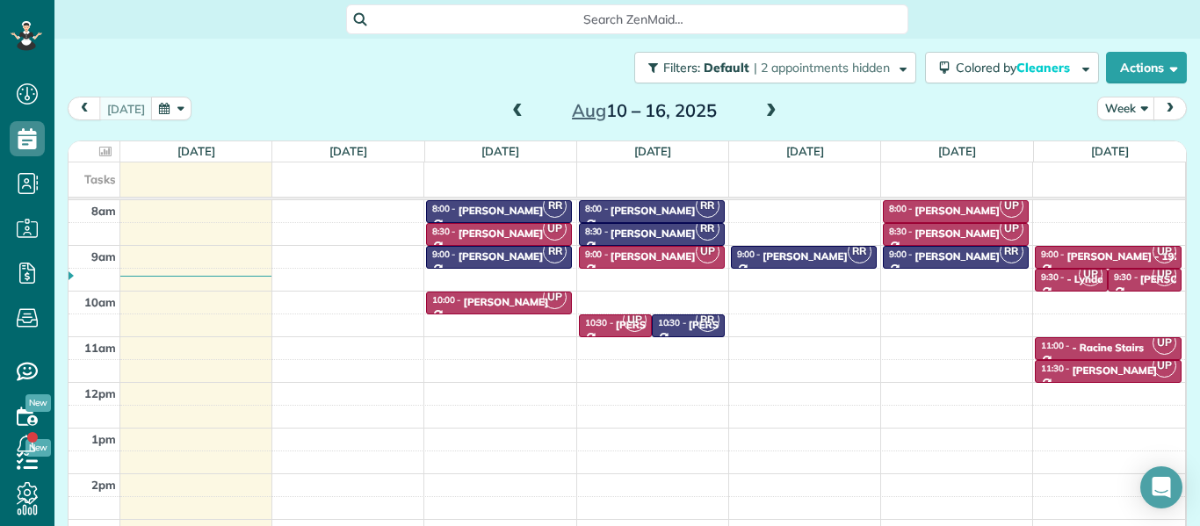
scroll to position [8, 8]
click at [519, 111] on span at bounding box center [517, 112] width 19 height 16
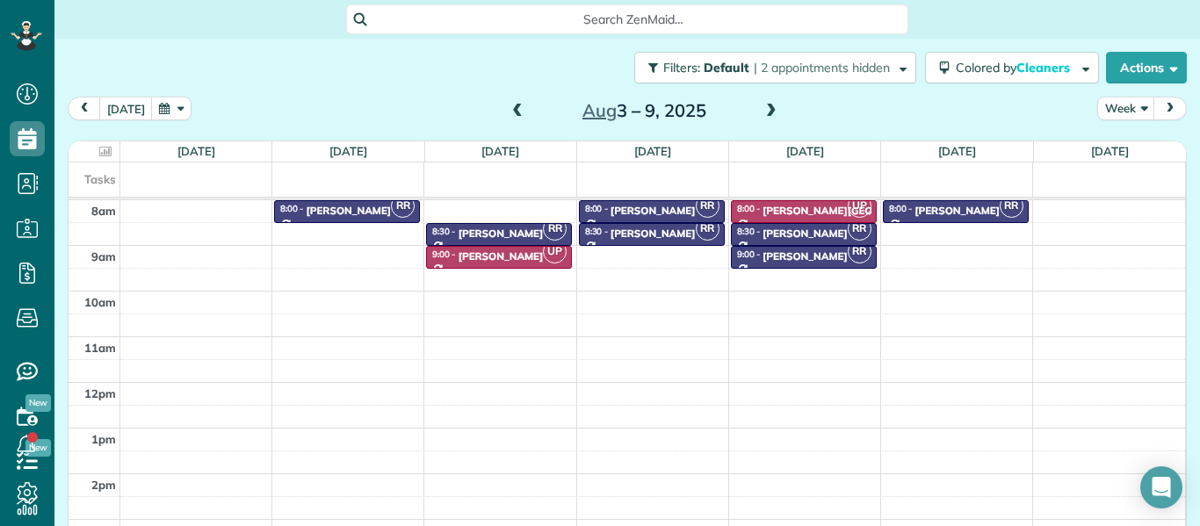
click at [519, 111] on span at bounding box center [517, 112] width 19 height 16
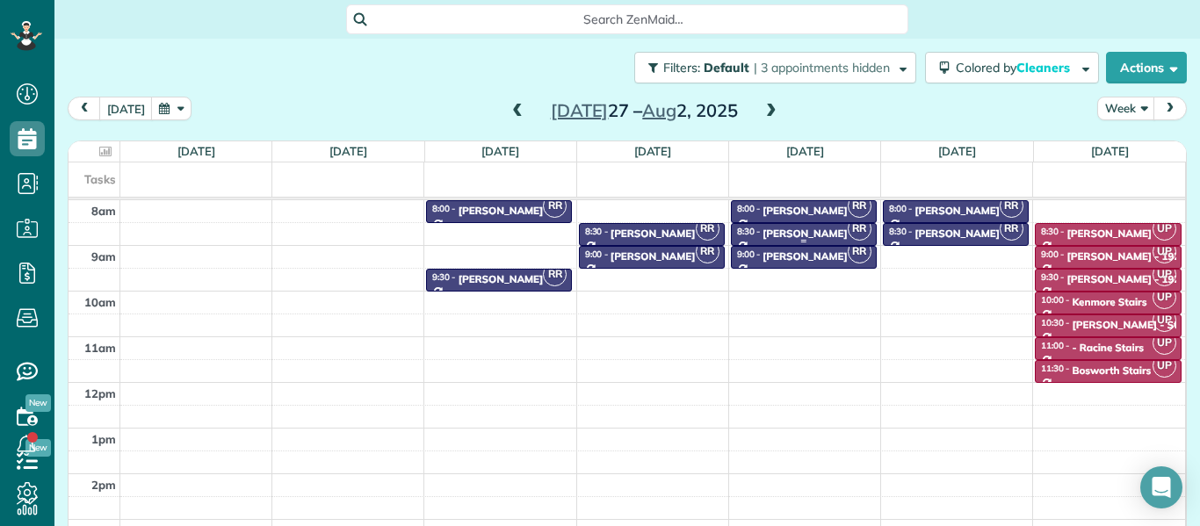
click at [809, 230] on div "[PERSON_NAME]" at bounding box center [805, 234] width 85 height 12
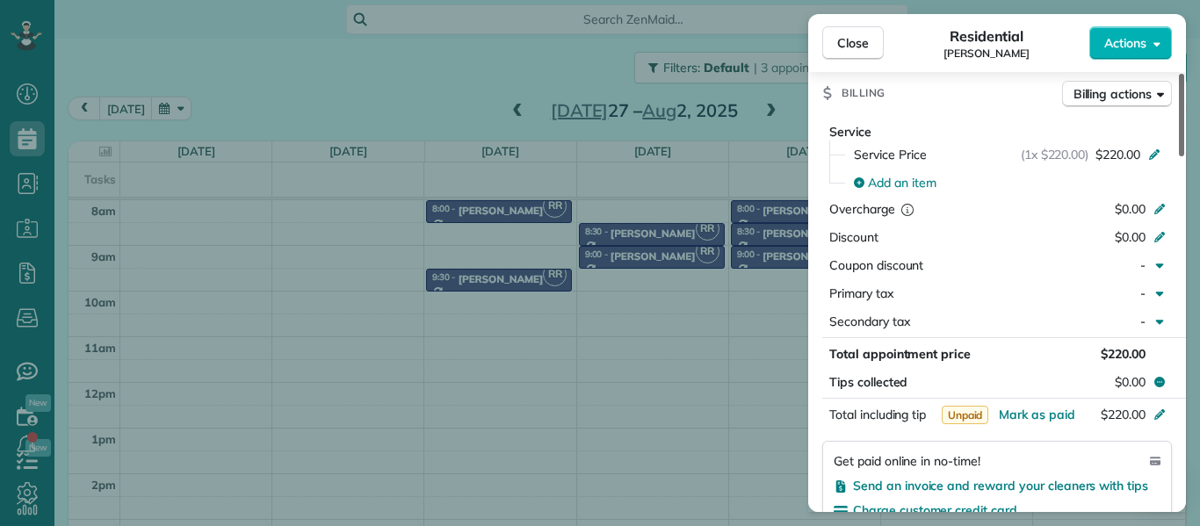
scroll to position [884, 0]
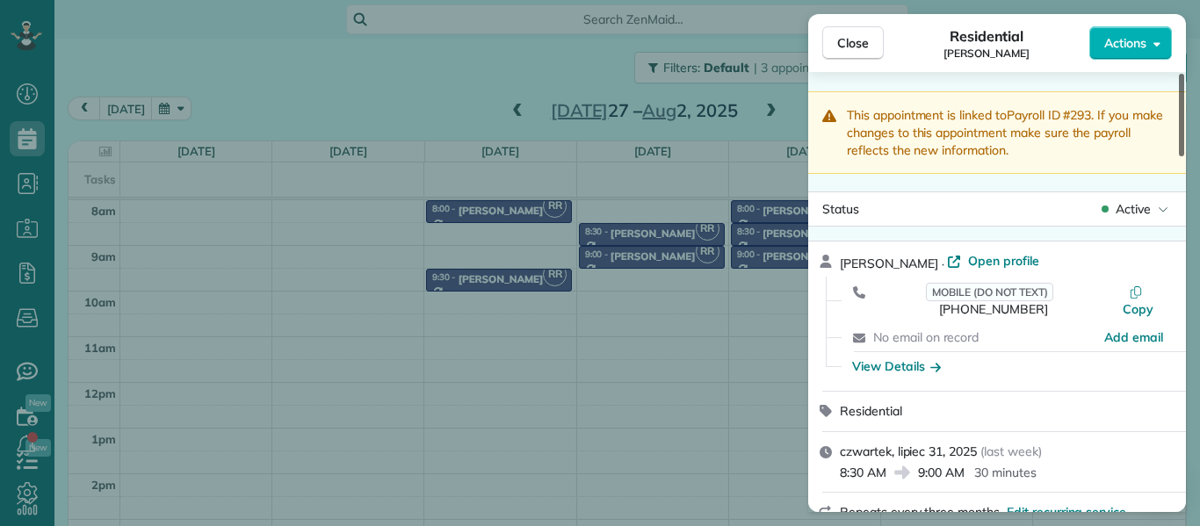
drag, startPoint x: 1184, startPoint y: 128, endPoint x: 1168, endPoint y: 128, distance: 15.8
click at [1179, 128] on div at bounding box center [1181, 115] width 5 height 83
click at [854, 40] on span "Close" at bounding box center [854, 43] width 32 height 18
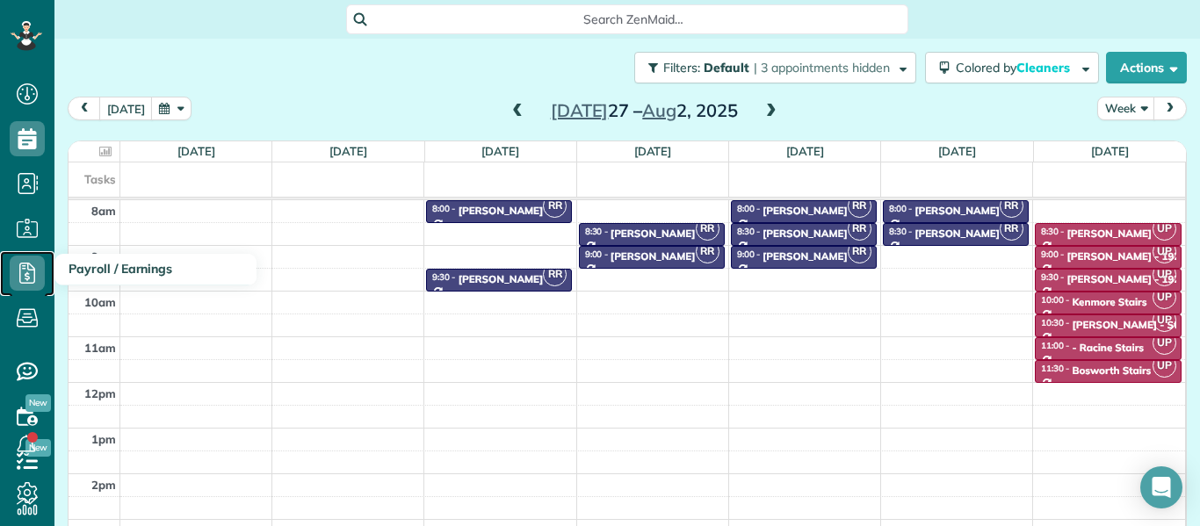
click at [24, 273] on icon at bounding box center [27, 273] width 35 height 35
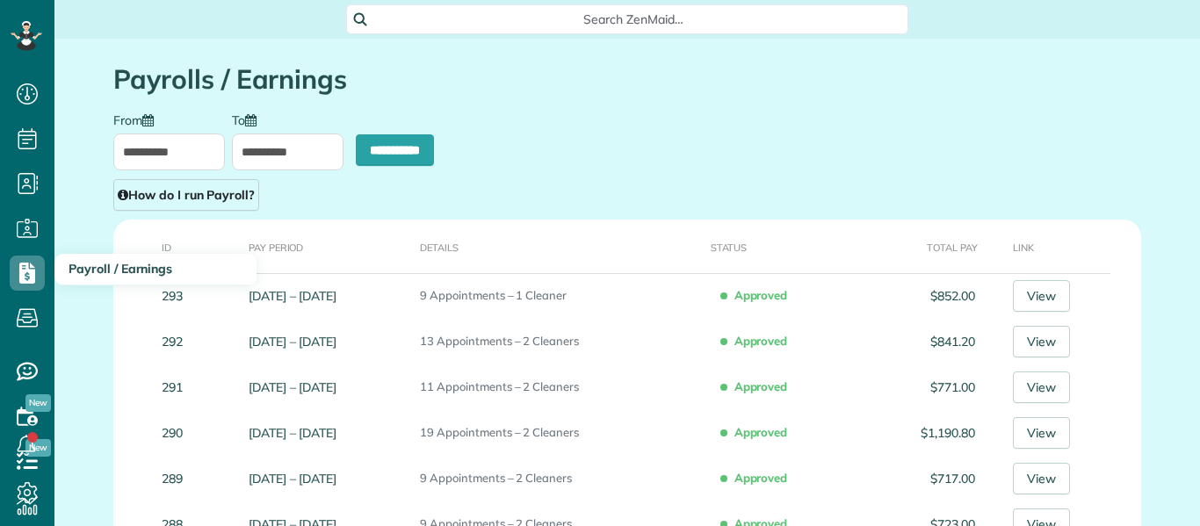
scroll to position [8, 8]
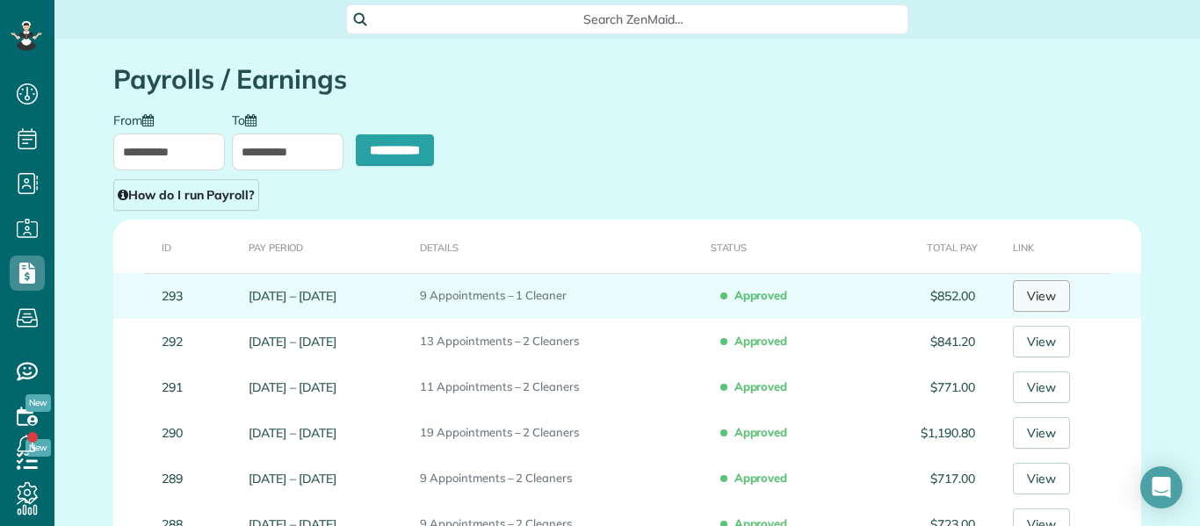
click at [1048, 296] on link "View" at bounding box center [1041, 296] width 57 height 32
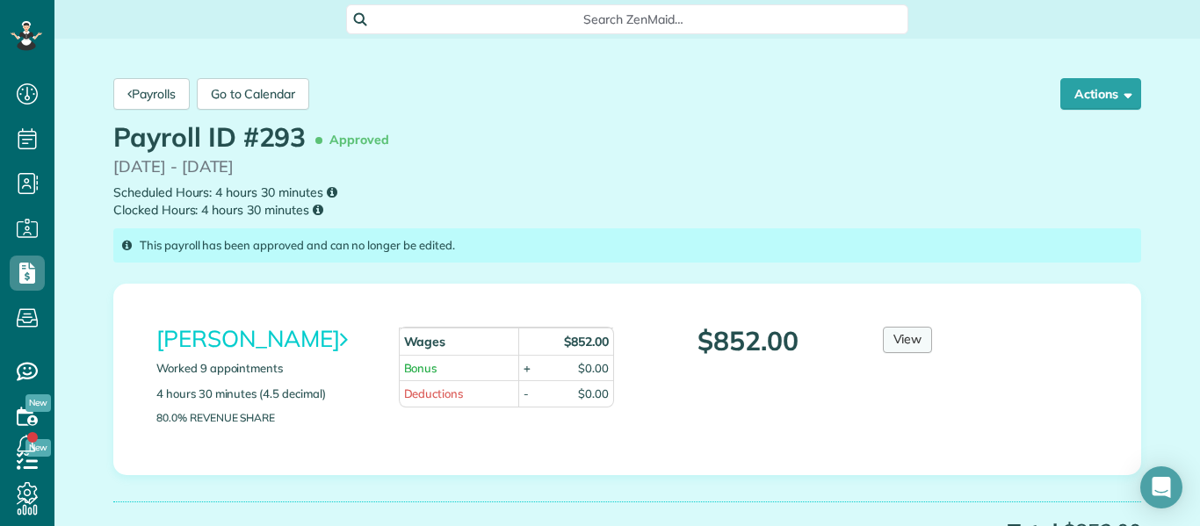
scroll to position [8, 8]
click at [909, 337] on link "View" at bounding box center [908, 340] width 50 height 26
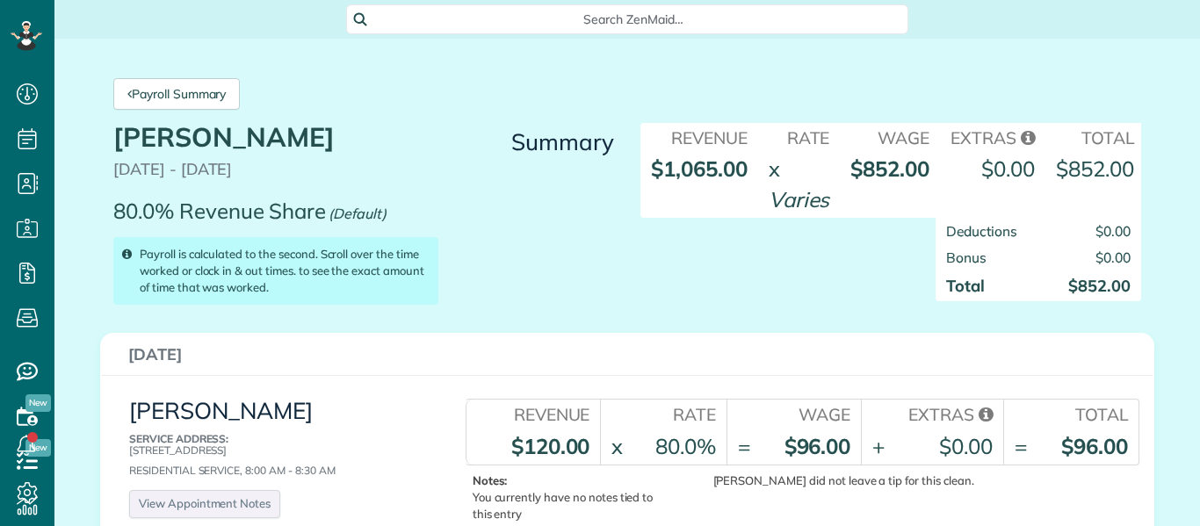
scroll to position [8, 8]
click at [689, 259] on div "Deductions $0.00 Bonus $0.00 Total $852.00" at bounding box center [890, 268] width 527 height 101
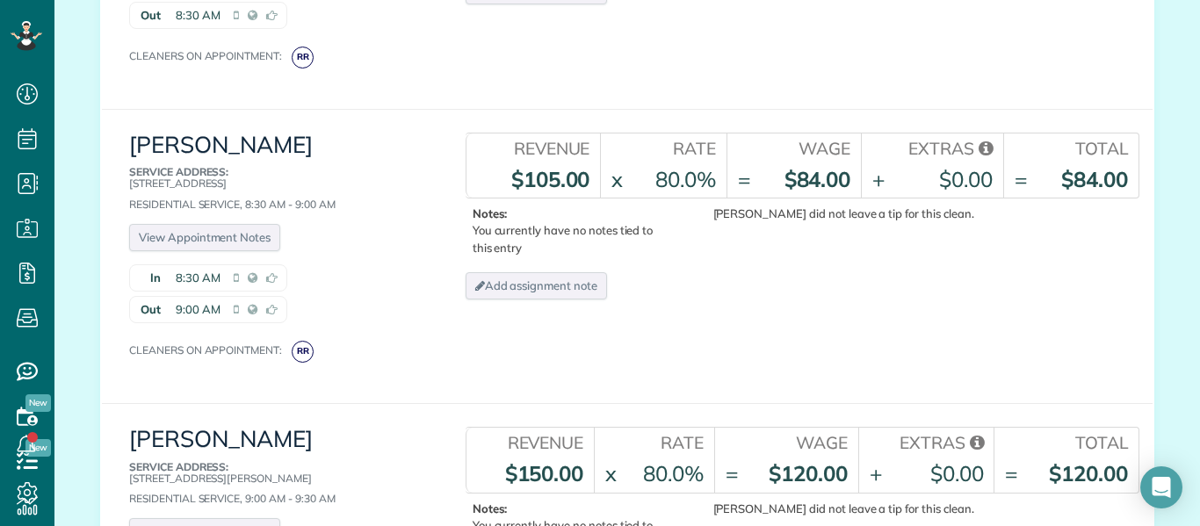
scroll to position [1898, 0]
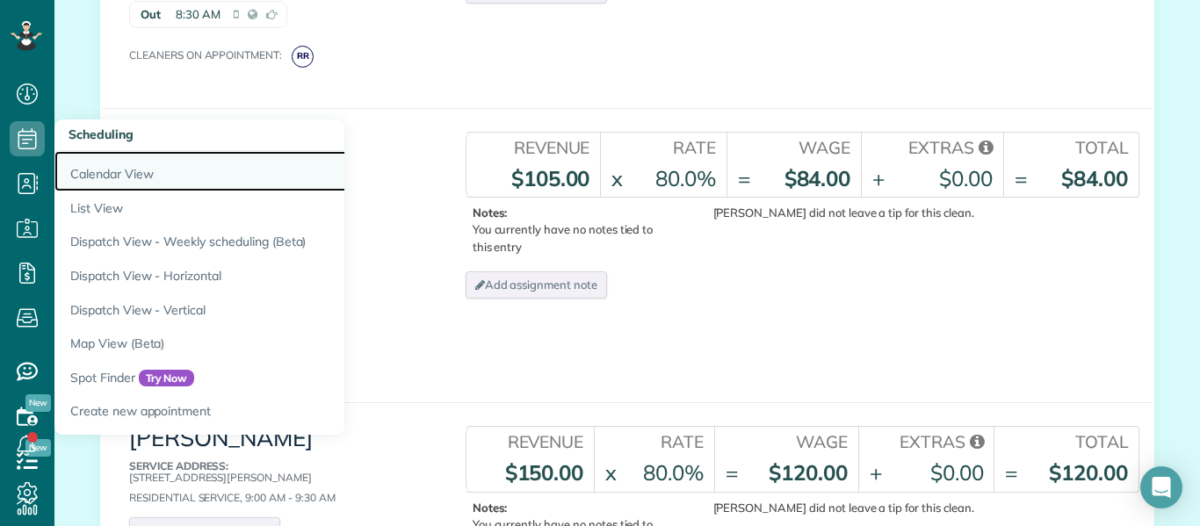
click at [98, 177] on link "Calendar View" at bounding box center [273, 171] width 439 height 40
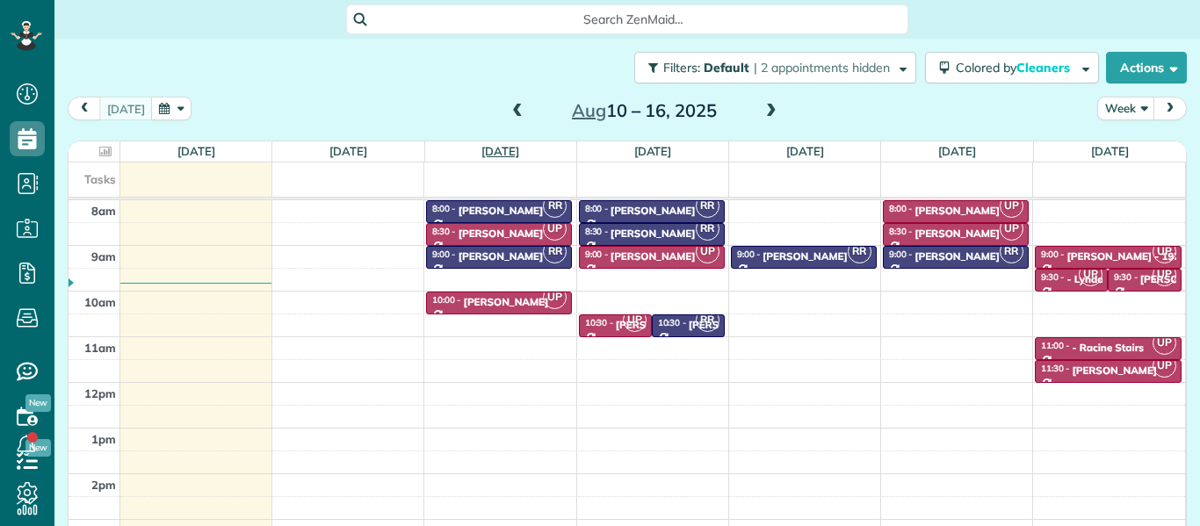
scroll to position [8, 8]
click at [516, 109] on span at bounding box center [517, 112] width 19 height 16
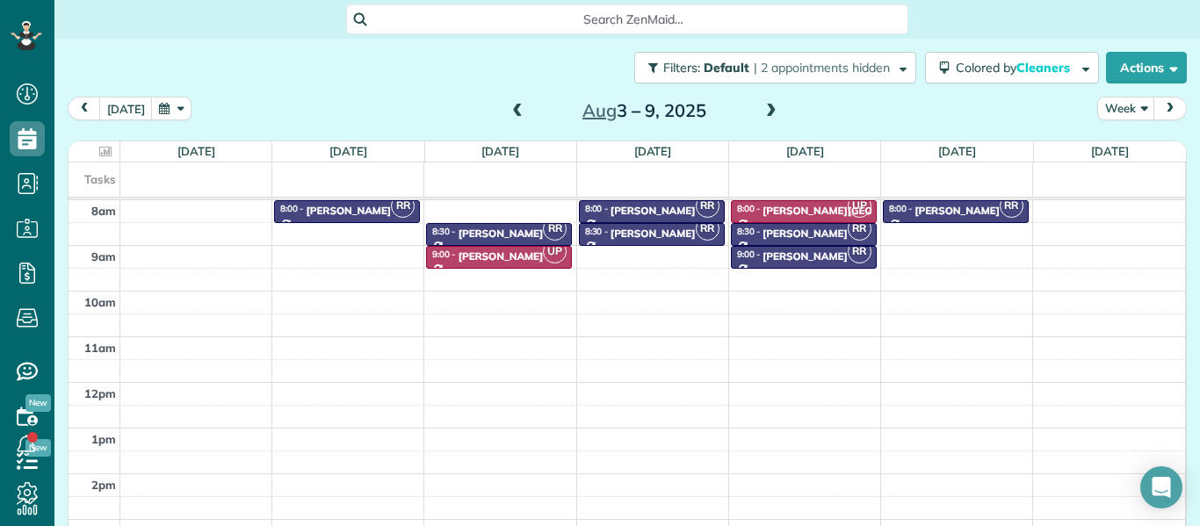
click at [516, 109] on span at bounding box center [517, 112] width 19 height 16
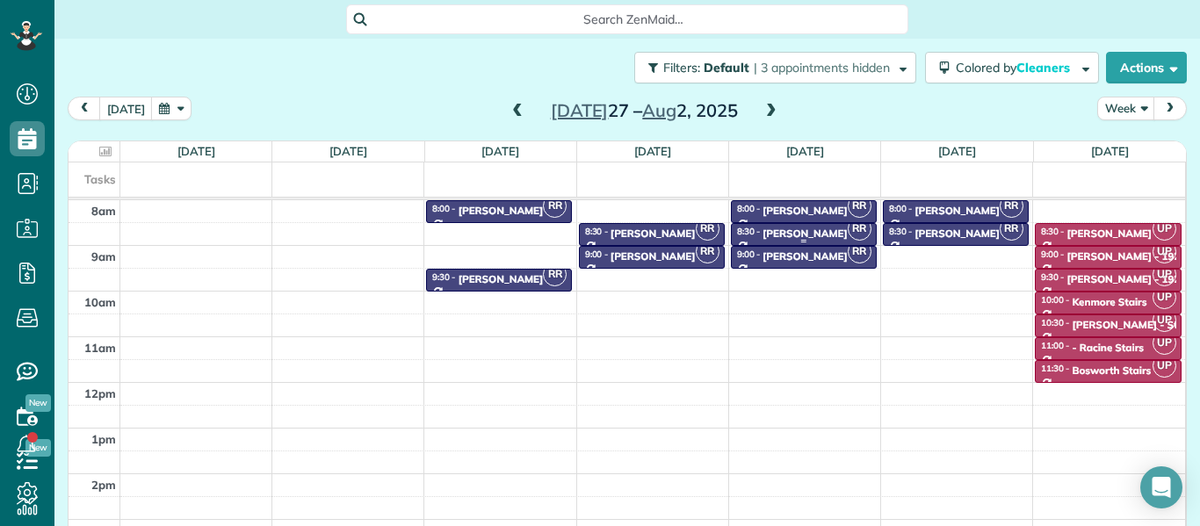
click at [792, 233] on div "Vlad Moldavskiy" at bounding box center [805, 234] width 85 height 12
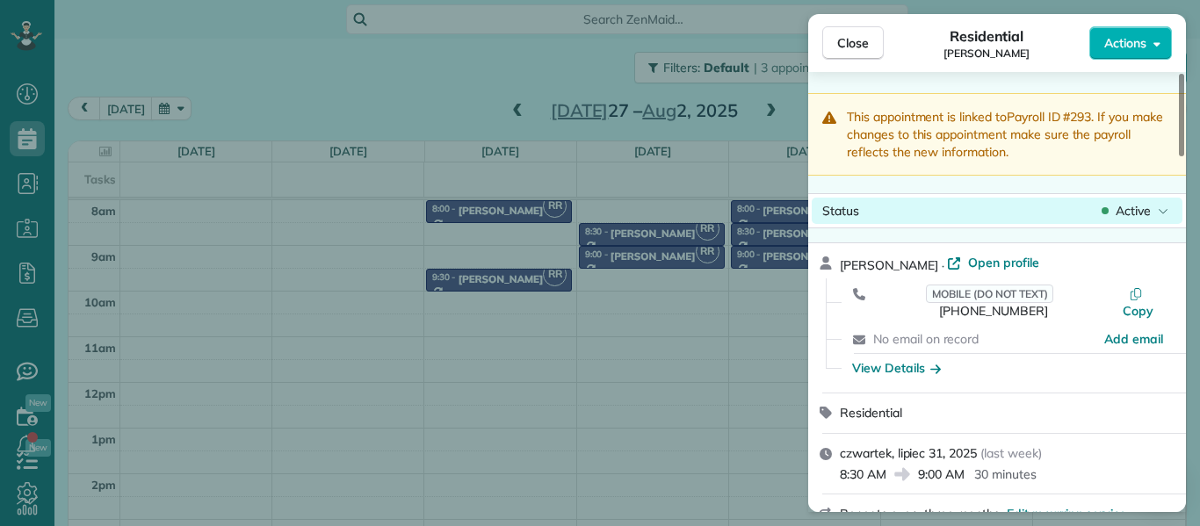
click at [1134, 211] on span "Active" at bounding box center [1133, 211] width 35 height 18
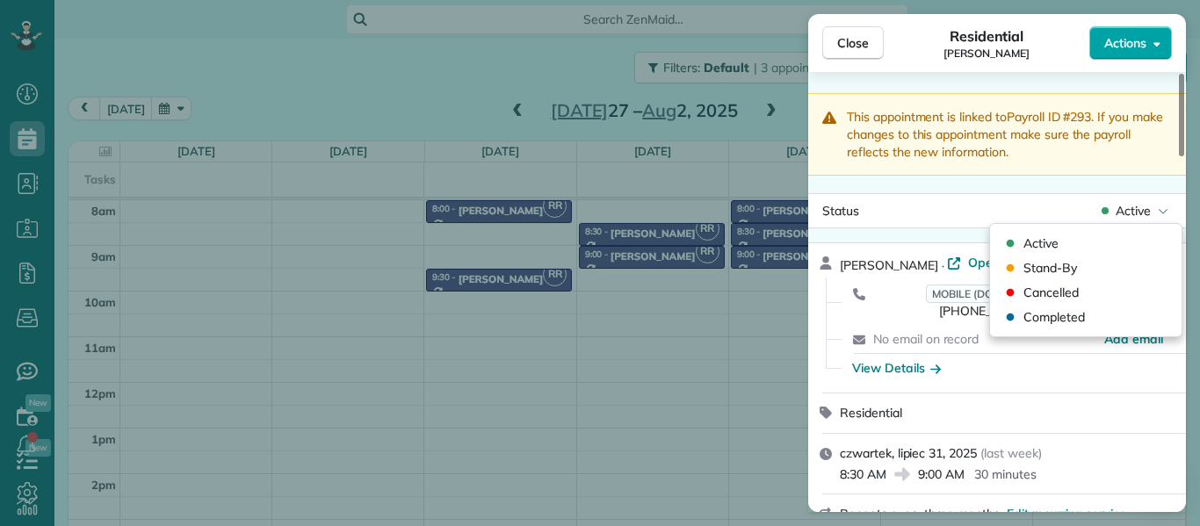
click at [1125, 41] on span "Actions" at bounding box center [1126, 43] width 42 height 18
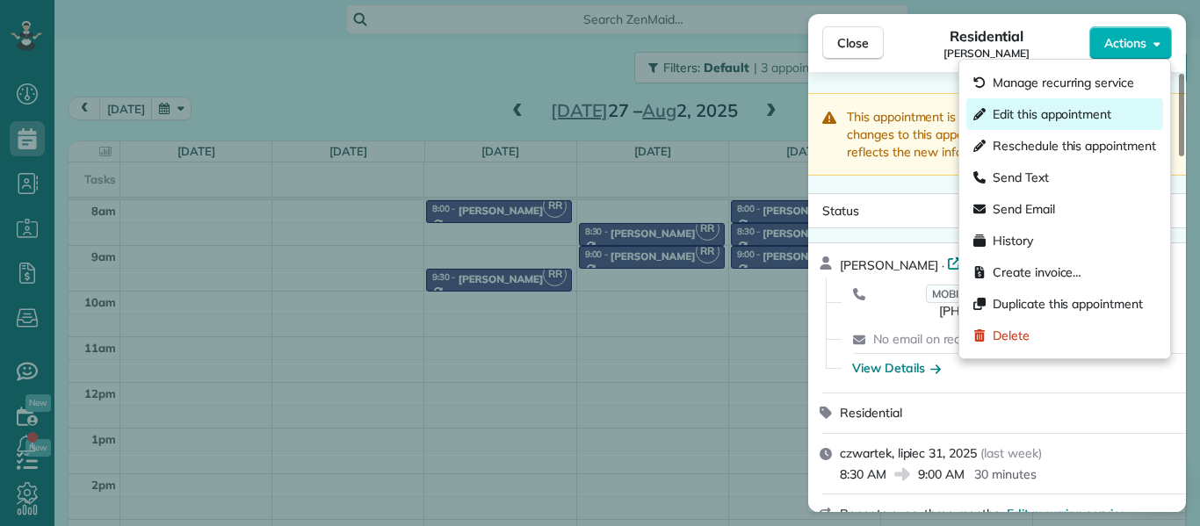
click at [1050, 114] on span "Edit this appointment" at bounding box center [1052, 114] width 119 height 18
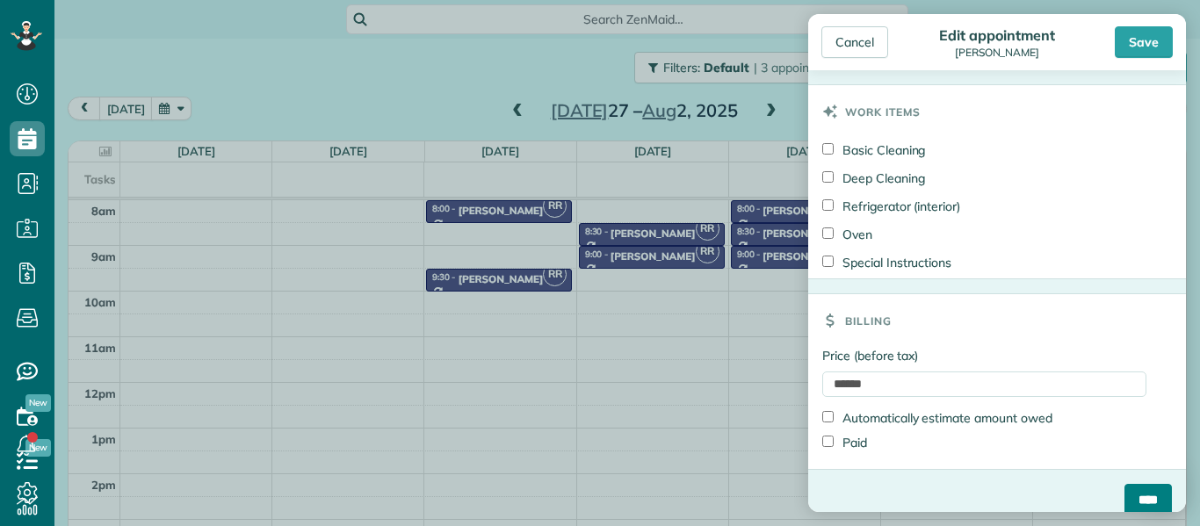
scroll to position [786, 0]
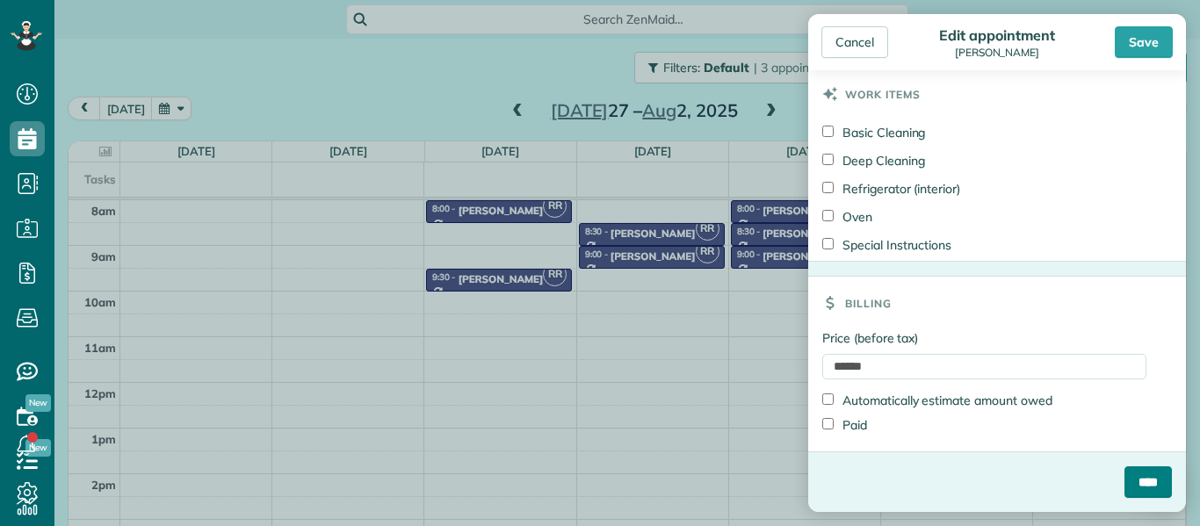
drag, startPoint x: 1184, startPoint y: 189, endPoint x: 1166, endPoint y: 497, distance: 309.0
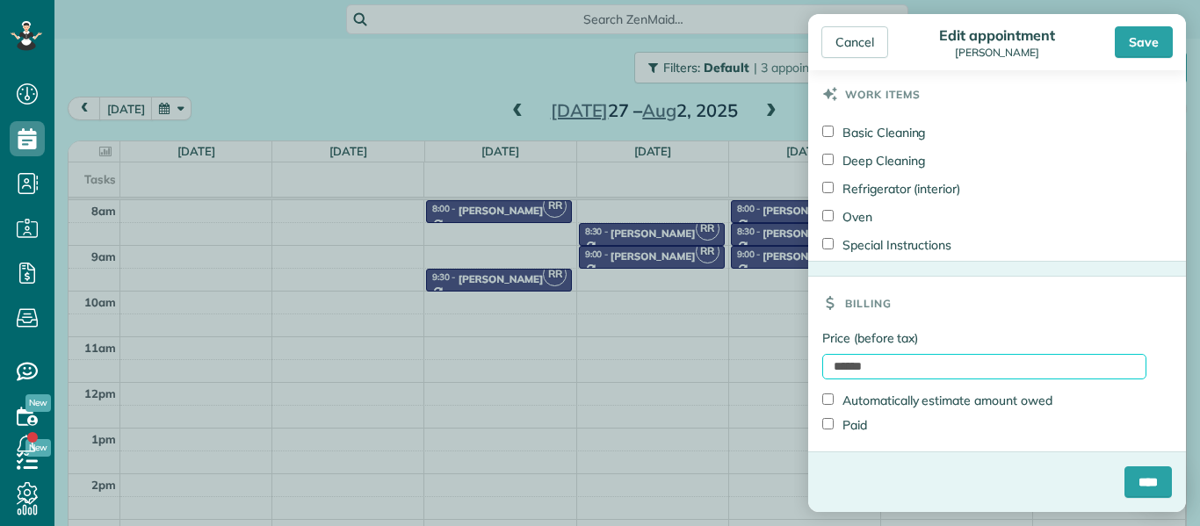
click at [888, 367] on input "******" at bounding box center [985, 366] width 324 height 25
type input "*"
type input "******"
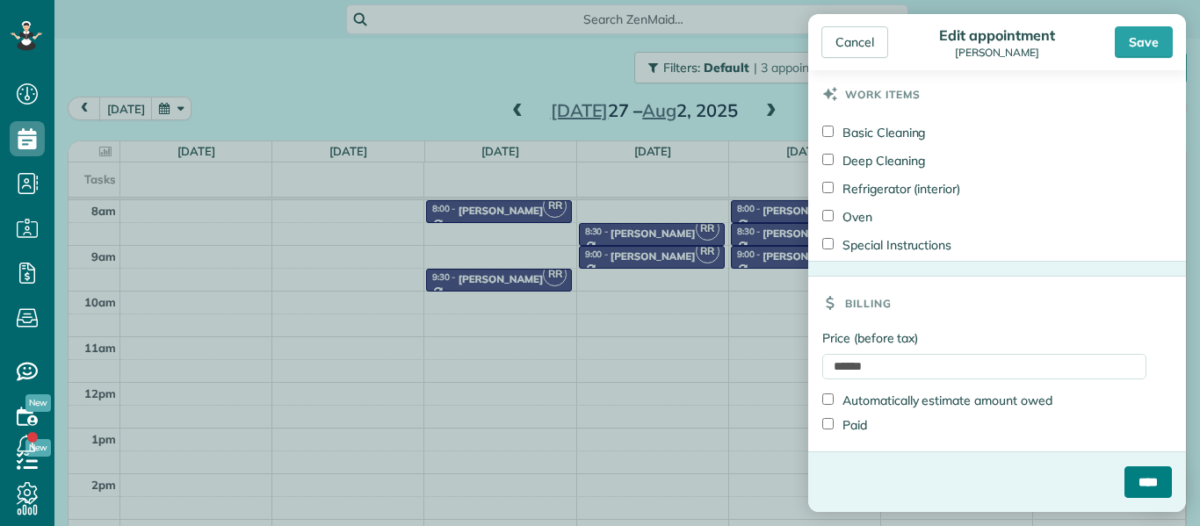
click at [1141, 476] on input "****" at bounding box center [1148, 483] width 47 height 32
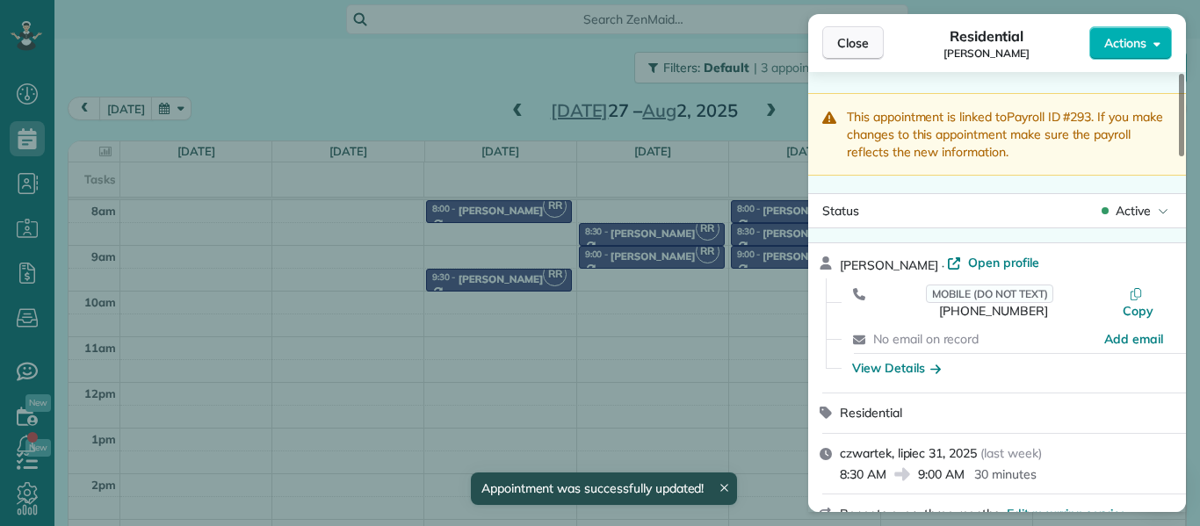
click at [848, 38] on span "Close" at bounding box center [854, 43] width 32 height 18
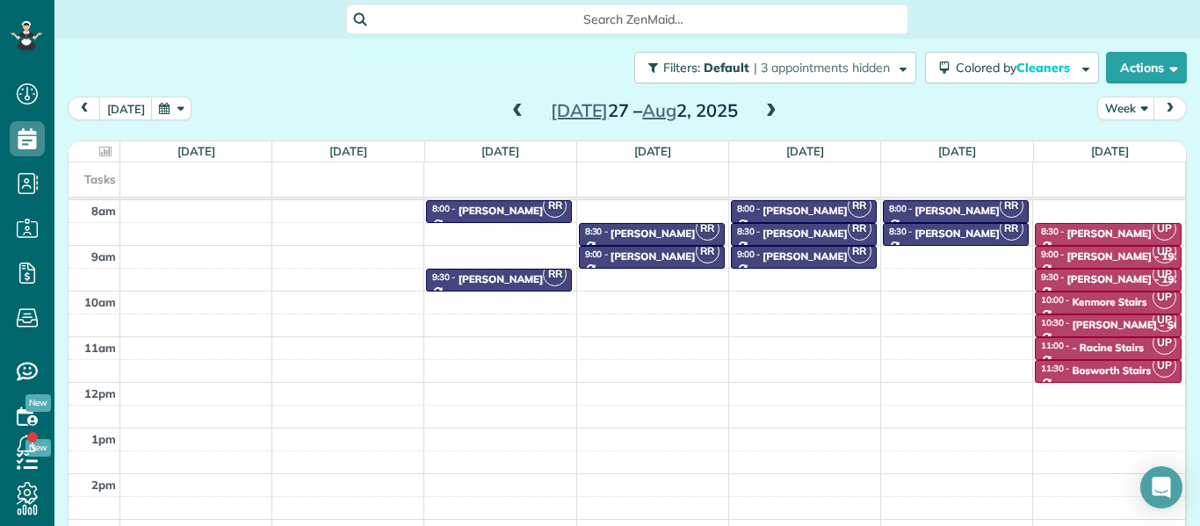
click at [770, 112] on span at bounding box center [771, 112] width 19 height 16
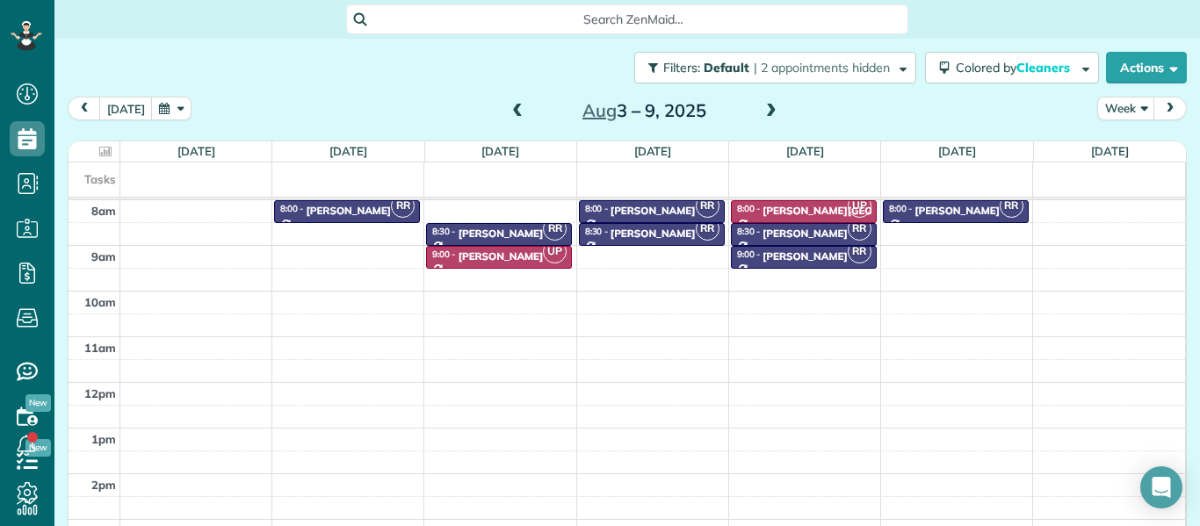
click at [770, 112] on span at bounding box center [771, 112] width 19 height 16
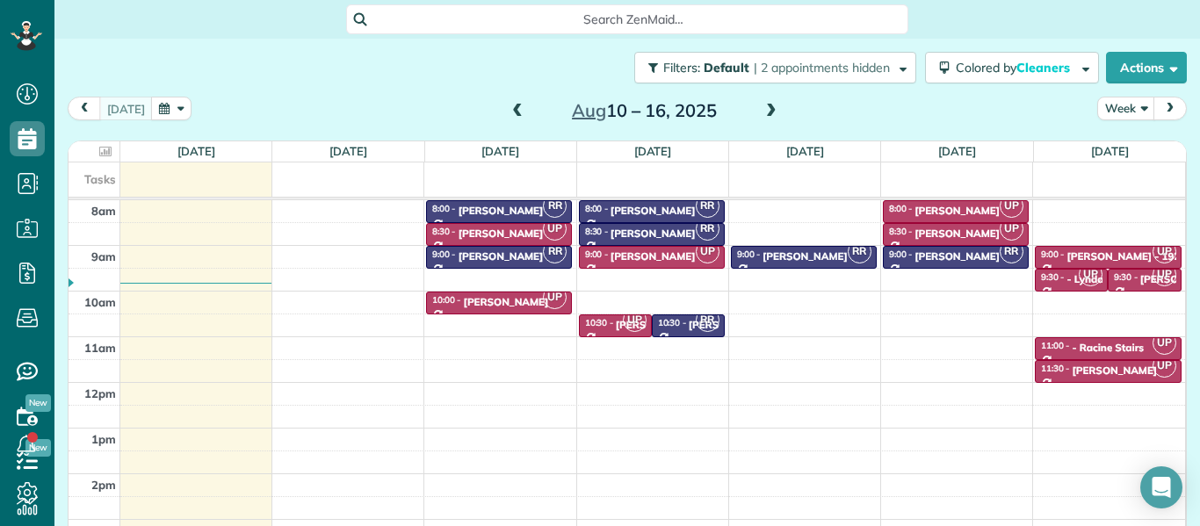
click at [521, 112] on span at bounding box center [517, 112] width 19 height 16
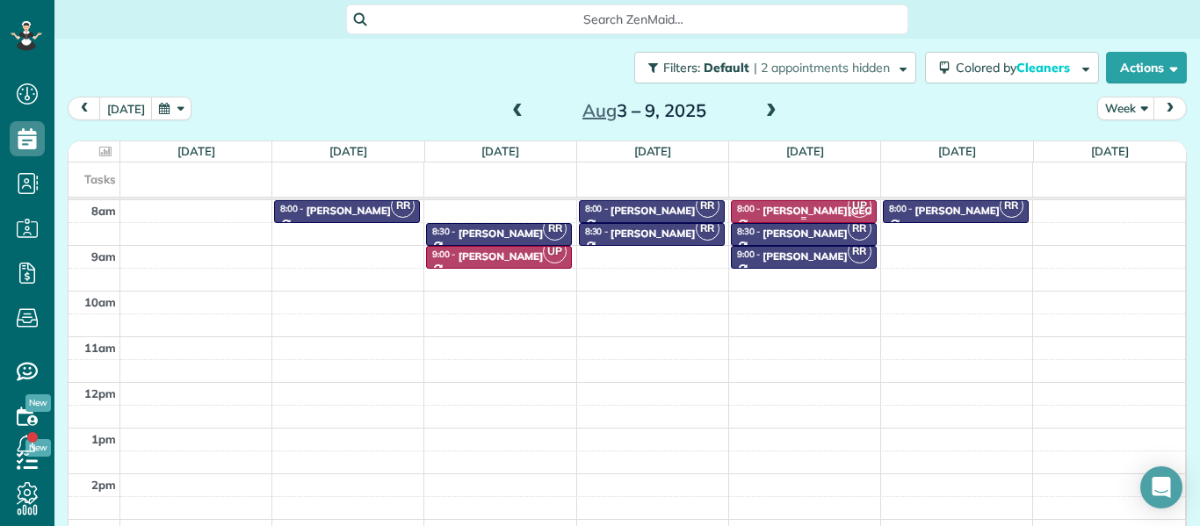
click at [769, 207] on div "Max Lazarowich - Irving Park Chiropractic Center" at bounding box center [902, 211] width 279 height 12
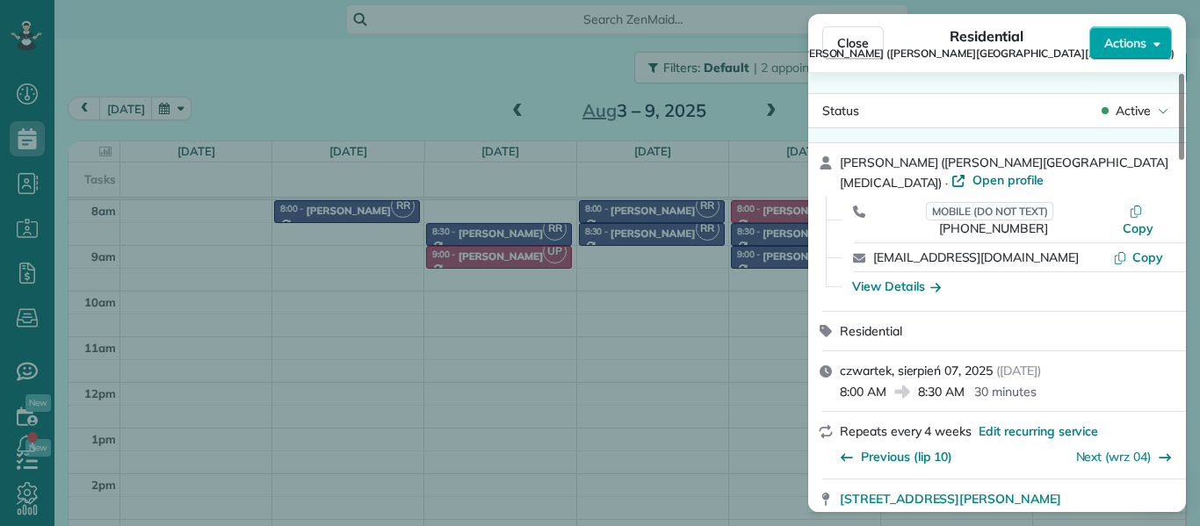
click at [1140, 38] on span "Actions" at bounding box center [1126, 43] width 42 height 18
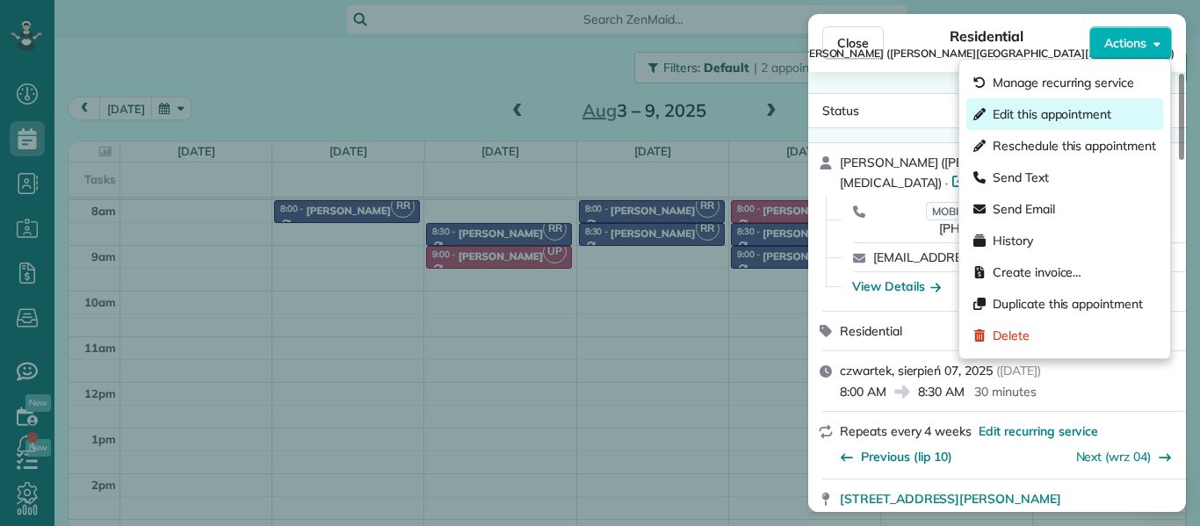
click at [1070, 115] on span "Edit this appointment" at bounding box center [1052, 114] width 119 height 18
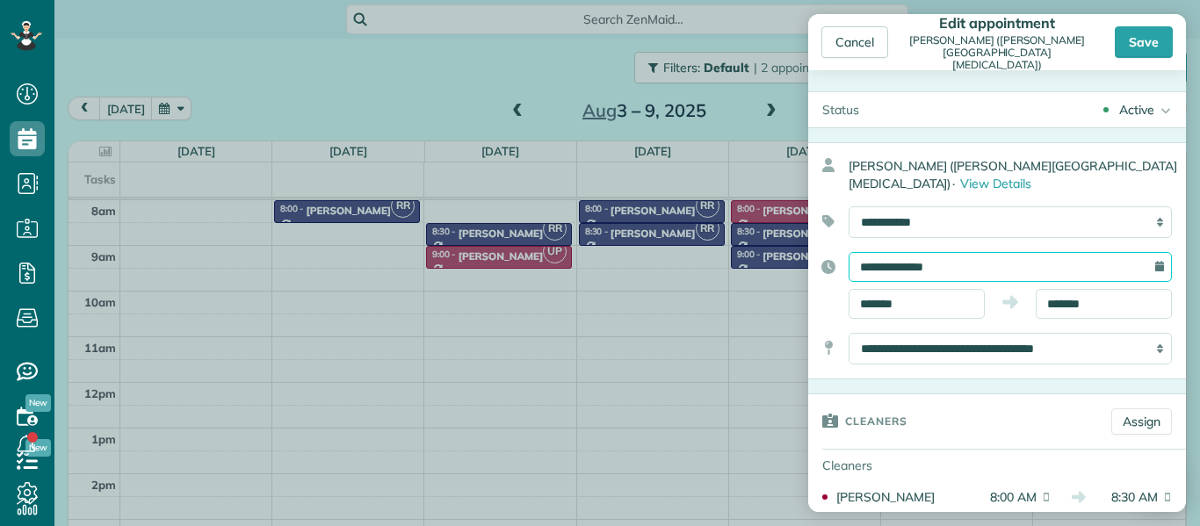
click at [977, 262] on input "**********" at bounding box center [1010, 267] width 323 height 30
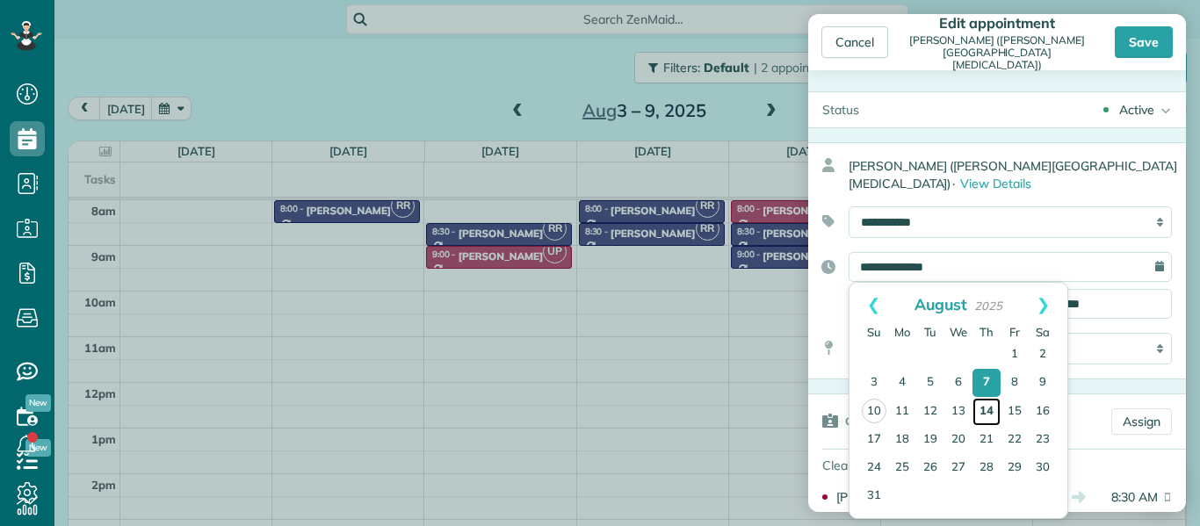
click at [983, 408] on link "14" at bounding box center [987, 412] width 28 height 28
type input "**********"
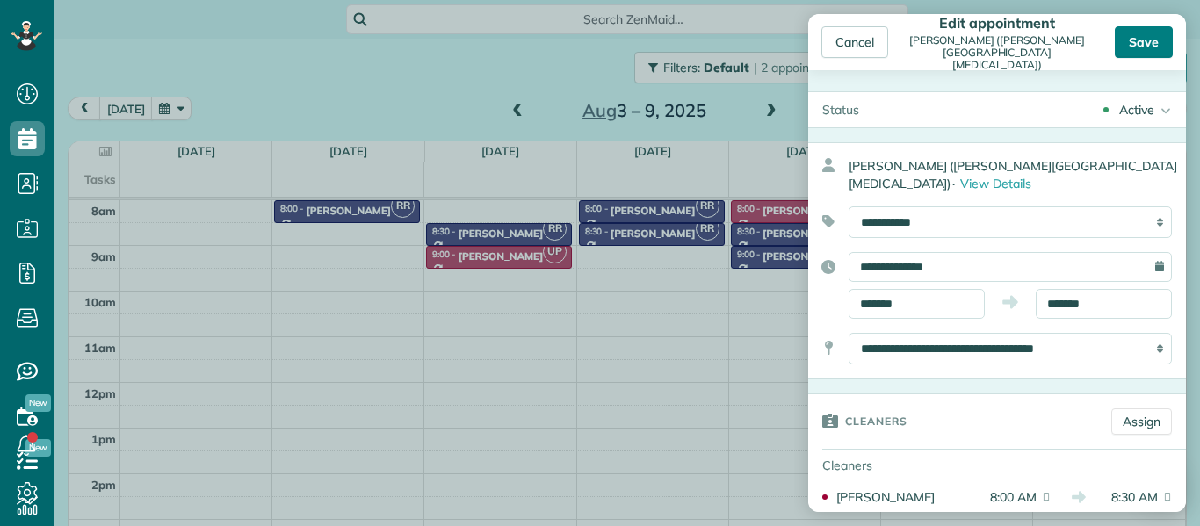
click at [1141, 44] on div "Save" at bounding box center [1144, 42] width 58 height 32
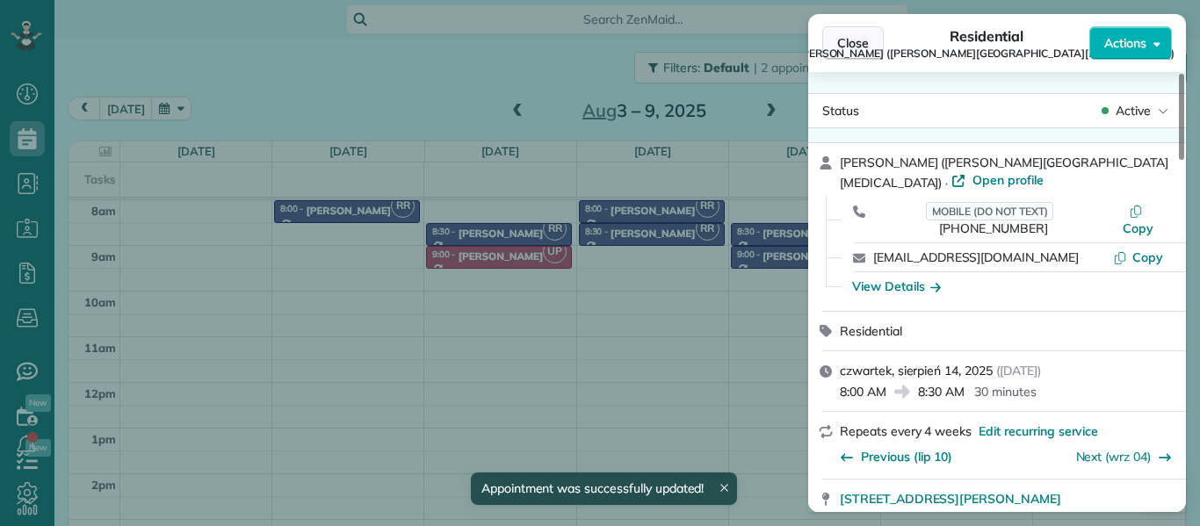
click at [849, 47] on span "Close" at bounding box center [854, 43] width 32 height 18
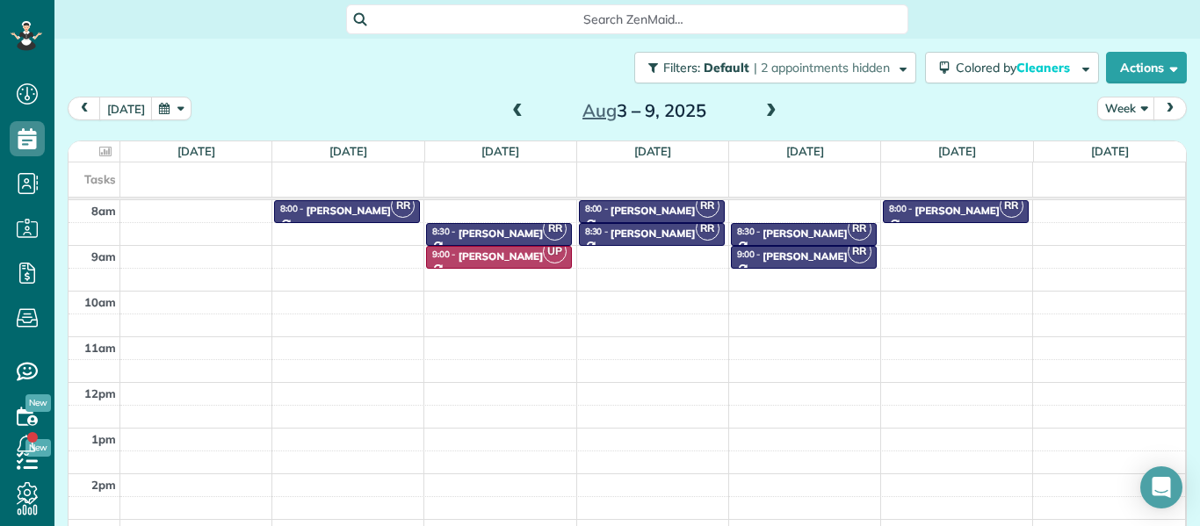
click at [517, 108] on span at bounding box center [517, 112] width 19 height 16
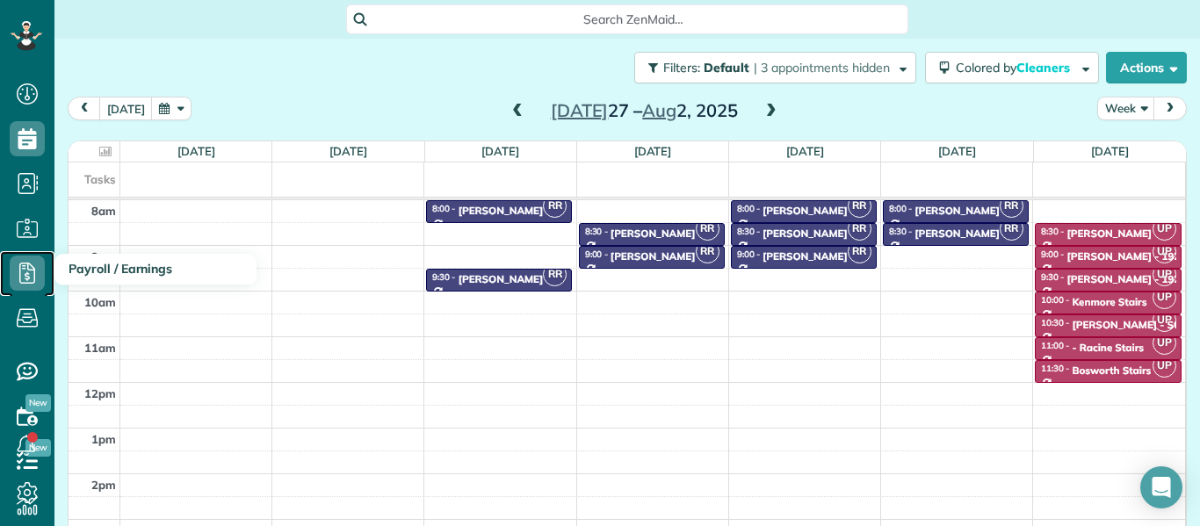
click at [25, 272] on icon at bounding box center [27, 273] width 35 height 35
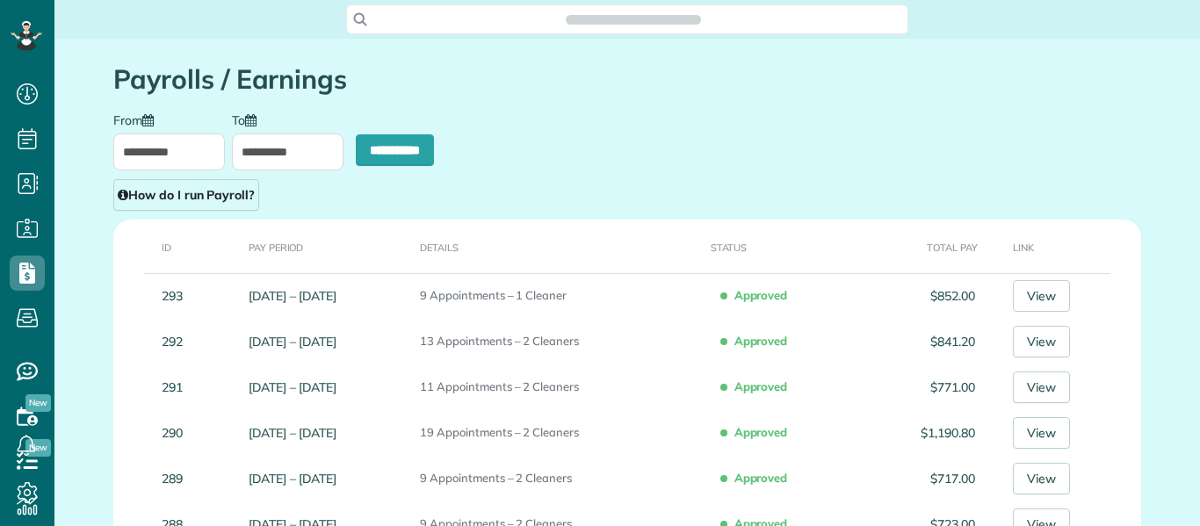
scroll to position [8, 8]
type input "**********"
click at [158, 146] on input "**********" at bounding box center [169, 152] width 112 height 37
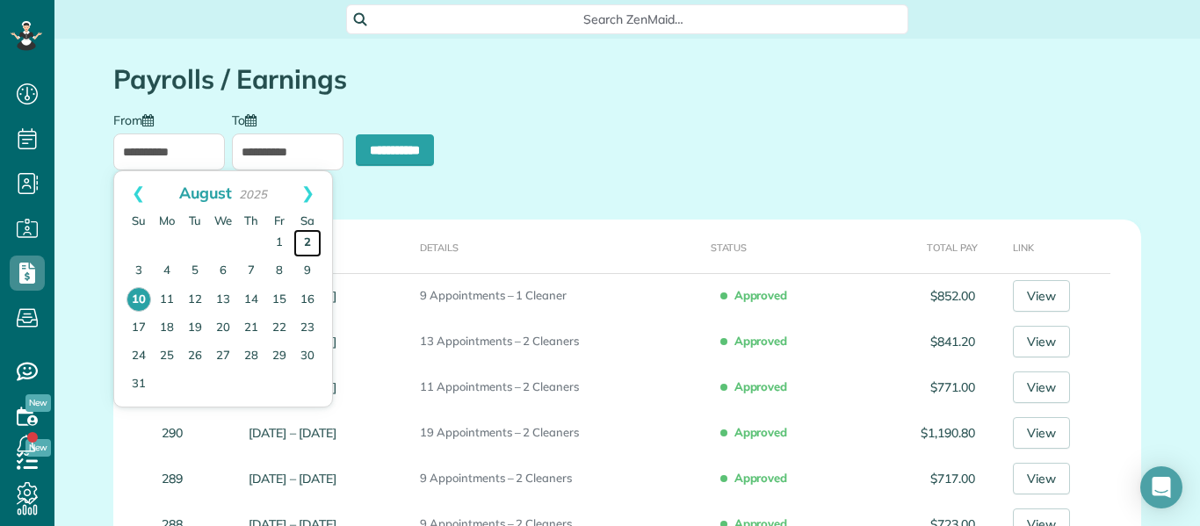
click at [311, 239] on link "2" at bounding box center [308, 243] width 28 height 28
type input "**********"
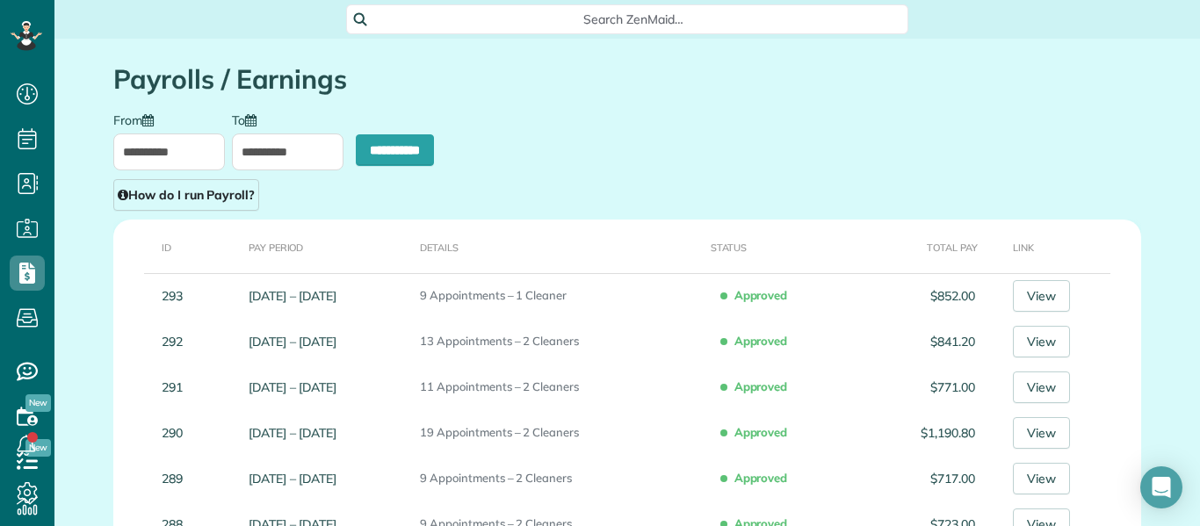
click at [280, 158] on input "**********" at bounding box center [288, 152] width 112 height 37
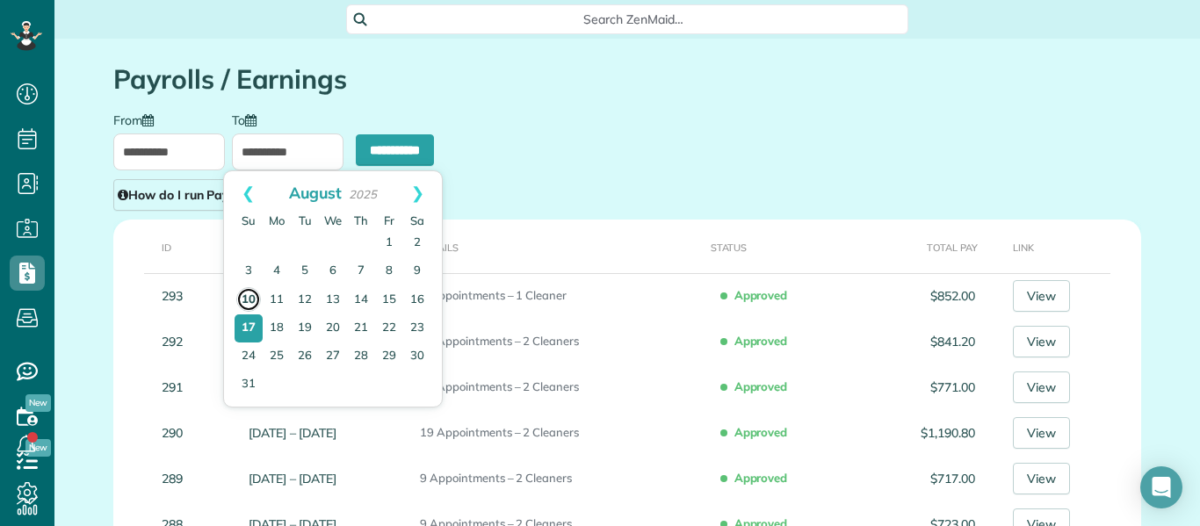
click at [252, 294] on link "10" at bounding box center [248, 299] width 25 height 25
type input "**********"
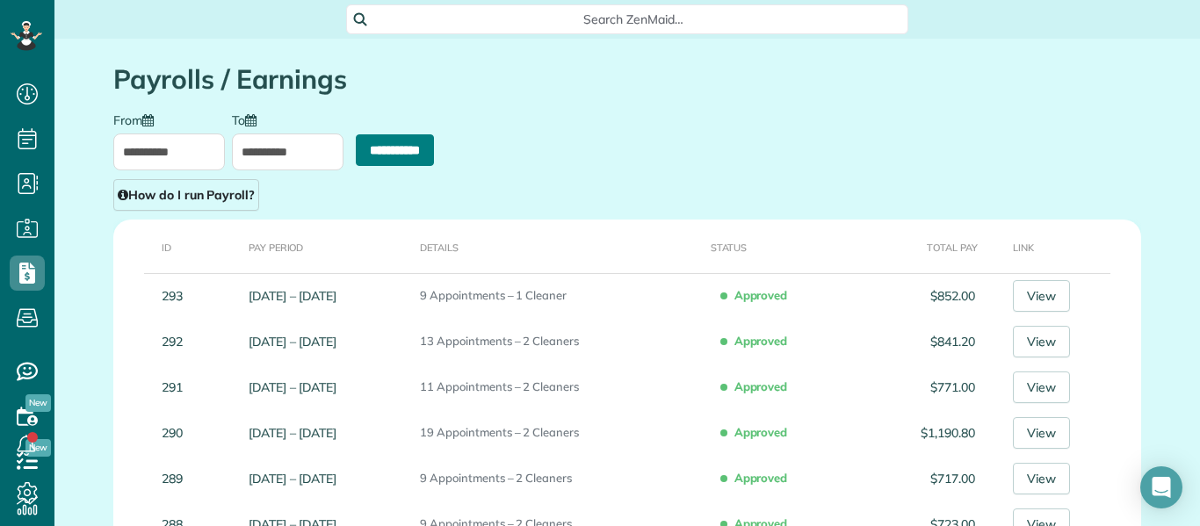
click at [394, 155] on input "**********" at bounding box center [395, 150] width 78 height 32
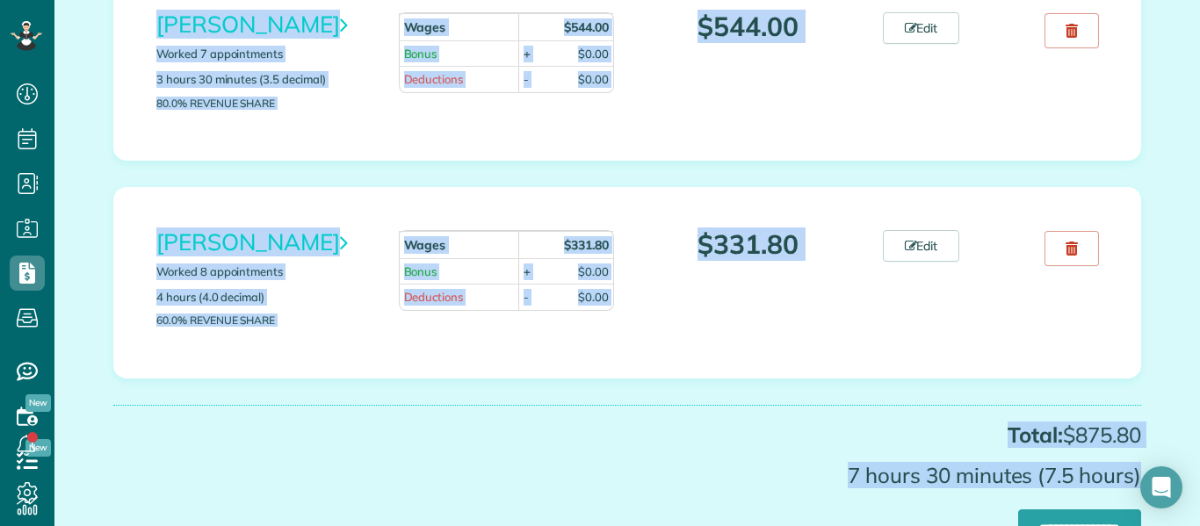
scroll to position [440, 0]
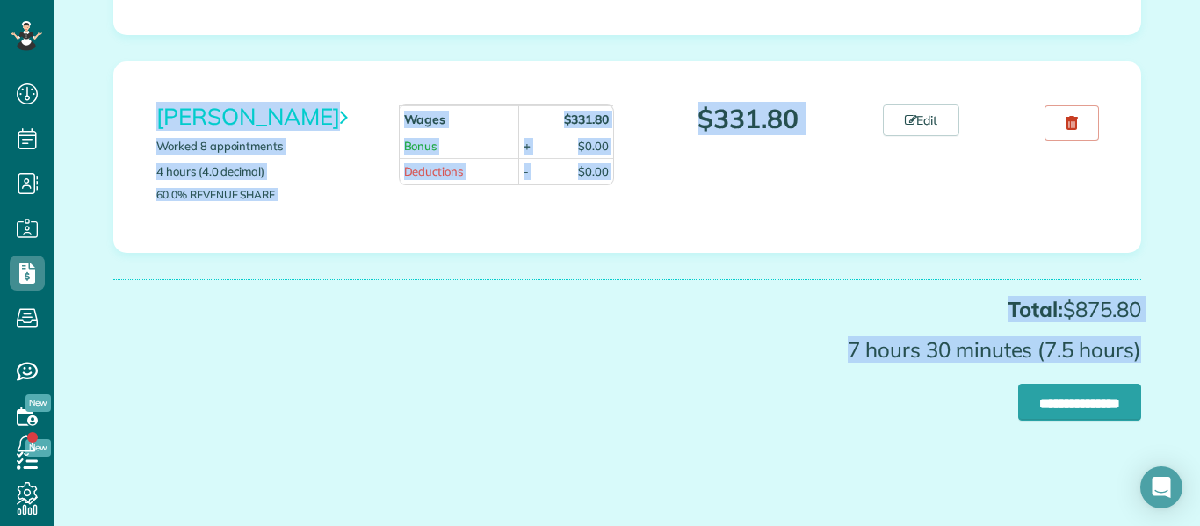
drag, startPoint x: 1017, startPoint y: 213, endPoint x: 1005, endPoint y: 497, distance: 284.1
click at [1005, 497] on div "Payrolls Go to Calendar Actions Approve Payroll Reset and Recalculate Recalcula…" at bounding box center [627, 62] width 1055 height 928
click at [861, 252] on div "Urszula Potocka Worked 8 appointments 4 hours (4.0 decimal) 60.0% Revenue Share…" at bounding box center [627, 158] width 1028 height 192
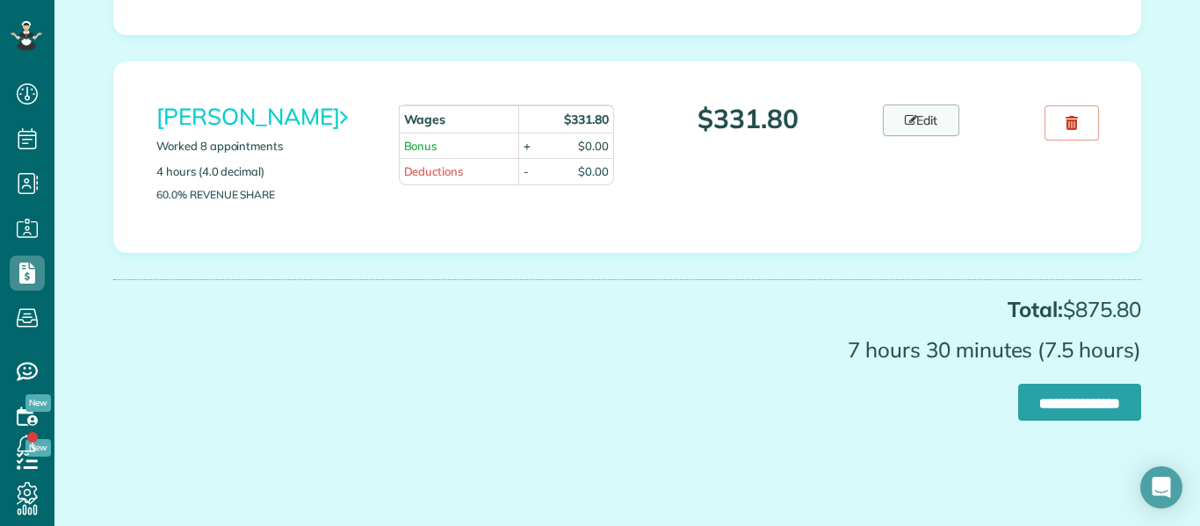
click at [931, 124] on link "Edit" at bounding box center [921, 121] width 77 height 32
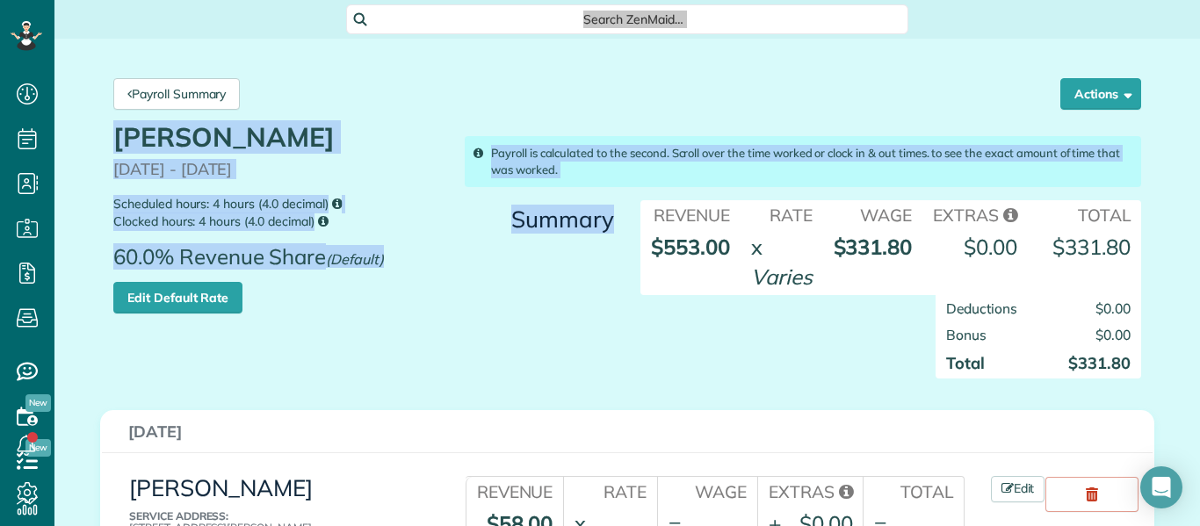
drag, startPoint x: 1148, startPoint y: 220, endPoint x: 1051, endPoint y: 14, distance: 227.2
click at [889, 81] on div "Payroll Summary Actions Delete [PERSON_NAME] Payroll" at bounding box center [627, 94] width 1055 height 58
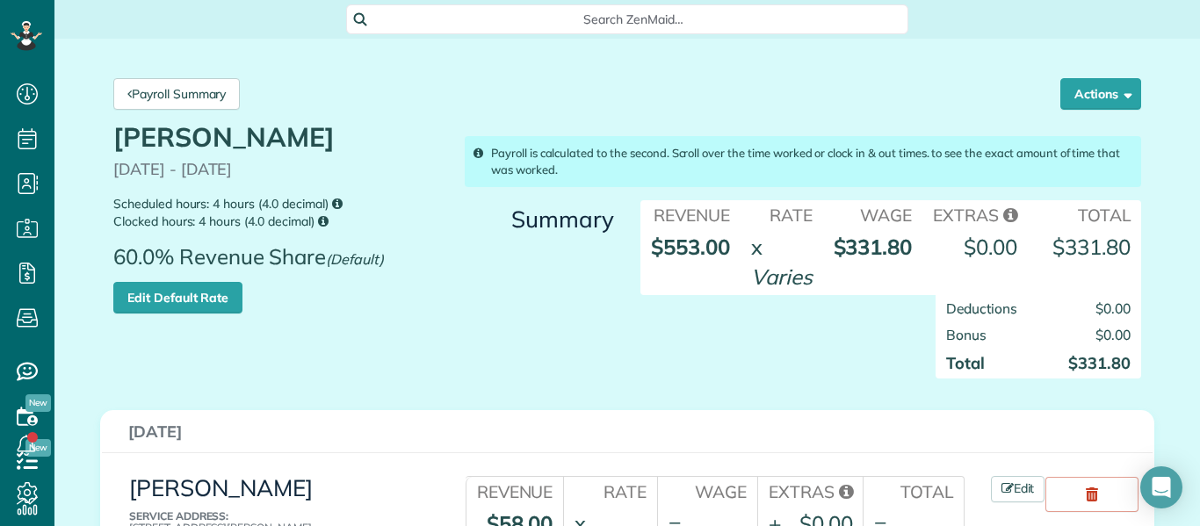
drag, startPoint x: 1186, startPoint y: 85, endPoint x: 1200, endPoint y: 69, distance: 21.3
click at [1200, 69] on main "Search ZenMaid… Payroll Summary Actions Delete [PERSON_NAME] Payroll [PERSON_NA…" at bounding box center [627, 263] width 1146 height 526
click at [562, 84] on div "Payroll Summary Actions Delete [PERSON_NAME] Payroll" at bounding box center [627, 94] width 1055 height 58
click at [162, 91] on link "Payroll Summary" at bounding box center [176, 94] width 127 height 32
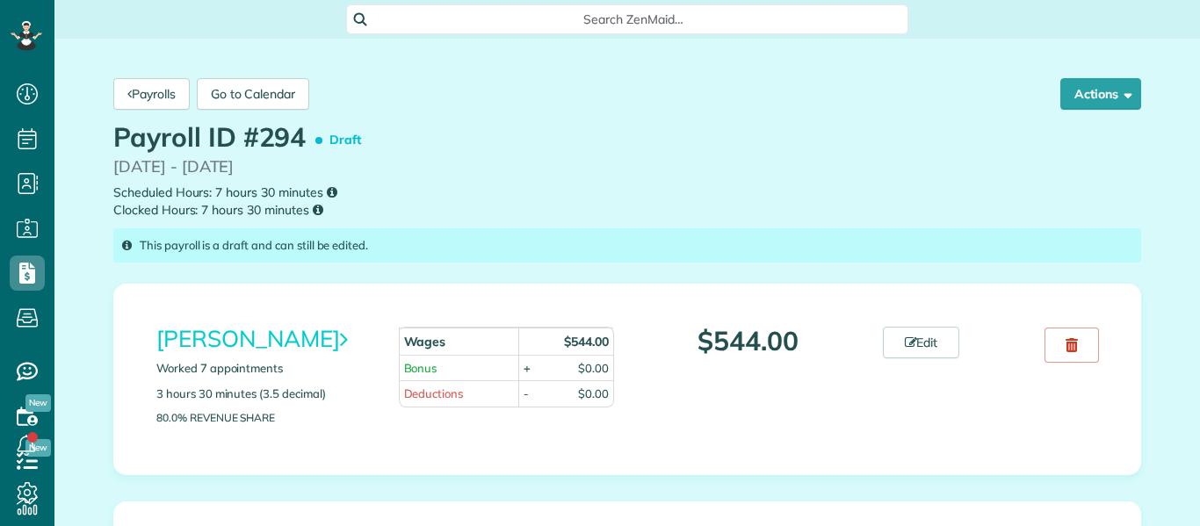
scroll to position [8, 8]
click at [970, 141] on div "Payroll ID #294 Draft [DATE] - [DATE] Scheduled Hours: 7 hours 30 minutes Clock…" at bounding box center [627, 171] width 1055 height 97
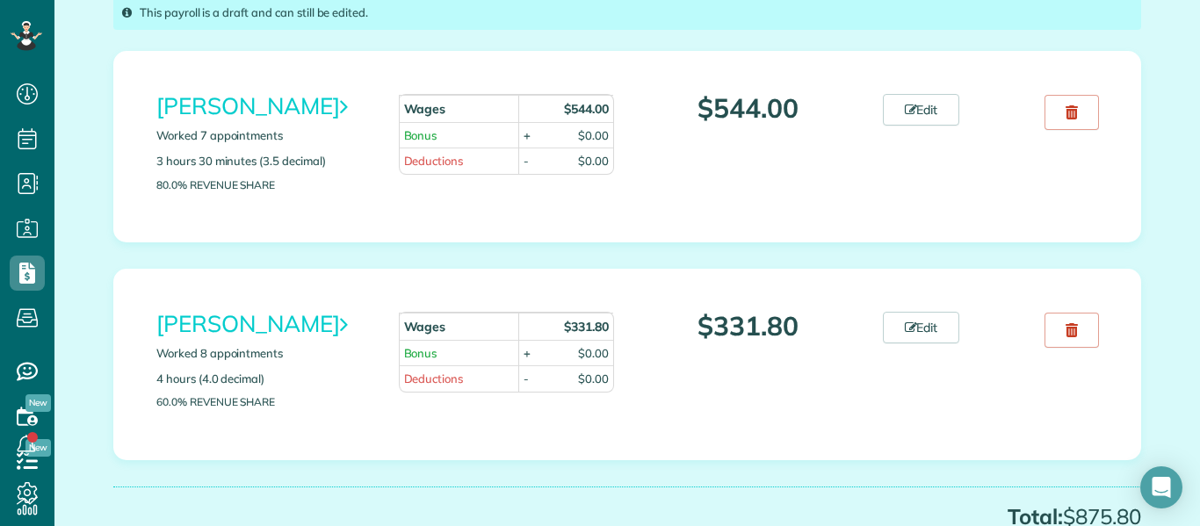
scroll to position [352, 0]
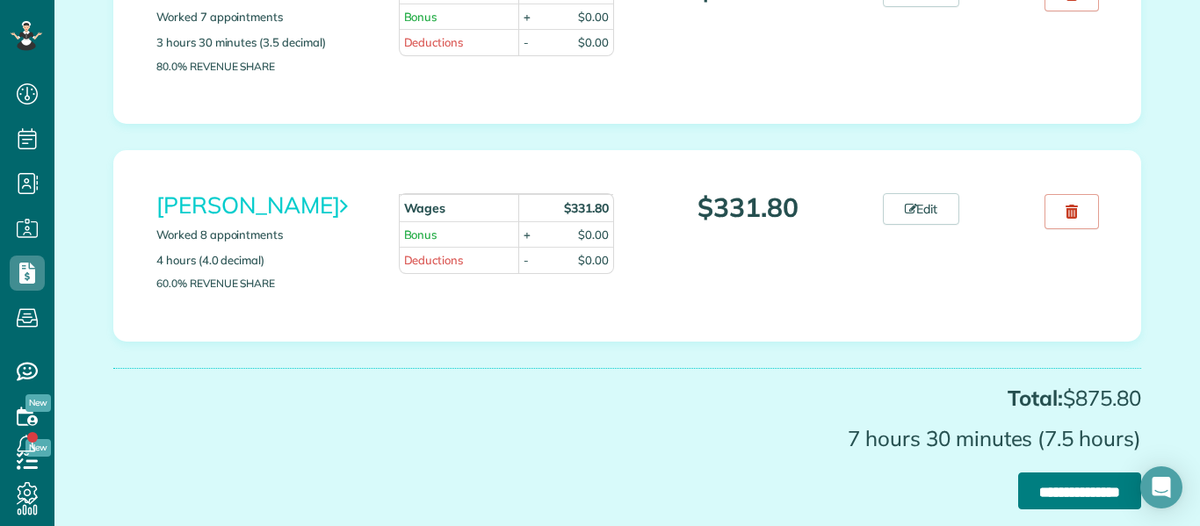
click at [1054, 487] on input "**********" at bounding box center [1080, 491] width 123 height 37
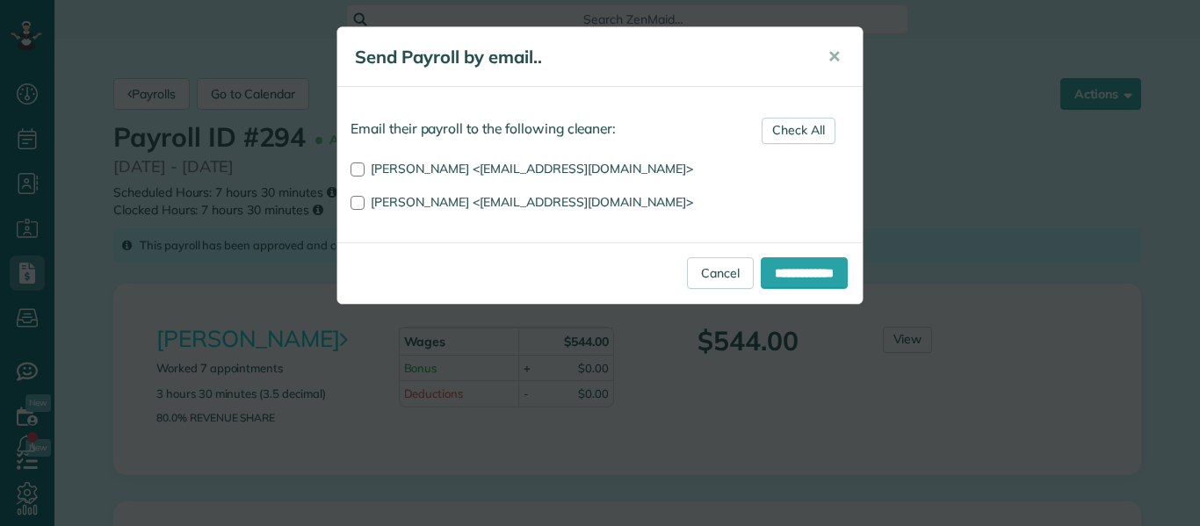
scroll to position [8, 8]
click at [767, 276] on input "**********" at bounding box center [804, 273] width 87 height 32
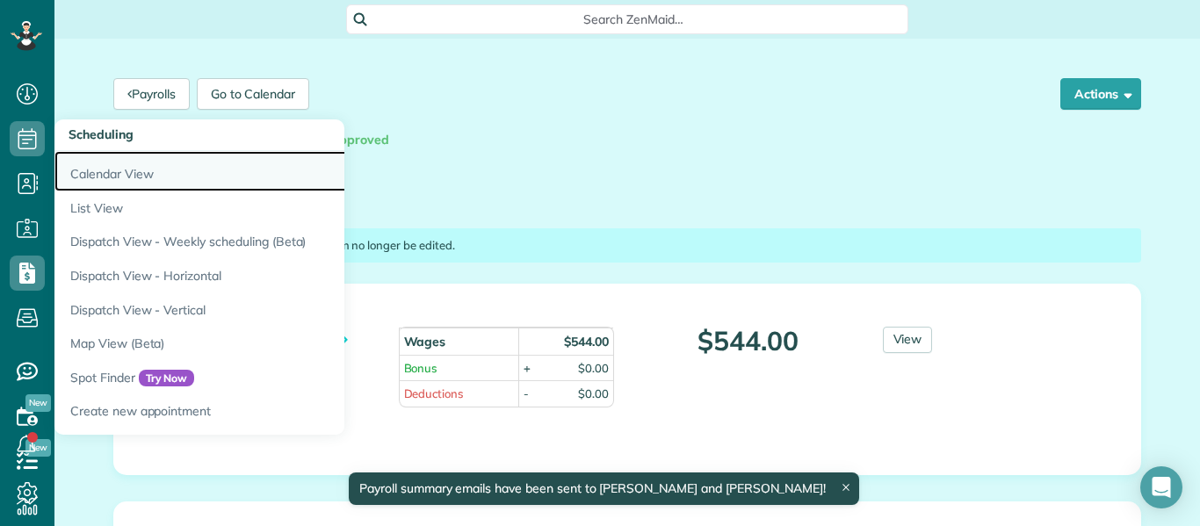
click at [119, 178] on link "Calendar View" at bounding box center [273, 171] width 439 height 40
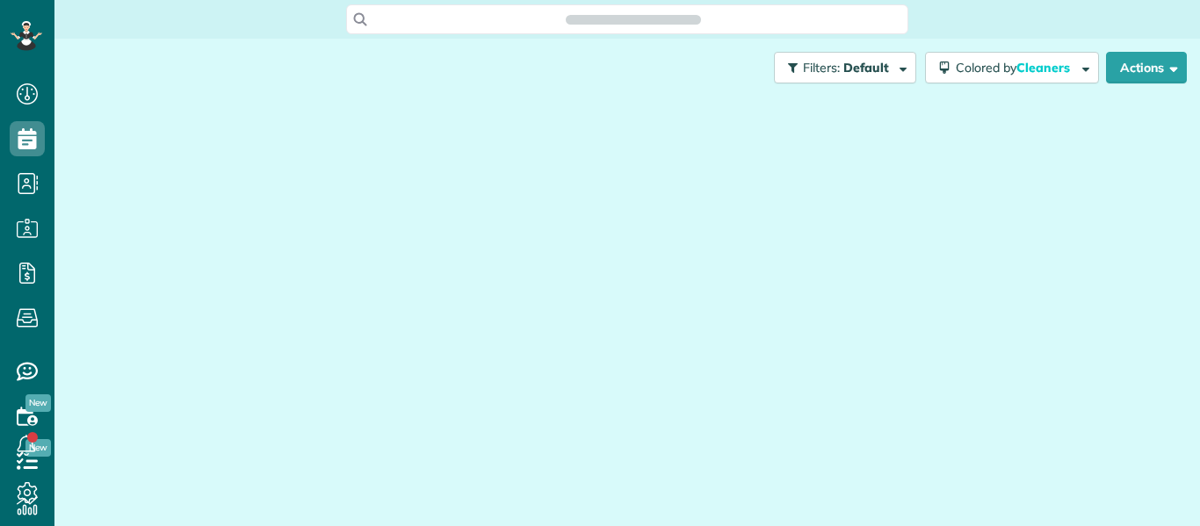
scroll to position [8, 8]
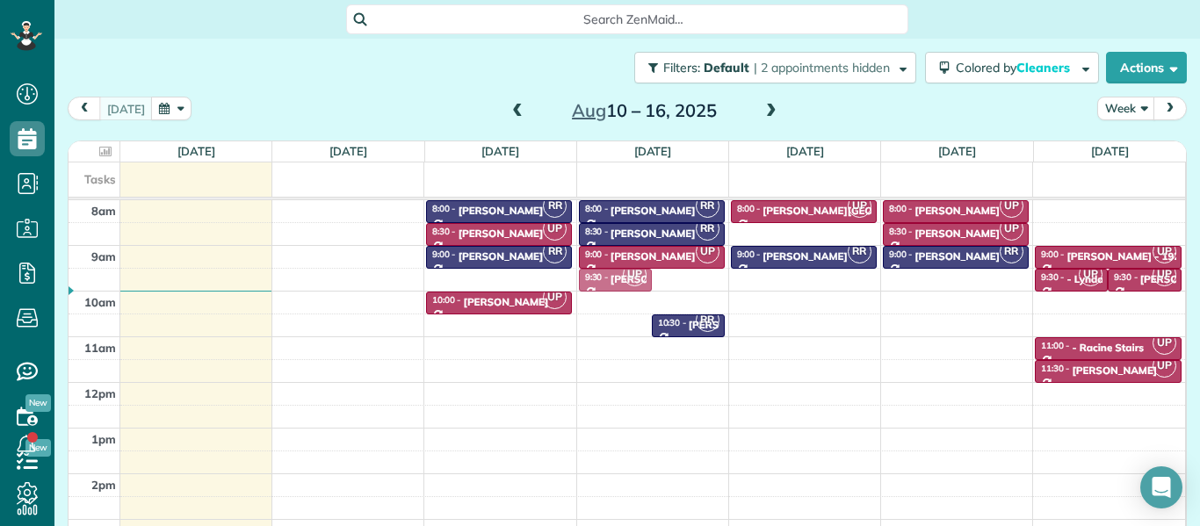
drag, startPoint x: 611, startPoint y: 320, endPoint x: 610, endPoint y: 279, distance: 40.4
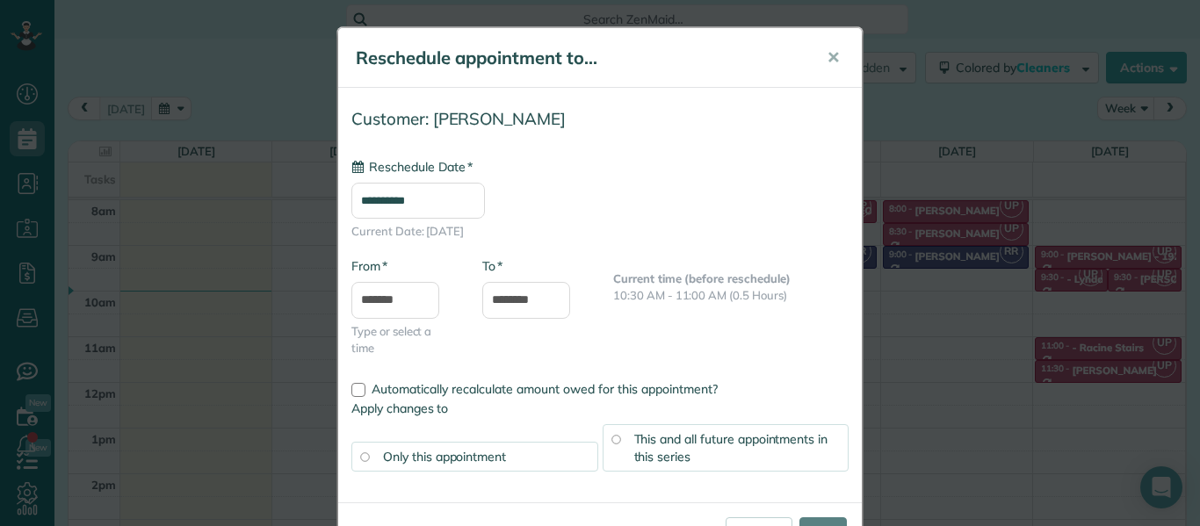
type input "**********"
click at [805, 523] on input "****" at bounding box center [823, 534] width 47 height 32
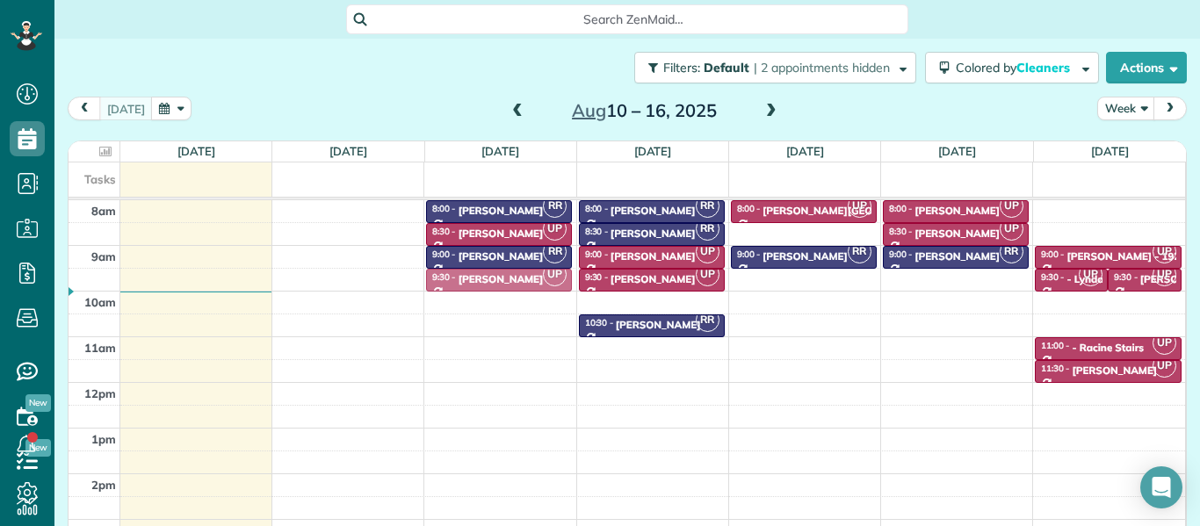
drag, startPoint x: 495, startPoint y: 300, endPoint x: 489, endPoint y: 277, distance: 23.7
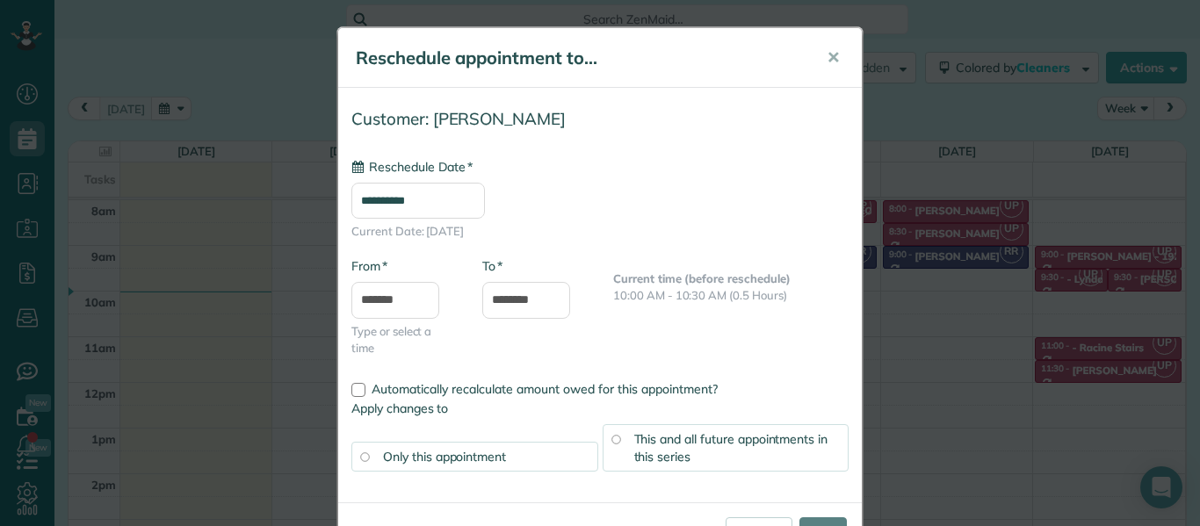
type input "**********"
click at [814, 518] on input "****" at bounding box center [823, 534] width 47 height 32
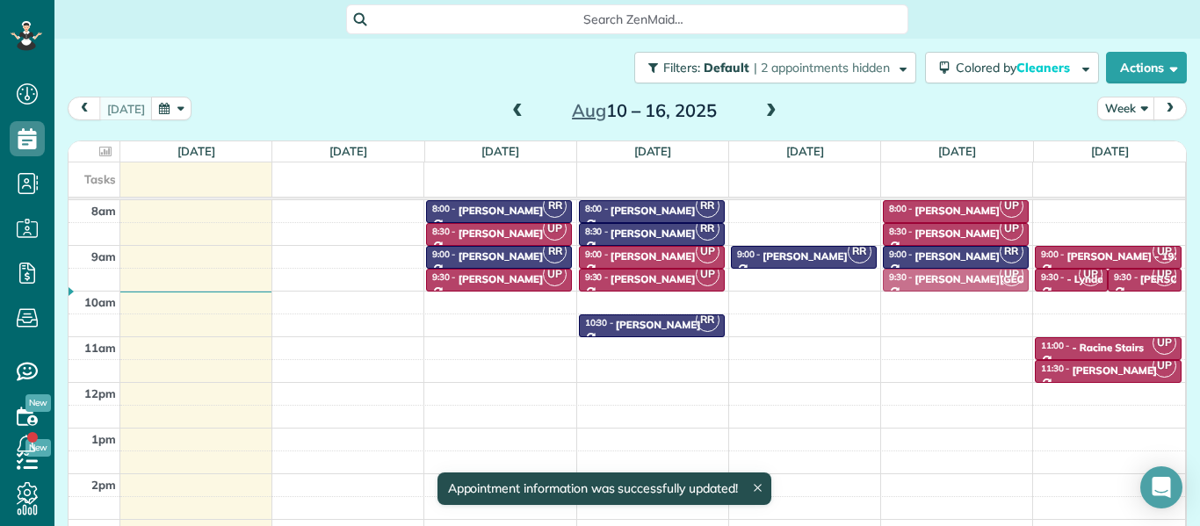
drag, startPoint x: 771, startPoint y: 211, endPoint x: 896, endPoint y: 279, distance: 143.2
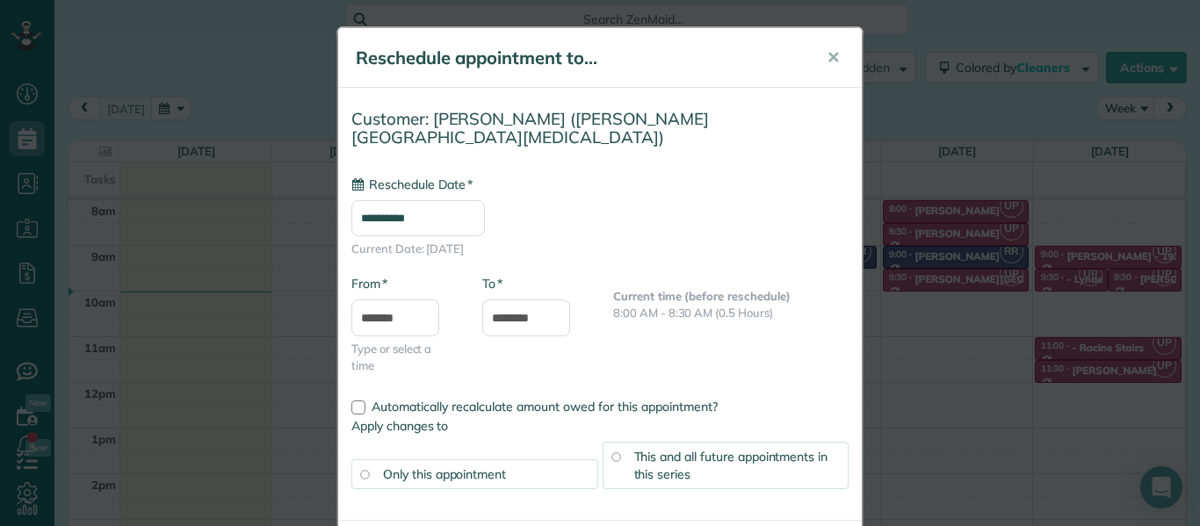
type input "**********"
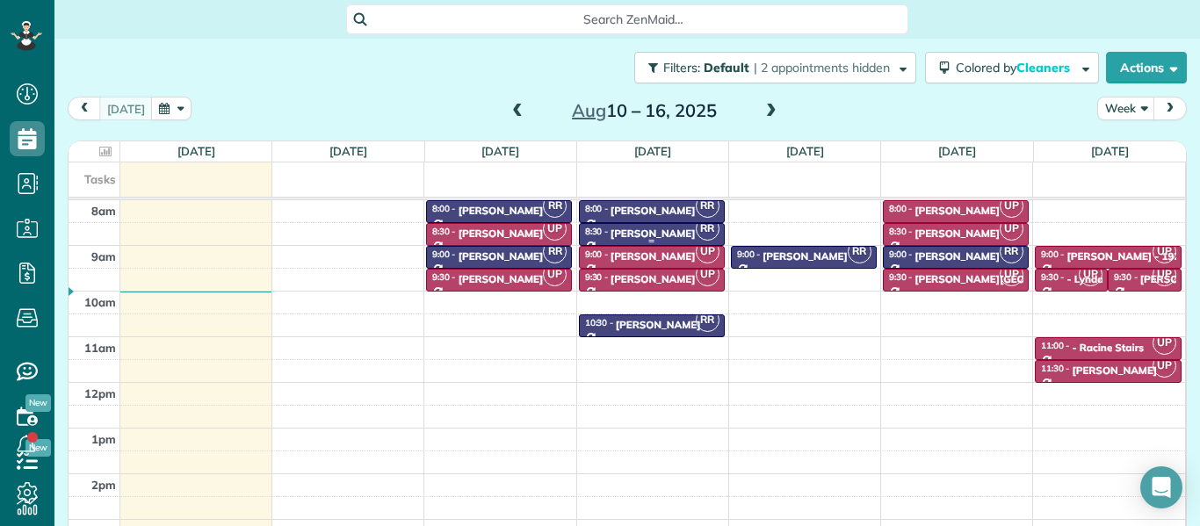
click at [663, 230] on div "[PERSON_NAME]" at bounding box center [653, 234] width 85 height 12
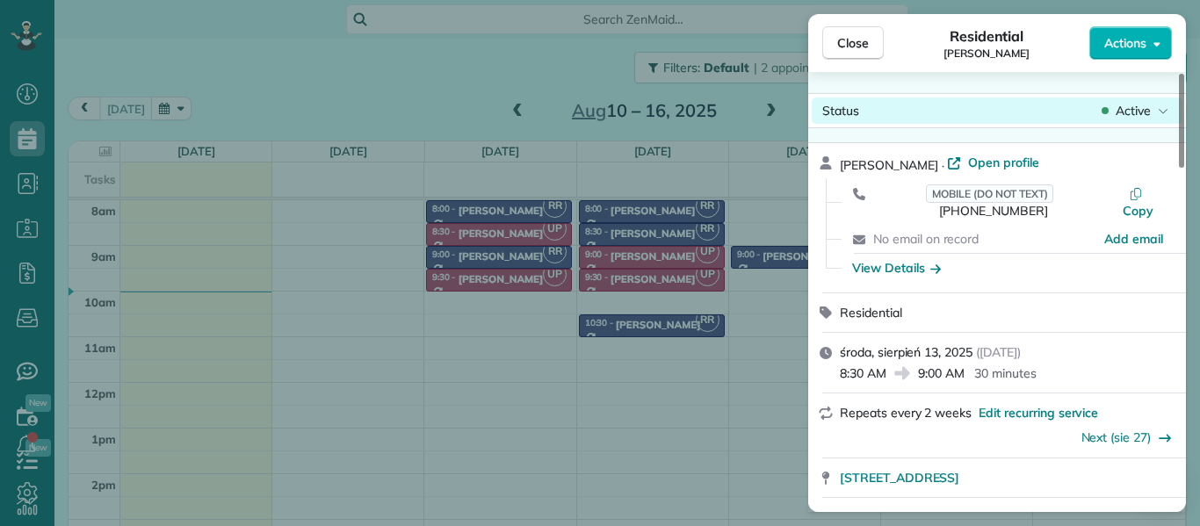
click at [1130, 111] on span "Active" at bounding box center [1133, 111] width 35 height 18
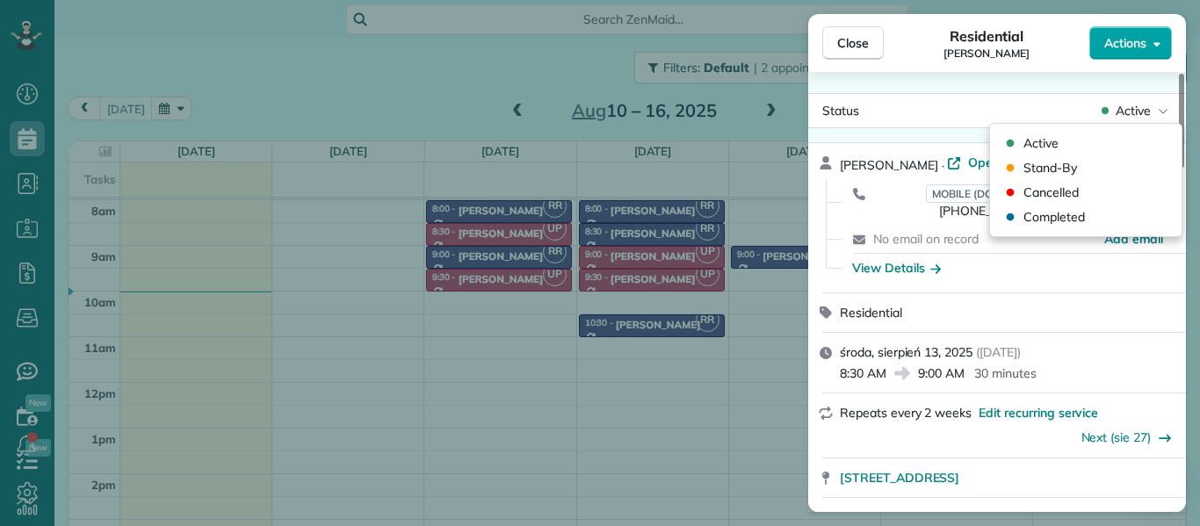
click at [1128, 44] on span "Actions" at bounding box center [1126, 43] width 42 height 18
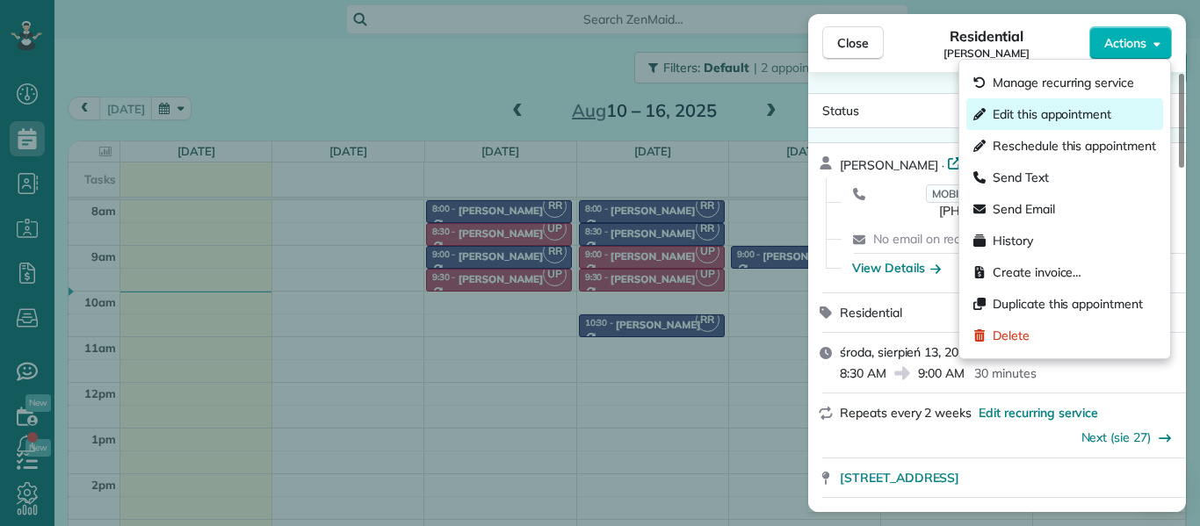
click at [1085, 115] on span "Edit this appointment" at bounding box center [1052, 114] width 119 height 18
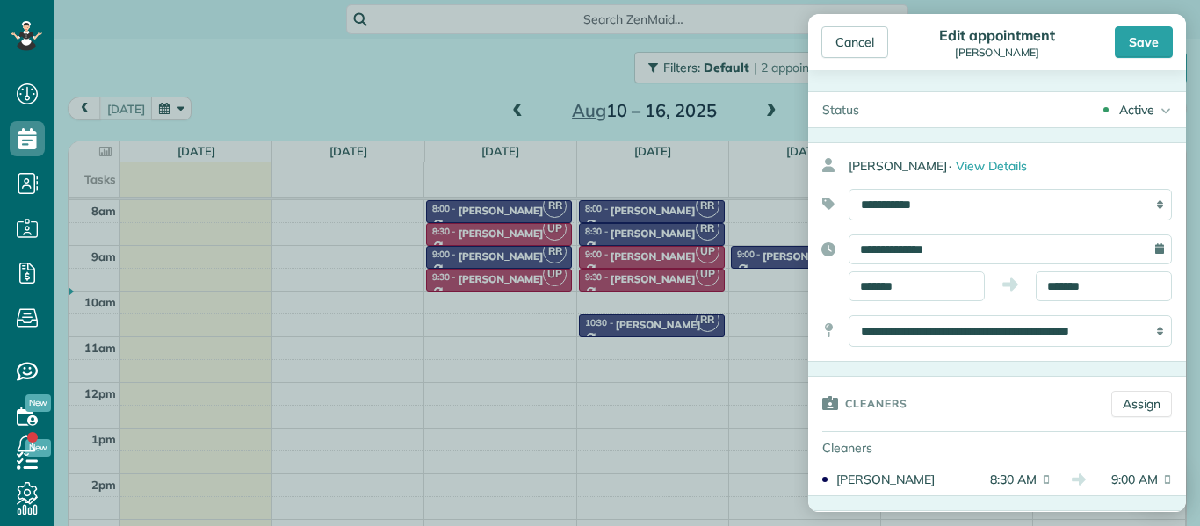
drag, startPoint x: 1186, startPoint y: 205, endPoint x: 1180, endPoint y: 272, distance: 67.9
click at [1180, 272] on aside "Cancel Edit appointment Vlad Moldavskiy Save Status Active Active Stand-By Canc…" at bounding box center [997, 263] width 406 height 526
click at [1179, 271] on div "**********" at bounding box center [998, 268] width 378 height 67
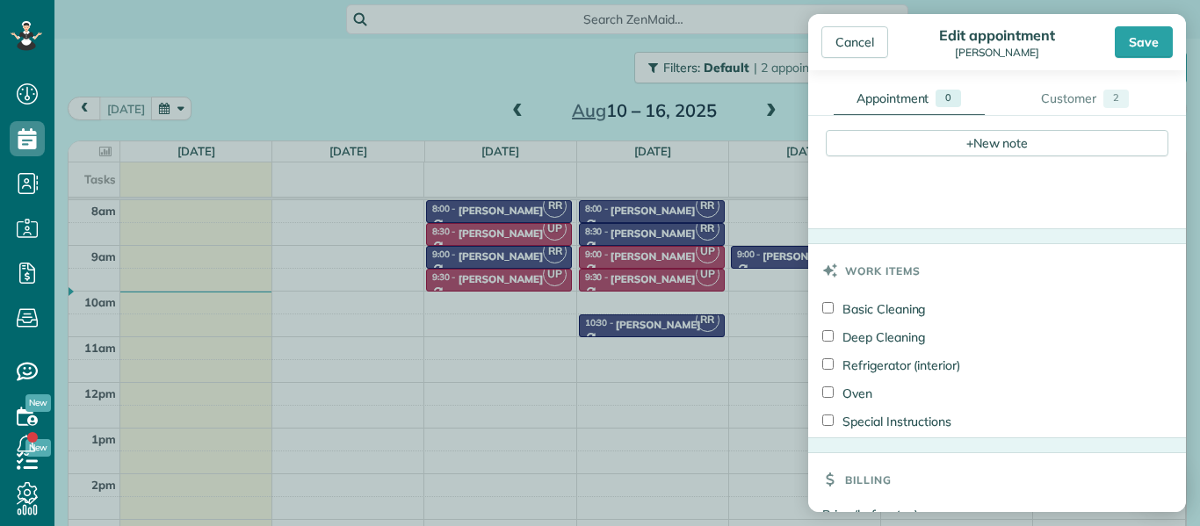
scroll to position [644, 0]
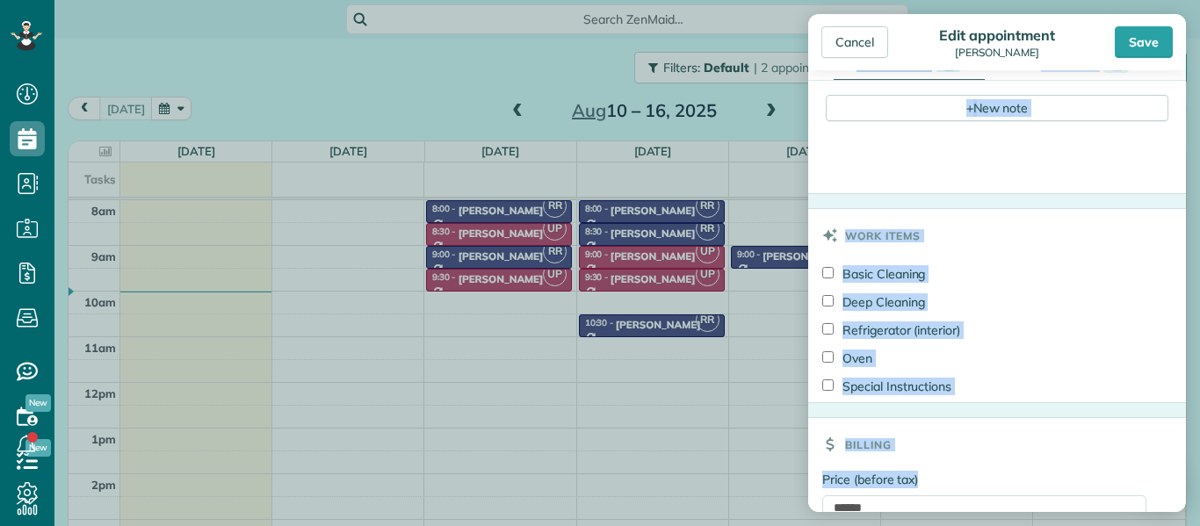
drag, startPoint x: 1179, startPoint y: 271, endPoint x: 1140, endPoint y: 497, distance: 230.0
click at [1140, 497] on form "Status Active Active Stand-By Cancelled Completed Vlad Moldavskiy ·" at bounding box center [998, 52] width 378 height 1204
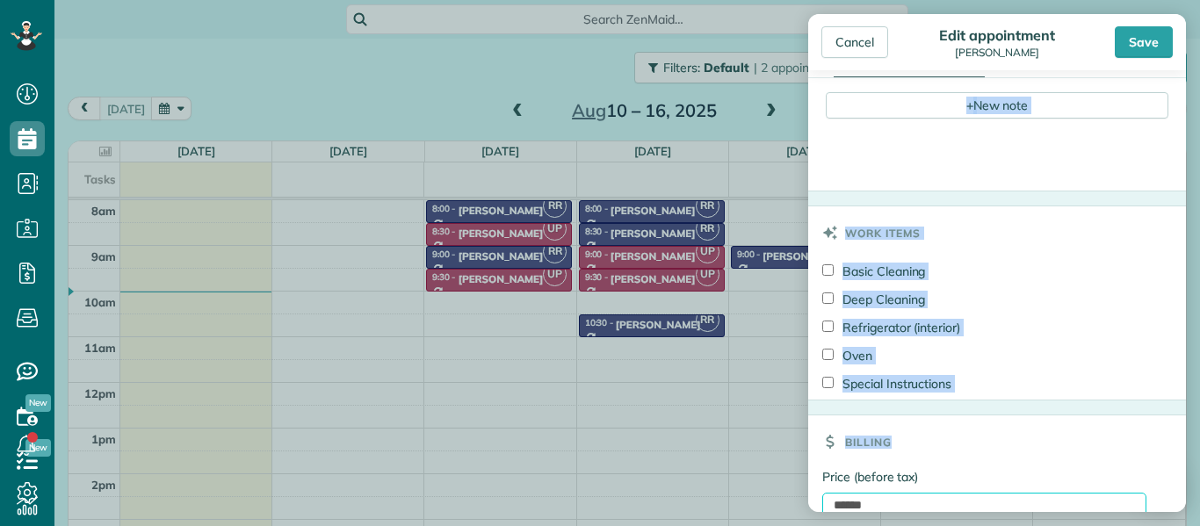
click at [909, 500] on input "******" at bounding box center [985, 505] width 324 height 25
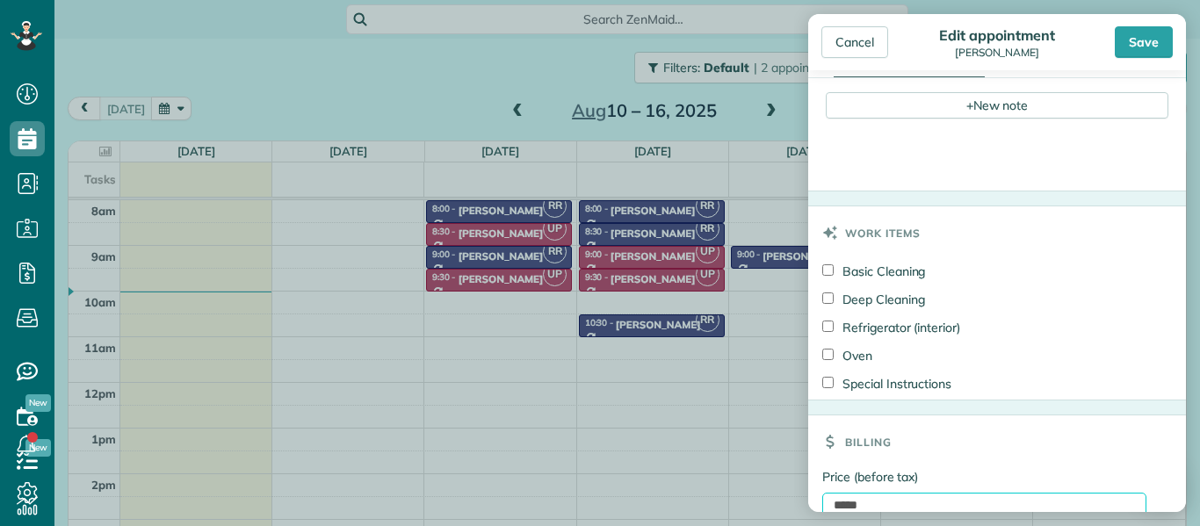
scroll to position [647, 0]
type input "*"
type input "******"
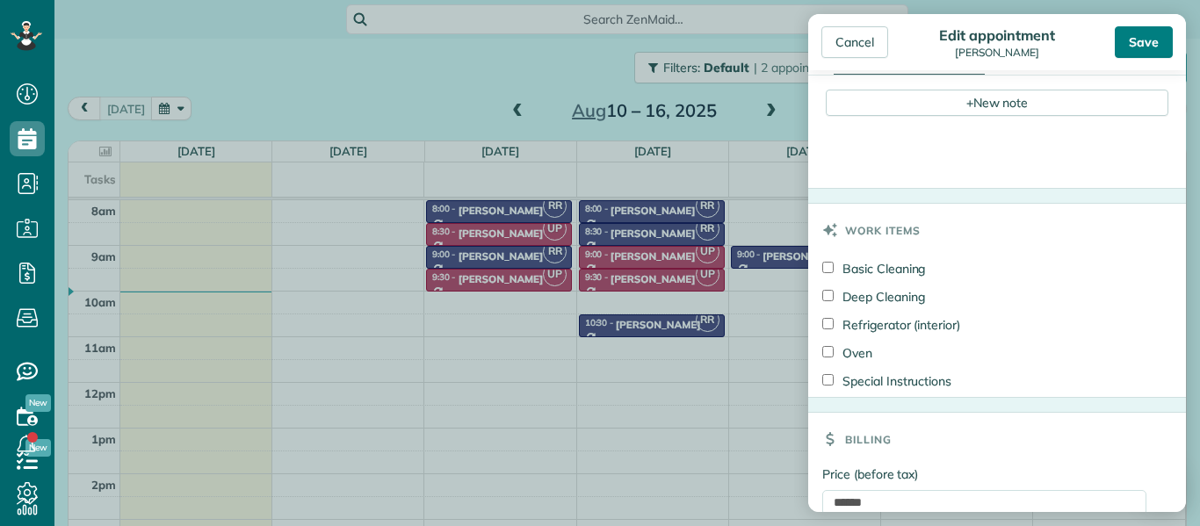
click at [1143, 37] on div "Save" at bounding box center [1144, 42] width 58 height 32
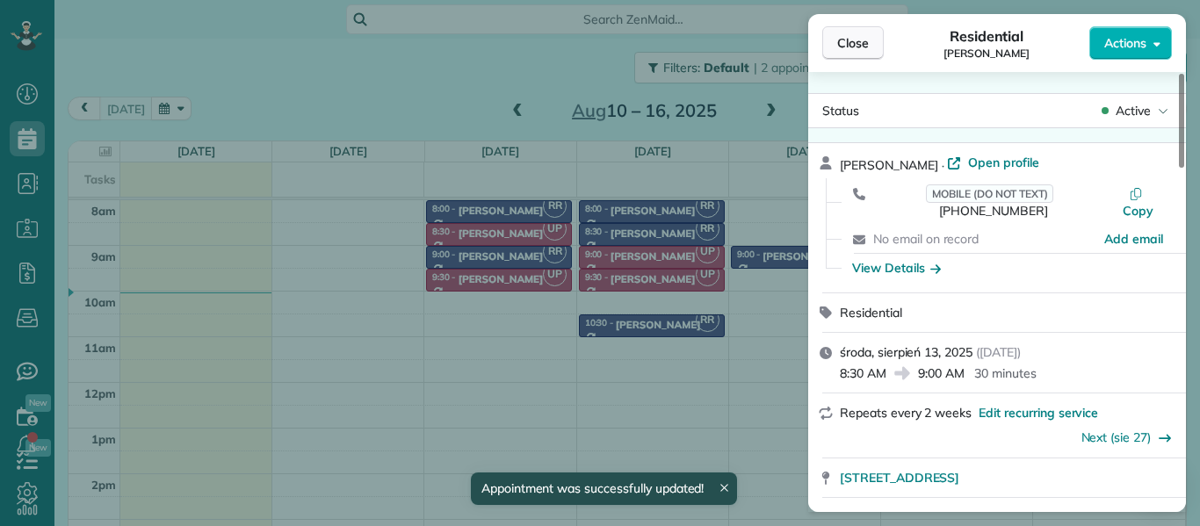
click at [856, 44] on span "Close" at bounding box center [854, 43] width 32 height 18
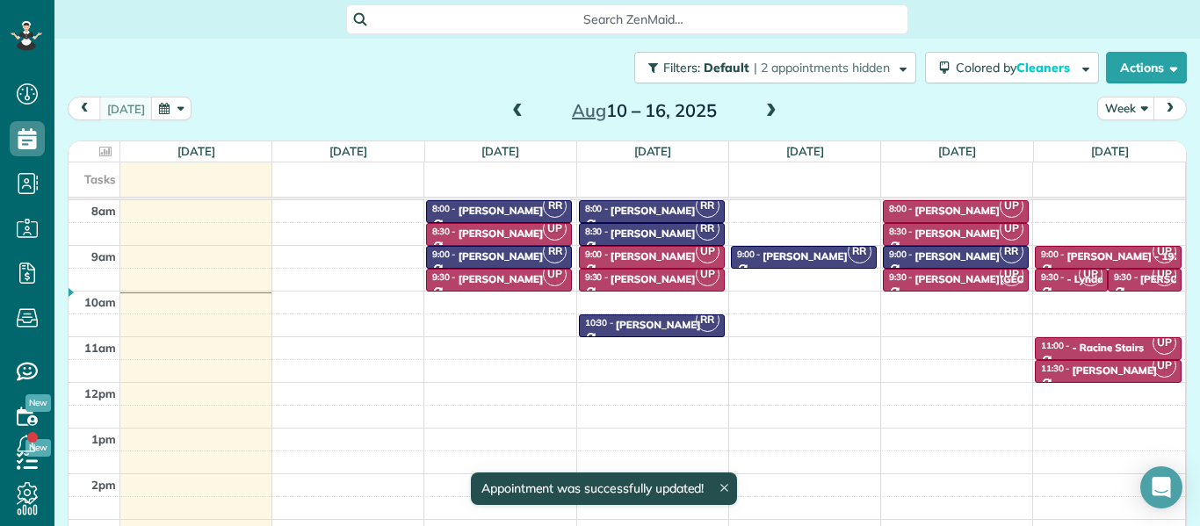
click at [768, 109] on span at bounding box center [771, 112] width 19 height 16
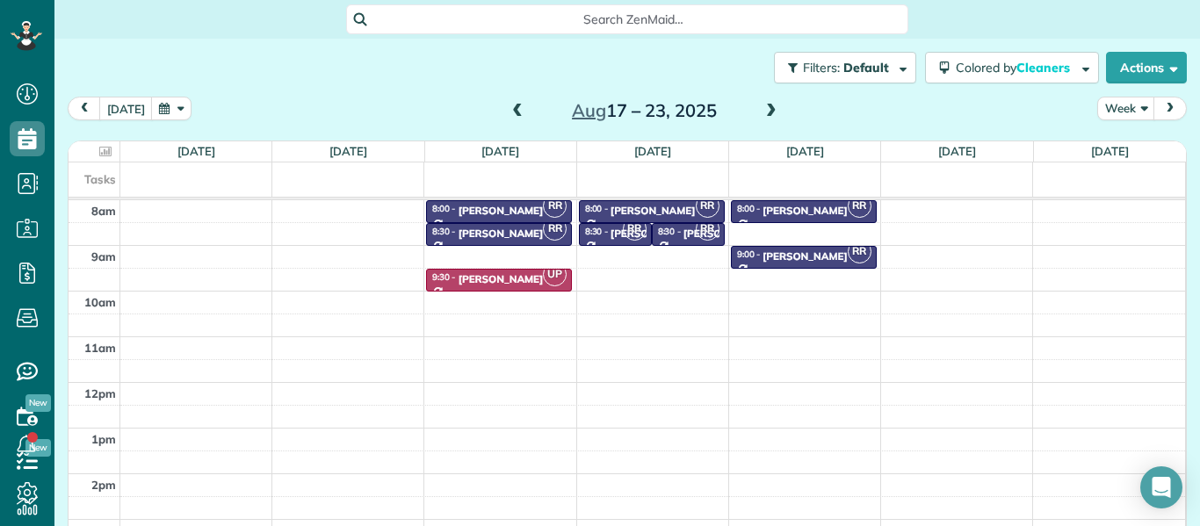
click at [768, 109] on span at bounding box center [771, 112] width 19 height 16
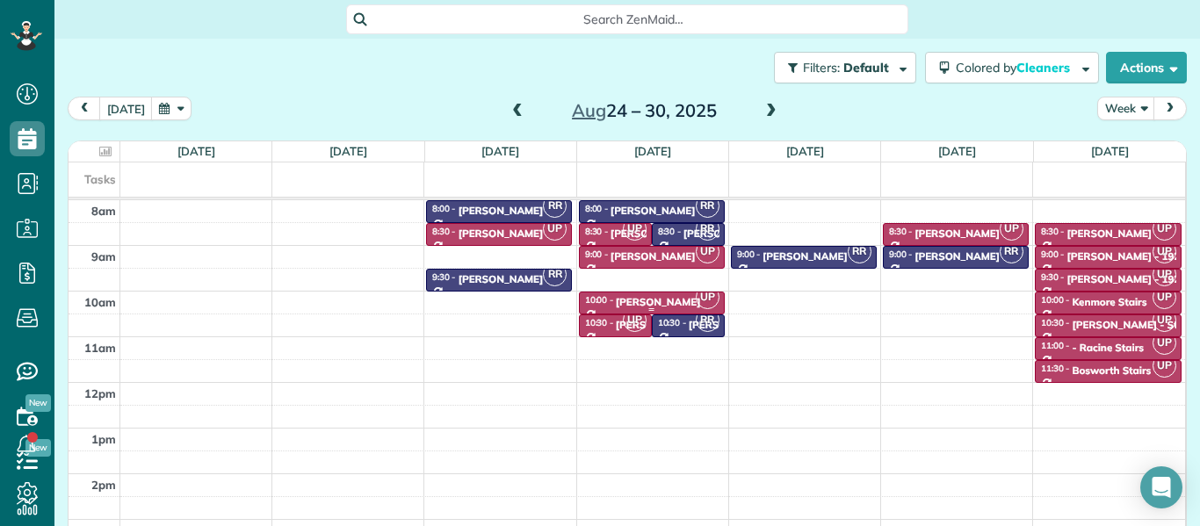
click at [626, 299] on div "[PERSON_NAME]" at bounding box center [658, 302] width 85 height 12
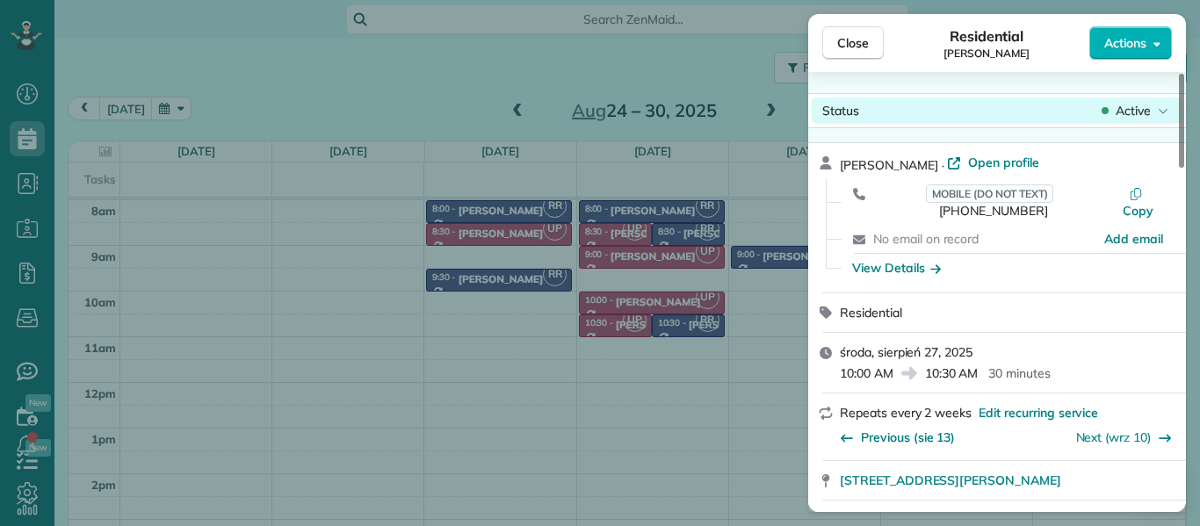
click at [1149, 105] on span "Active" at bounding box center [1133, 111] width 35 height 18
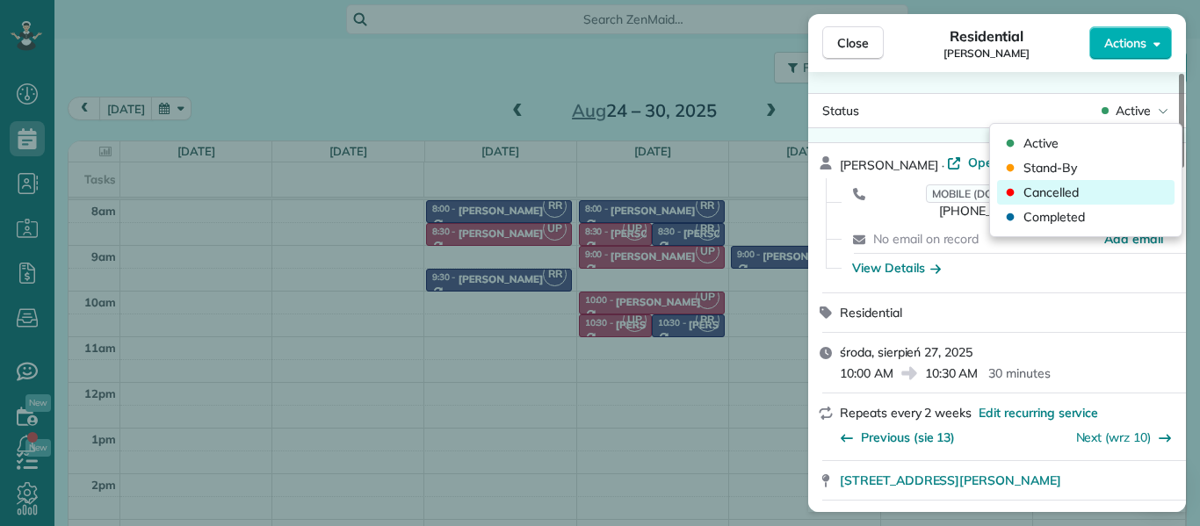
click at [1082, 191] on div "Cancelled" at bounding box center [1086, 192] width 178 height 25
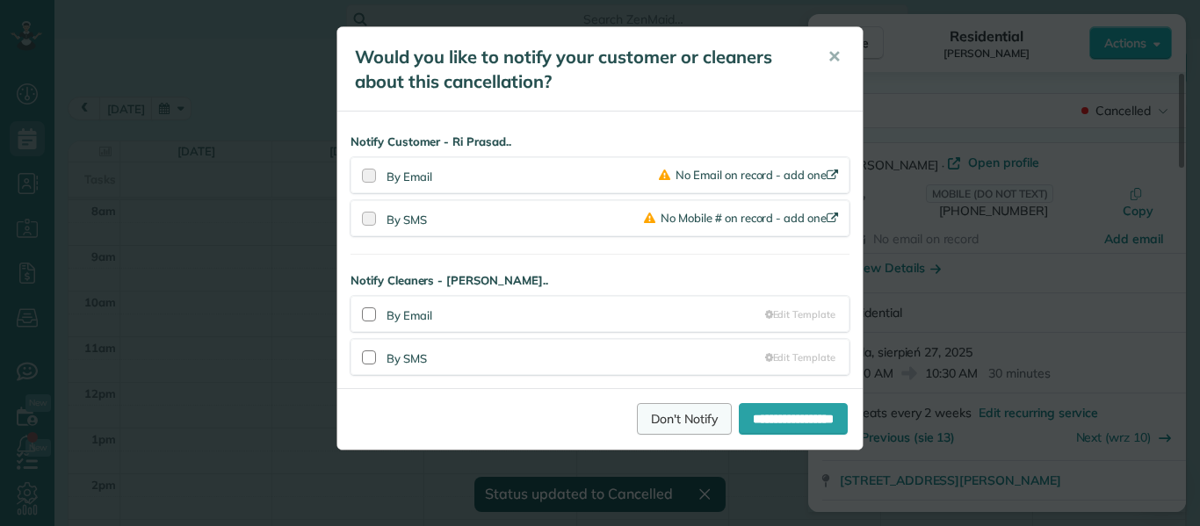
click at [673, 424] on link "Don't Notify" at bounding box center [684, 419] width 95 height 32
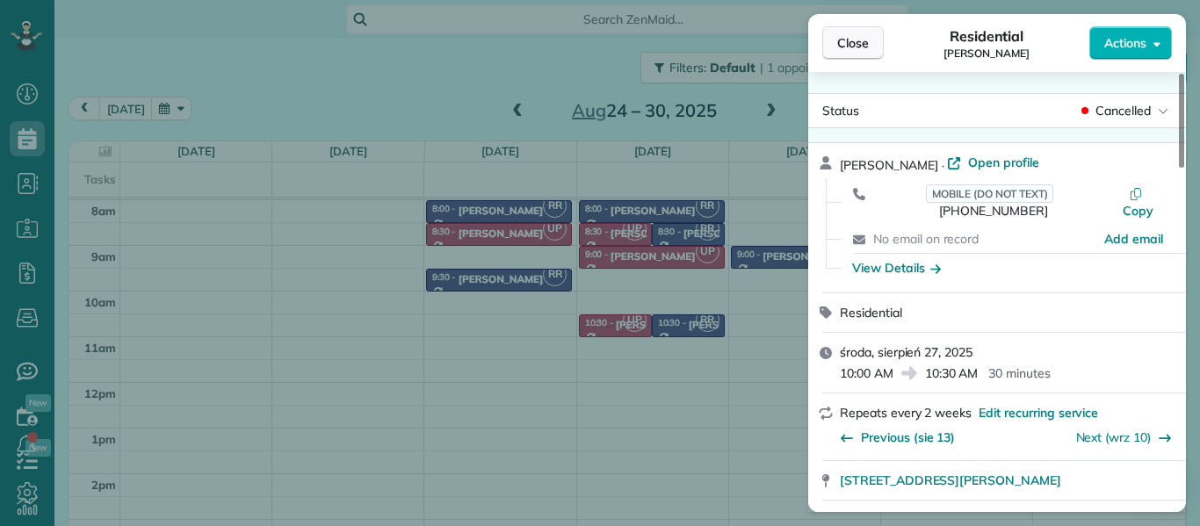
click at [851, 47] on span "Close" at bounding box center [854, 43] width 32 height 18
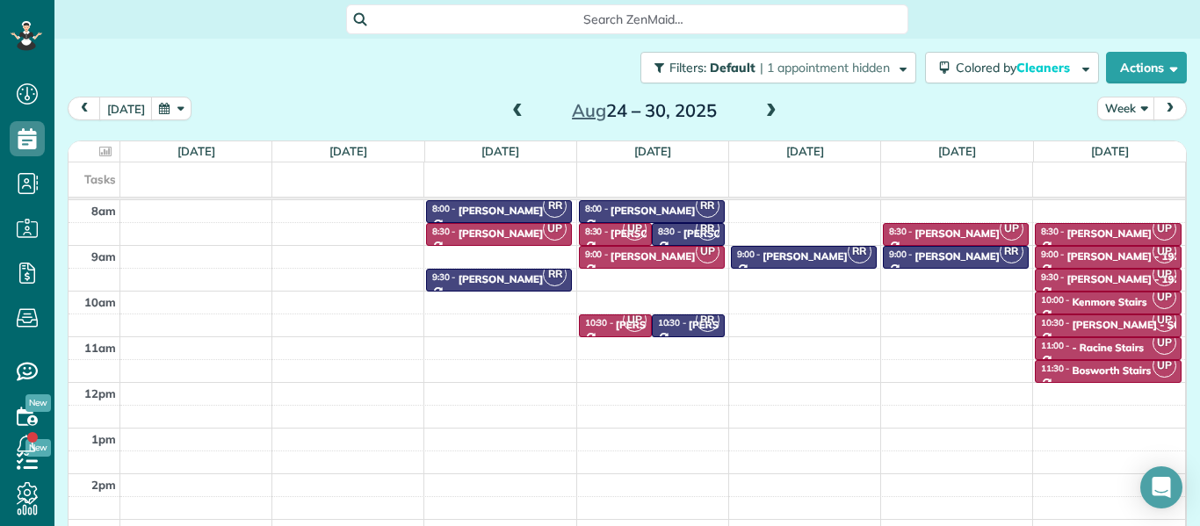
click at [772, 107] on span at bounding box center [771, 112] width 19 height 16
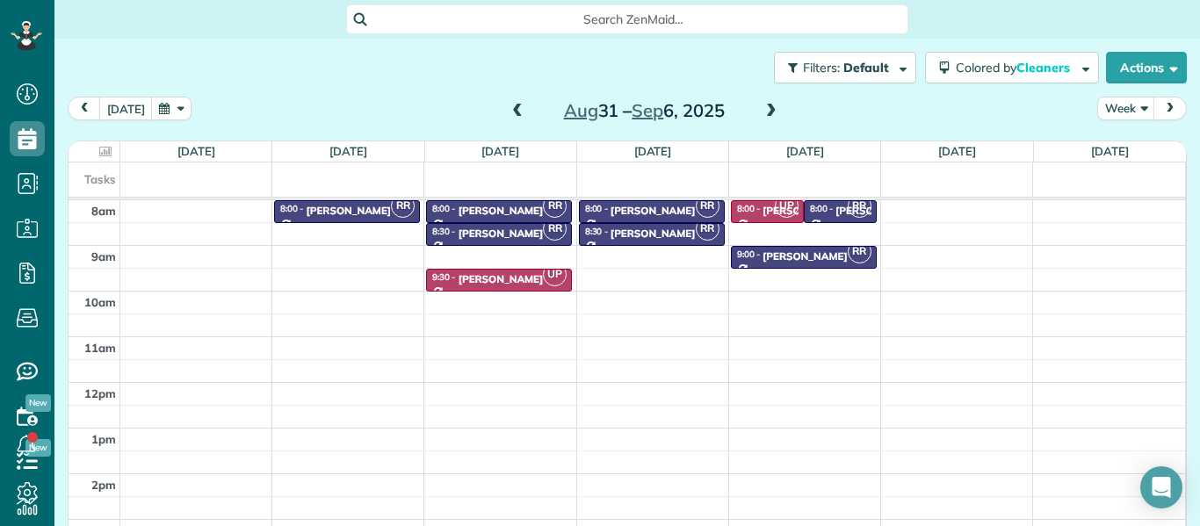
click at [772, 107] on span at bounding box center [771, 112] width 19 height 16
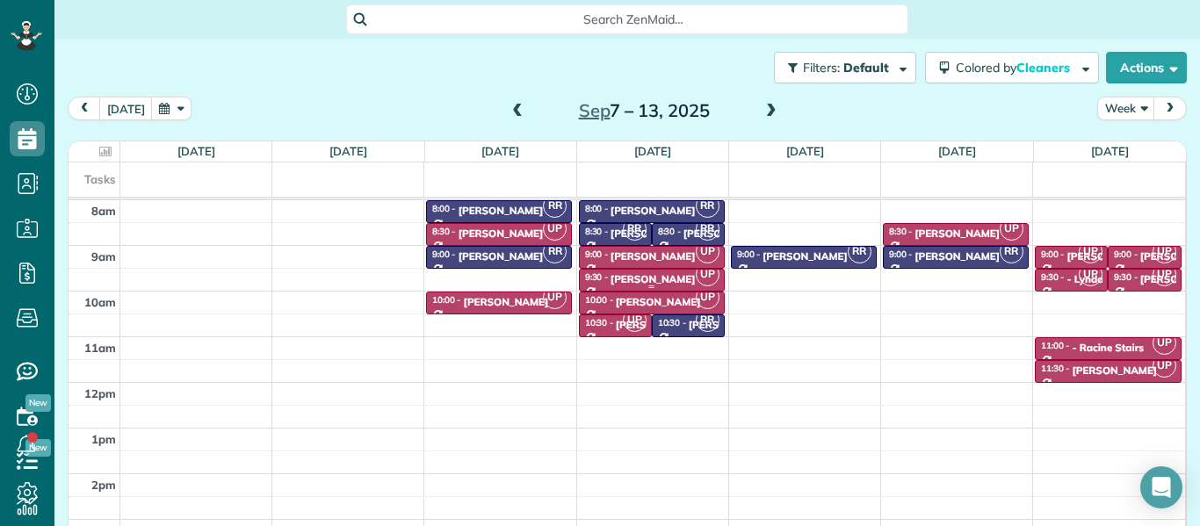
click at [664, 275] on div "Gabriel Sheridan" at bounding box center [653, 279] width 85 height 12
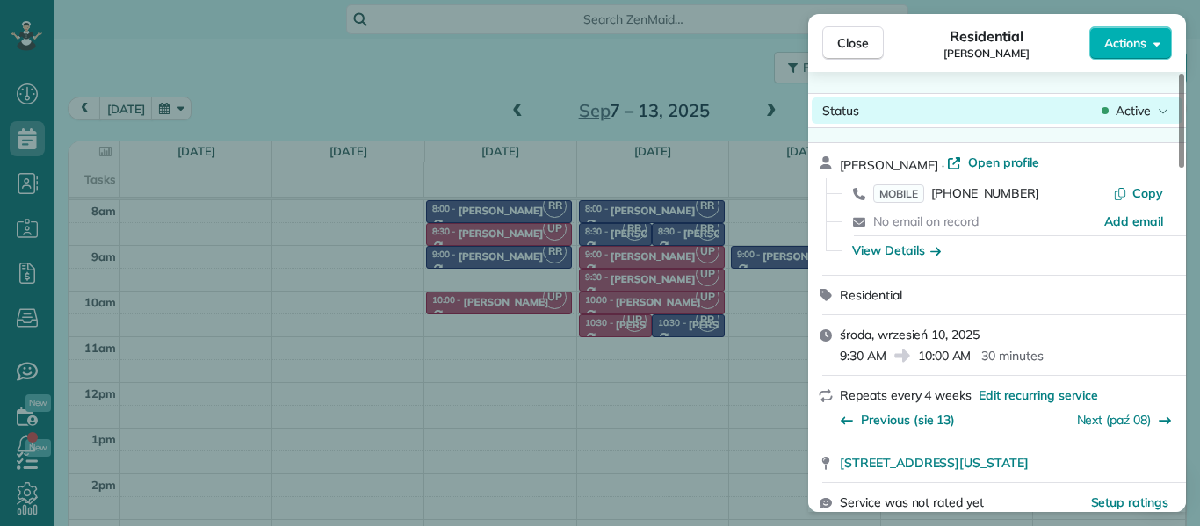
click at [1136, 112] on span "Active" at bounding box center [1133, 111] width 35 height 18
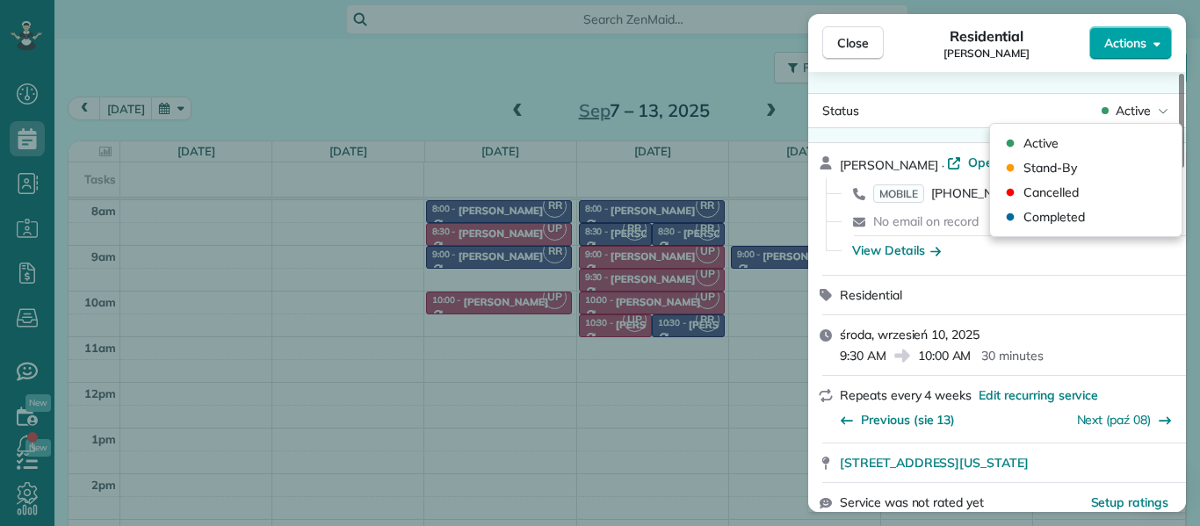
click at [1132, 42] on span "Actions" at bounding box center [1126, 43] width 42 height 18
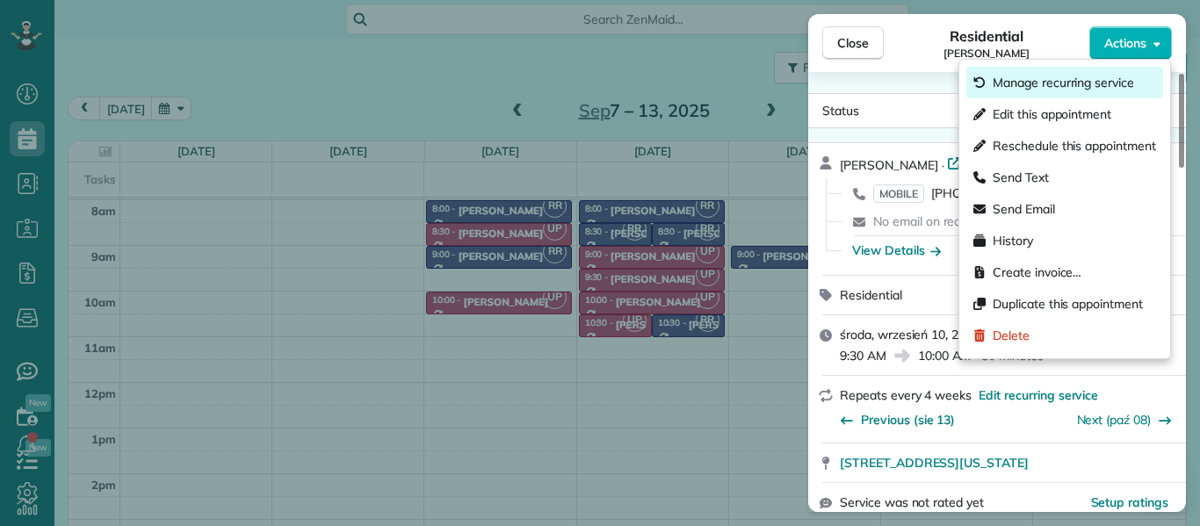
click at [1099, 81] on span "Manage recurring service" at bounding box center [1063, 83] width 141 height 18
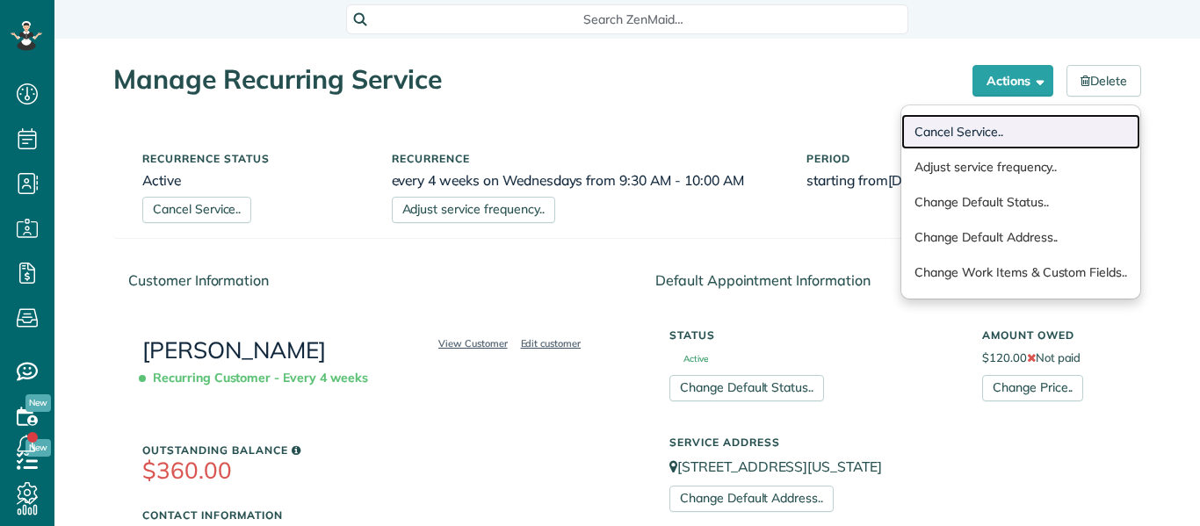
click at [987, 132] on link "Cancel Service.." at bounding box center [1021, 131] width 239 height 35
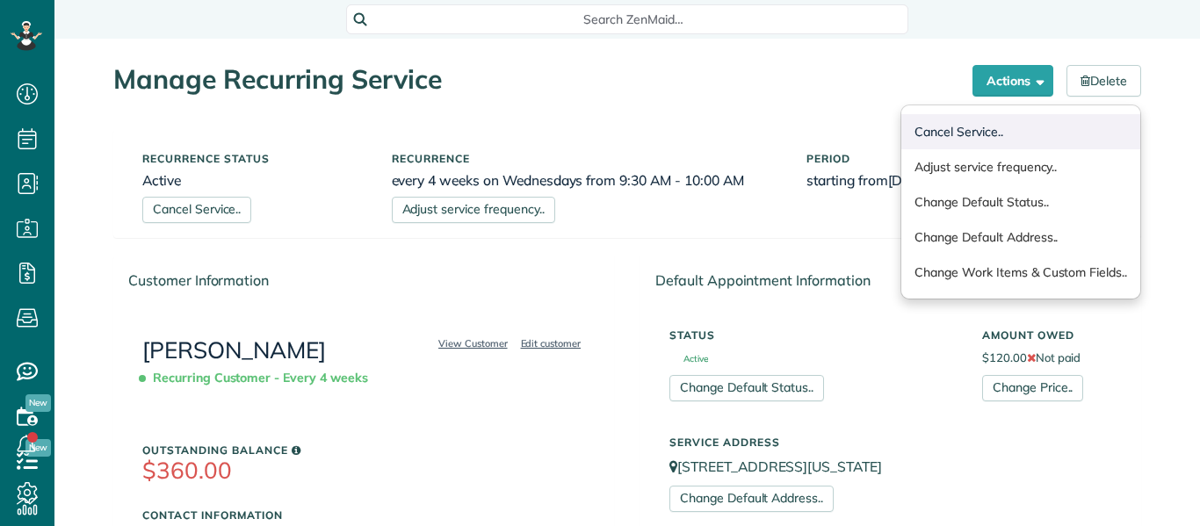
scroll to position [8, 8]
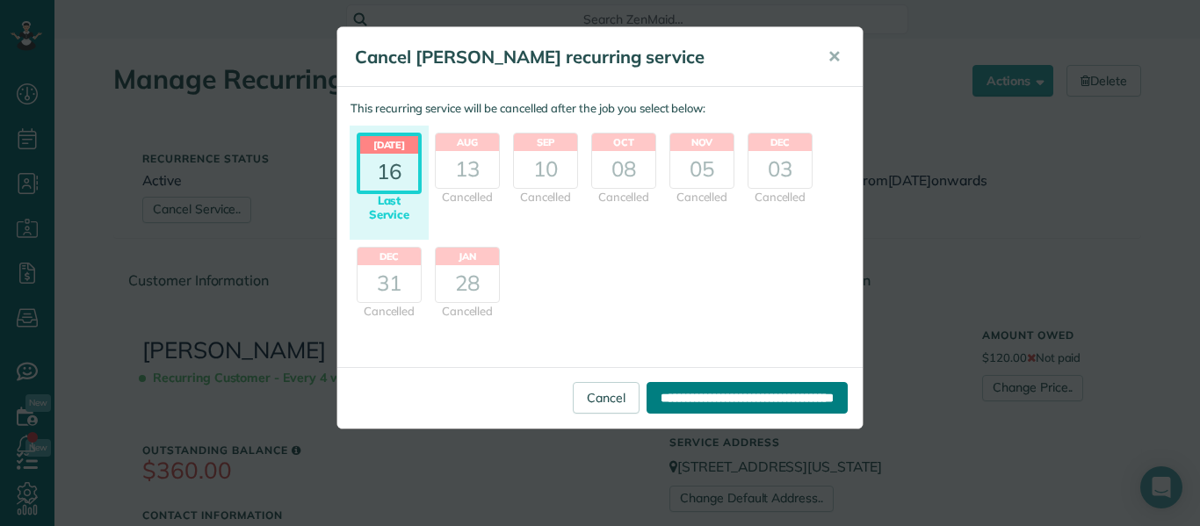
click at [647, 399] on input "**********" at bounding box center [747, 398] width 201 height 32
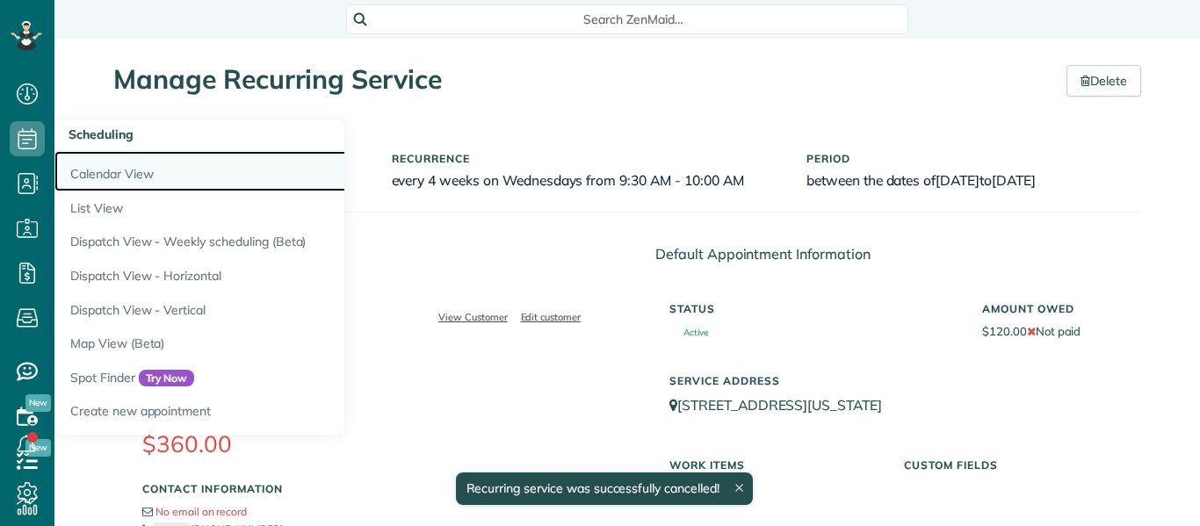
click at [101, 173] on link "Calendar View" at bounding box center [273, 171] width 439 height 40
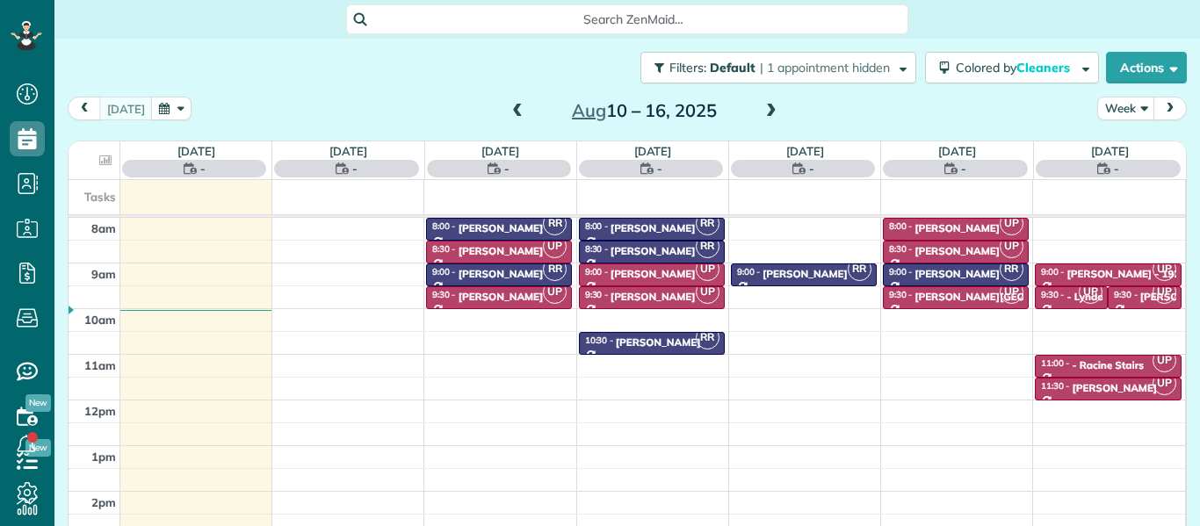
scroll to position [8, 8]
click at [762, 106] on span at bounding box center [771, 112] width 19 height 16
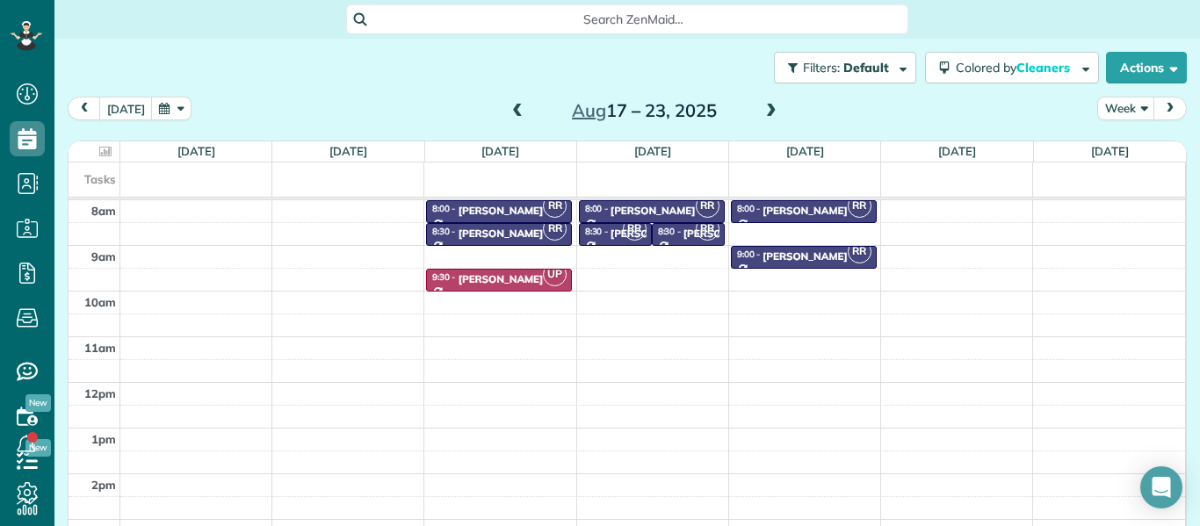
click at [512, 115] on span at bounding box center [517, 112] width 19 height 16
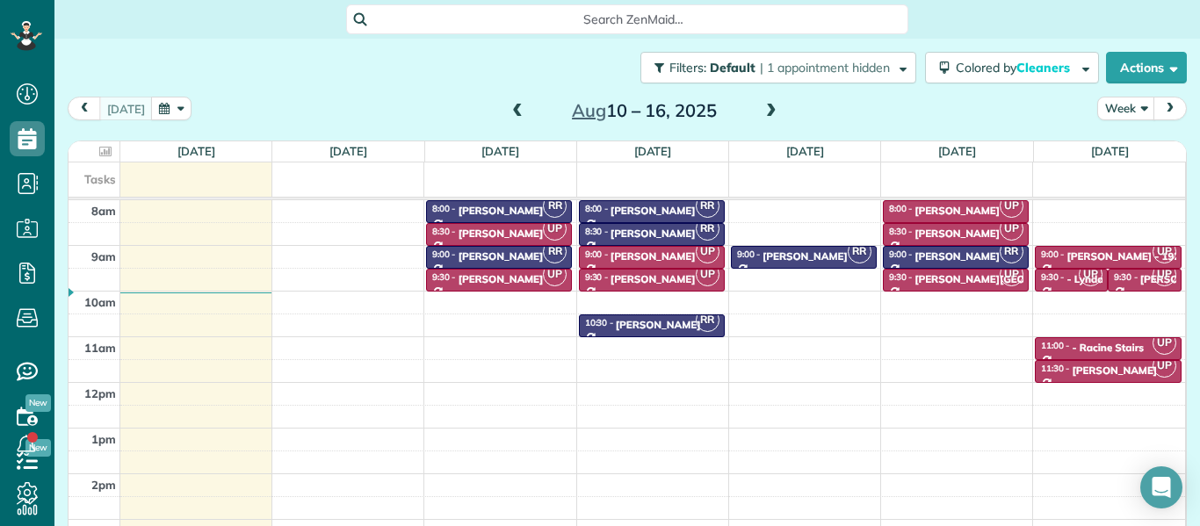
click at [770, 108] on span at bounding box center [771, 112] width 19 height 16
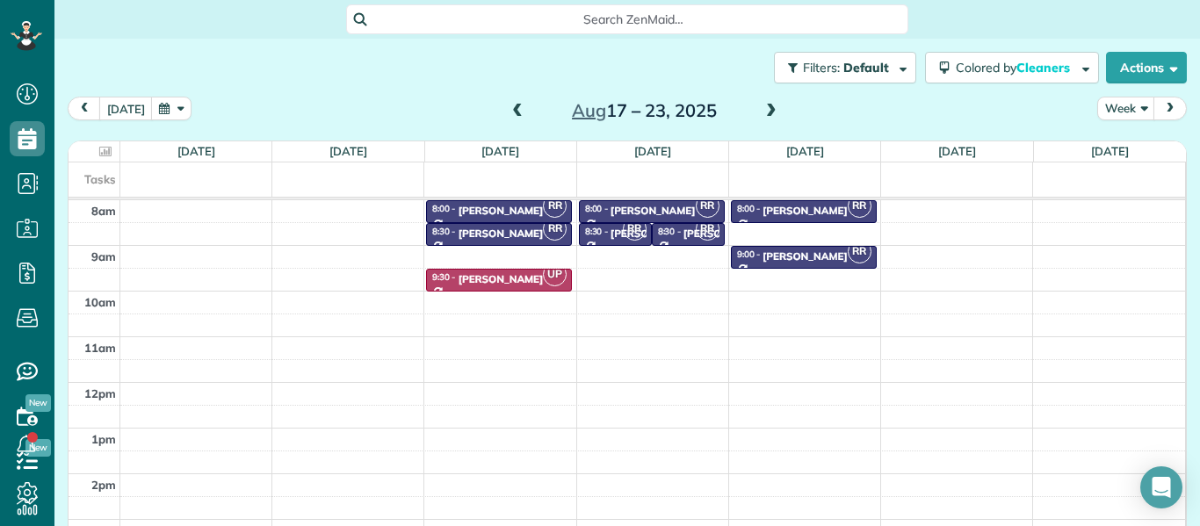
click at [770, 108] on span at bounding box center [771, 112] width 19 height 16
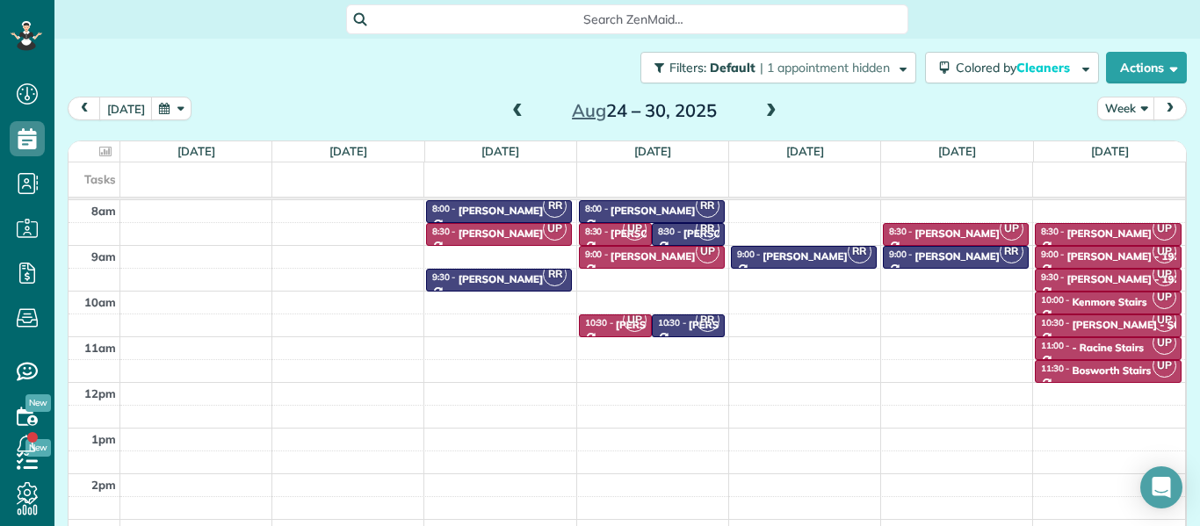
click at [771, 112] on span at bounding box center [771, 112] width 19 height 16
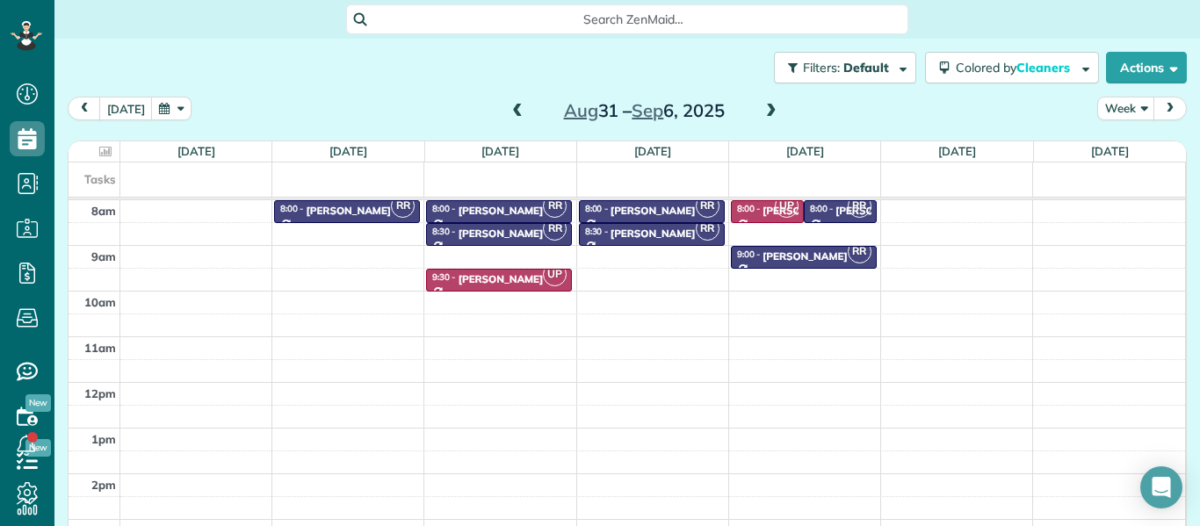
click at [771, 112] on span at bounding box center [771, 112] width 19 height 16
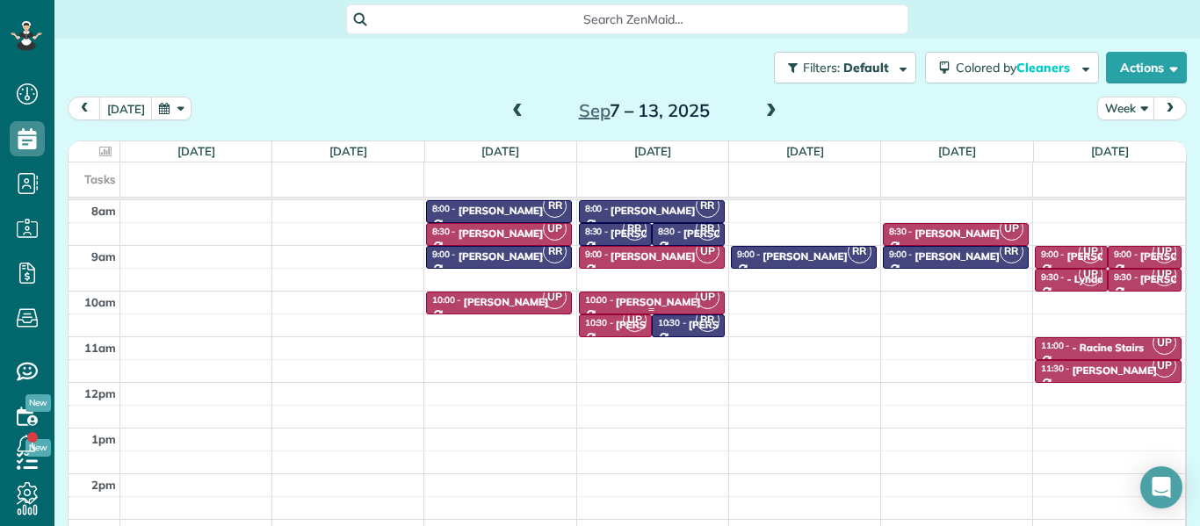
click at [656, 299] on div "[PERSON_NAME]" at bounding box center [658, 302] width 85 height 12
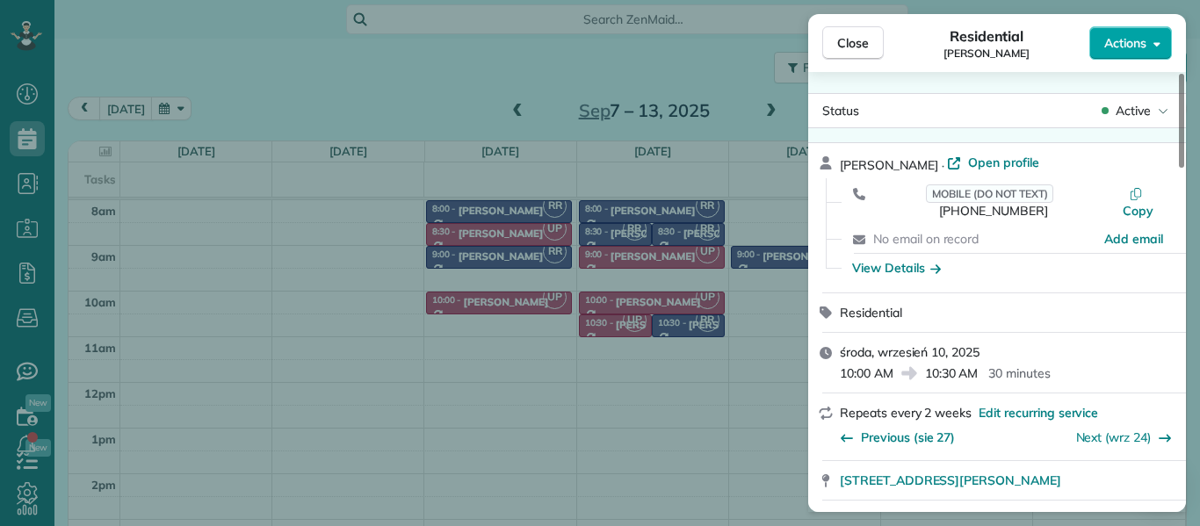
click at [1140, 47] on span "Actions" at bounding box center [1126, 43] width 42 height 18
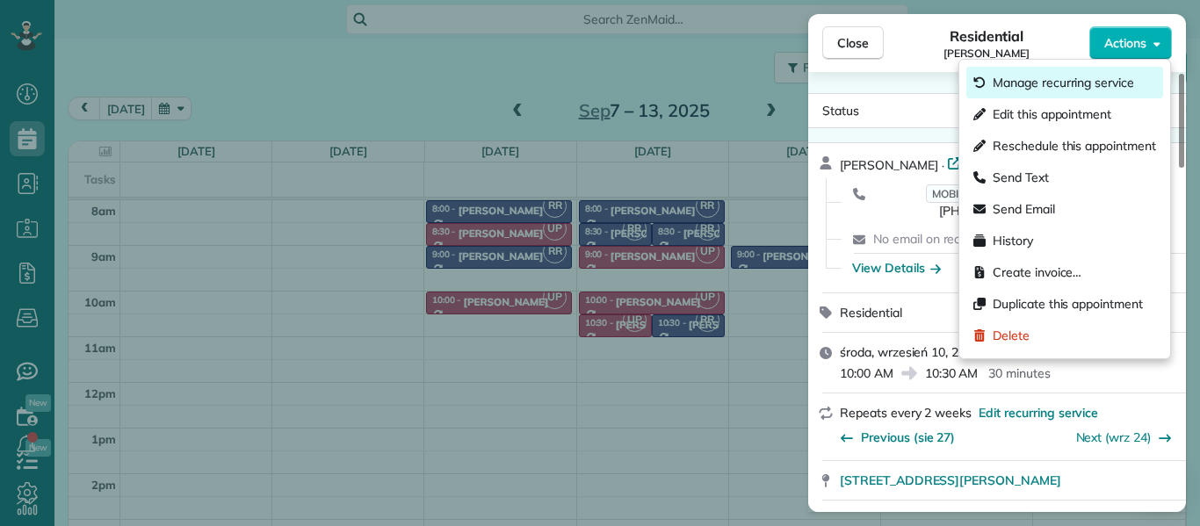
click at [1065, 77] on span "Manage recurring service" at bounding box center [1063, 83] width 141 height 18
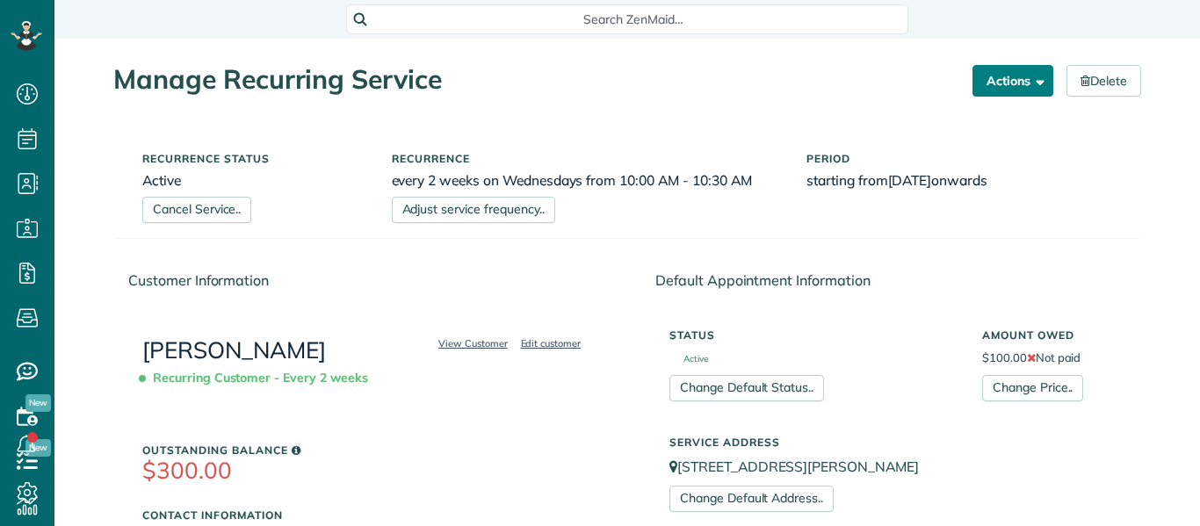
click at [1032, 80] on span "button" at bounding box center [1037, 80] width 13 height 13
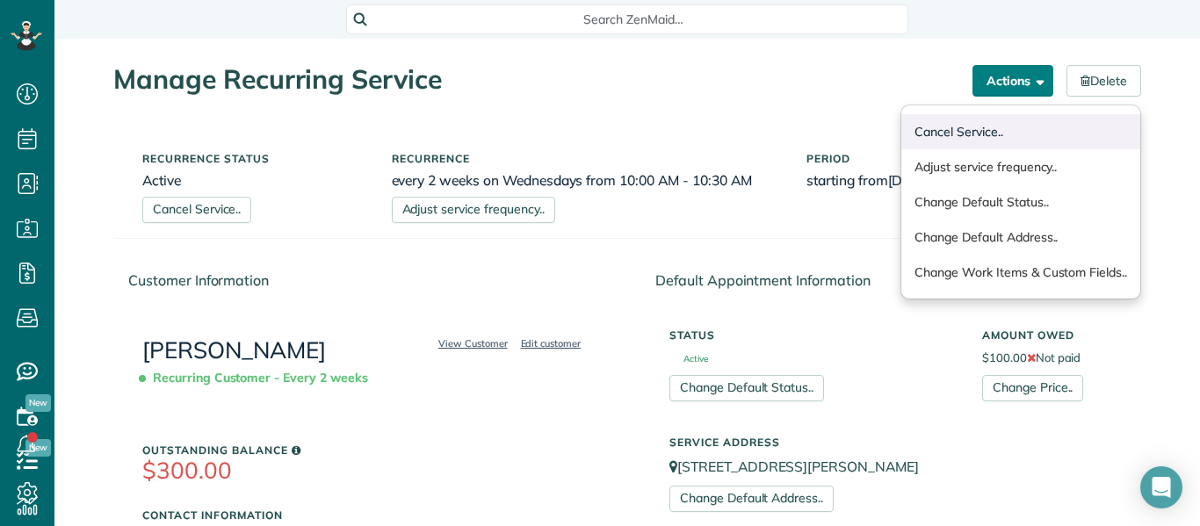
scroll to position [8, 8]
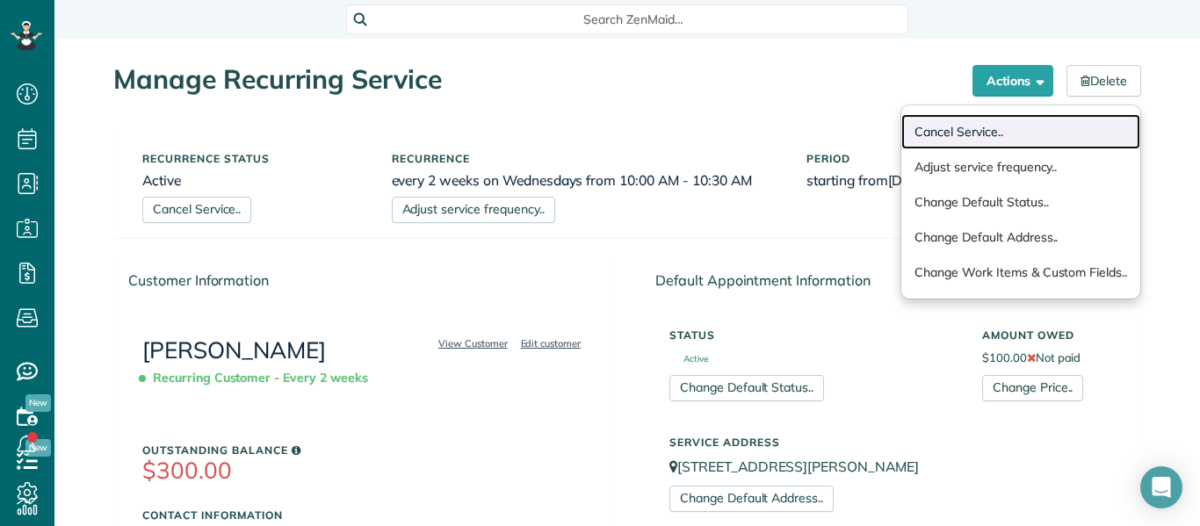
click at [990, 138] on link "Cancel Service.." at bounding box center [1021, 131] width 239 height 35
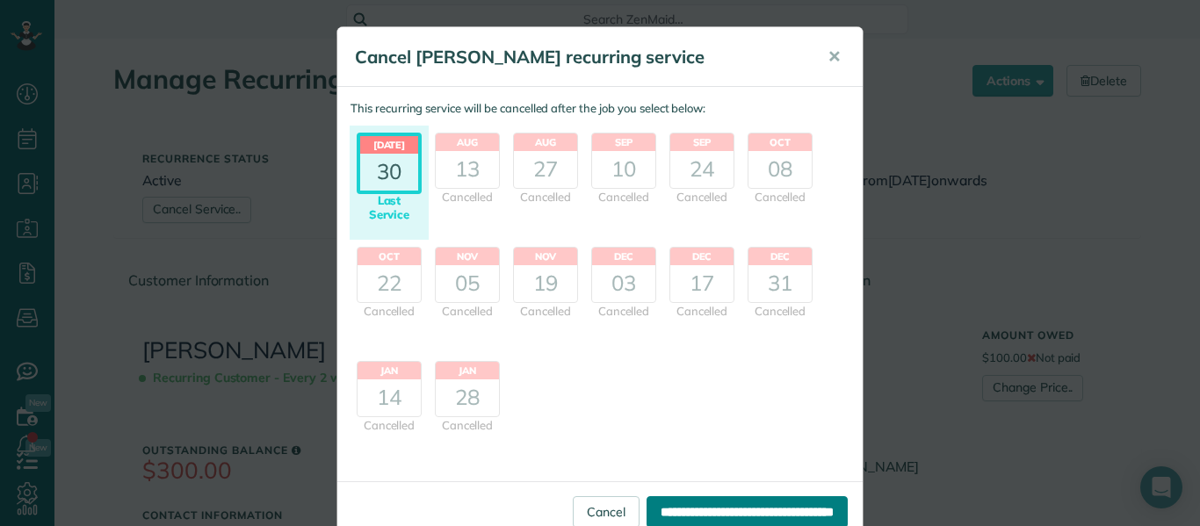
click at [714, 510] on input "**********" at bounding box center [747, 513] width 201 height 32
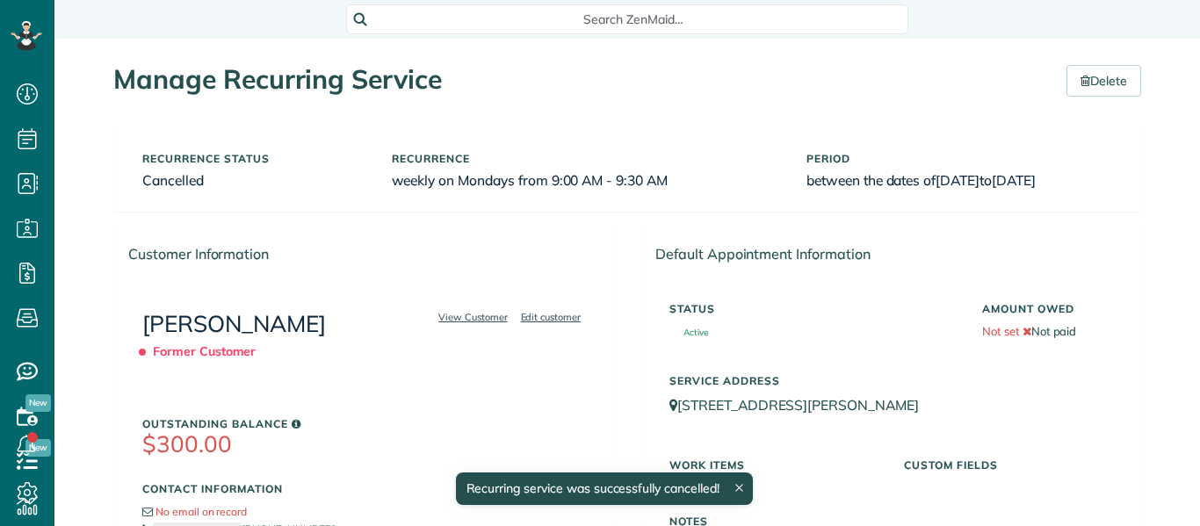
scroll to position [8, 8]
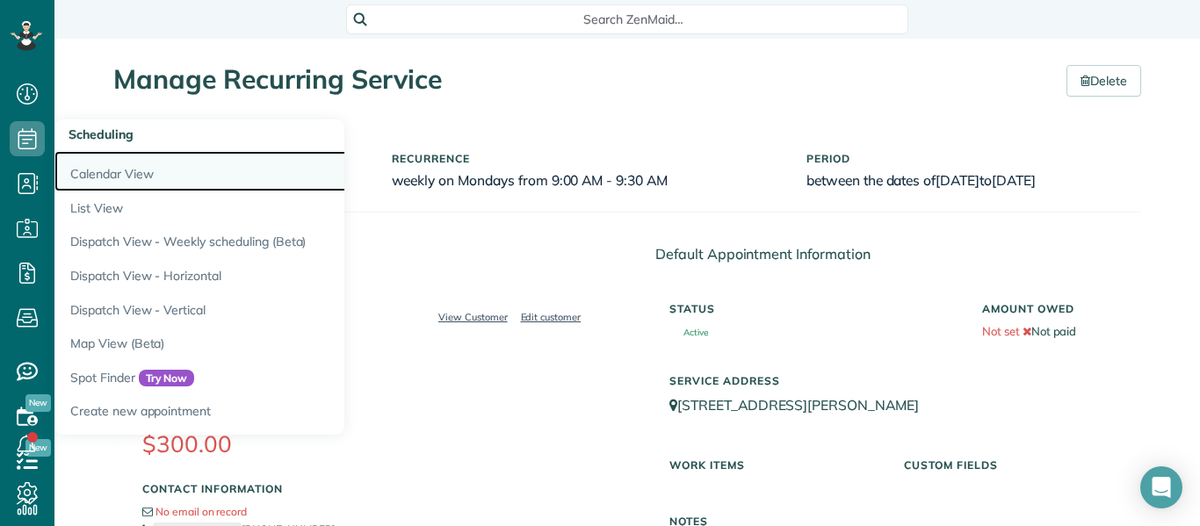
click at [105, 171] on link "Calendar View" at bounding box center [273, 171] width 439 height 40
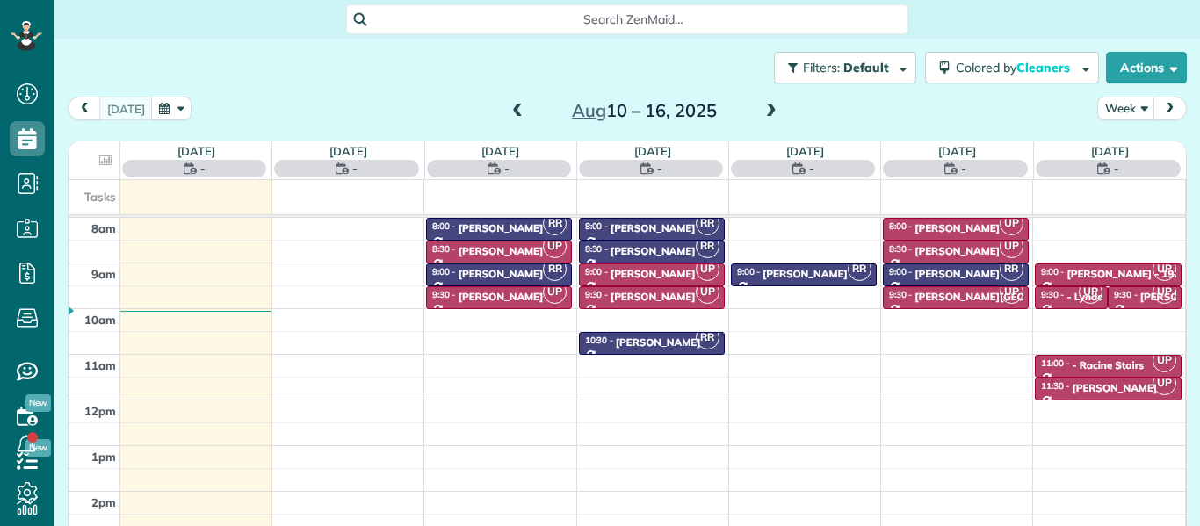
scroll to position [8, 8]
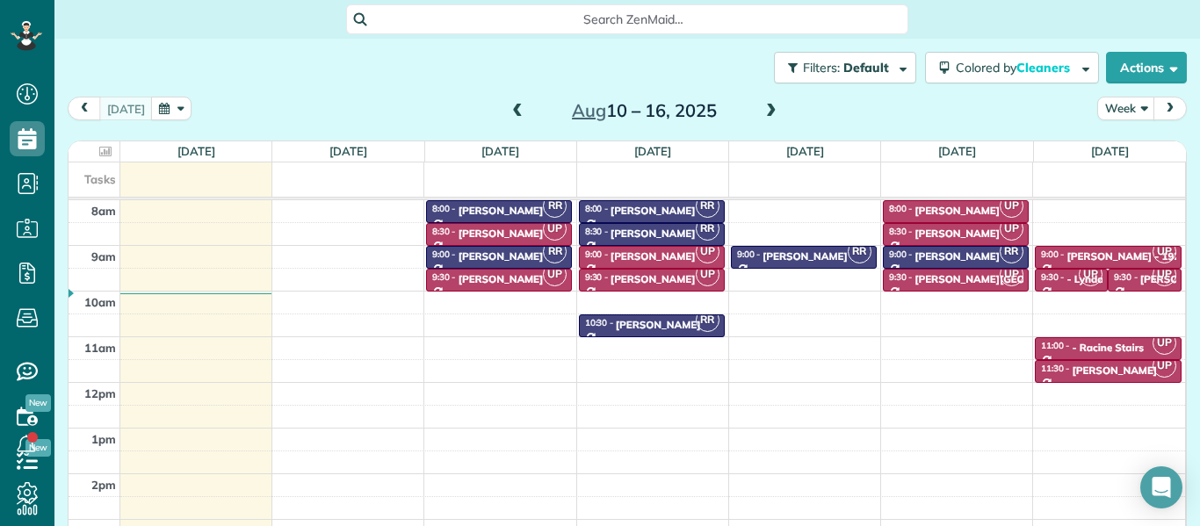
click at [764, 112] on span at bounding box center [771, 112] width 19 height 16
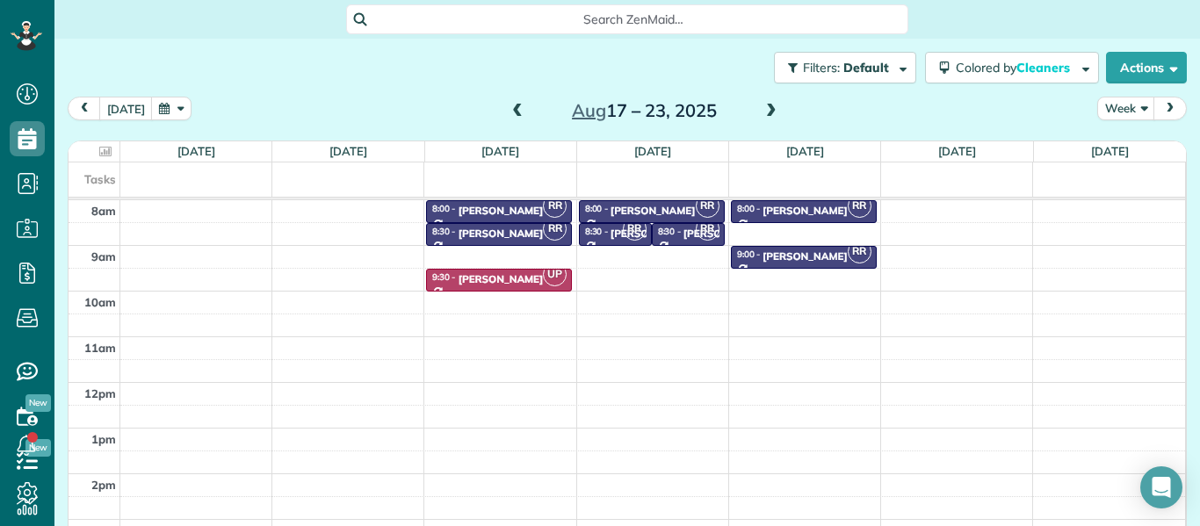
click at [764, 112] on span at bounding box center [771, 112] width 19 height 16
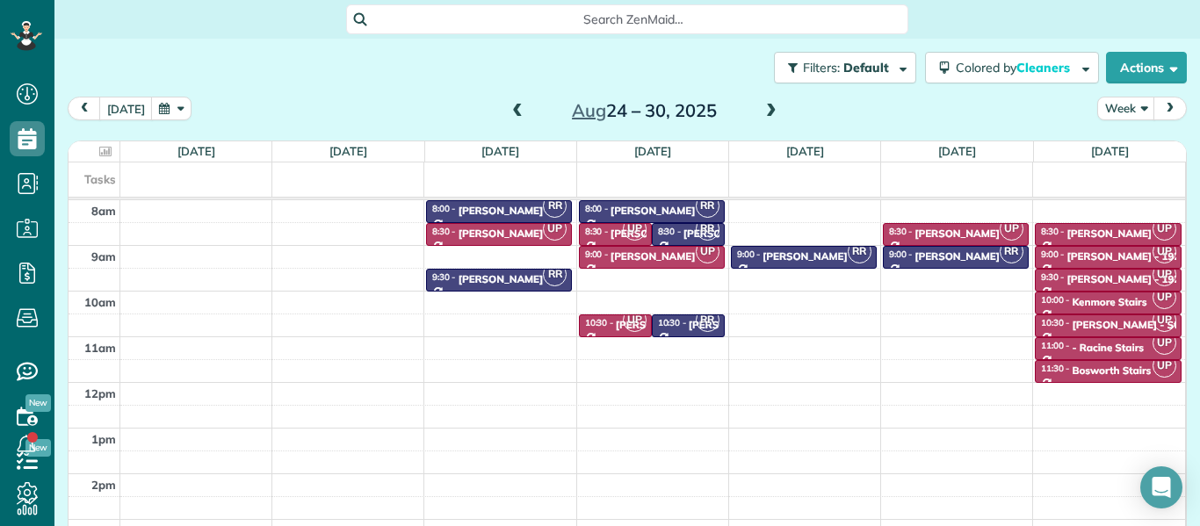
click at [516, 107] on span at bounding box center [517, 112] width 19 height 16
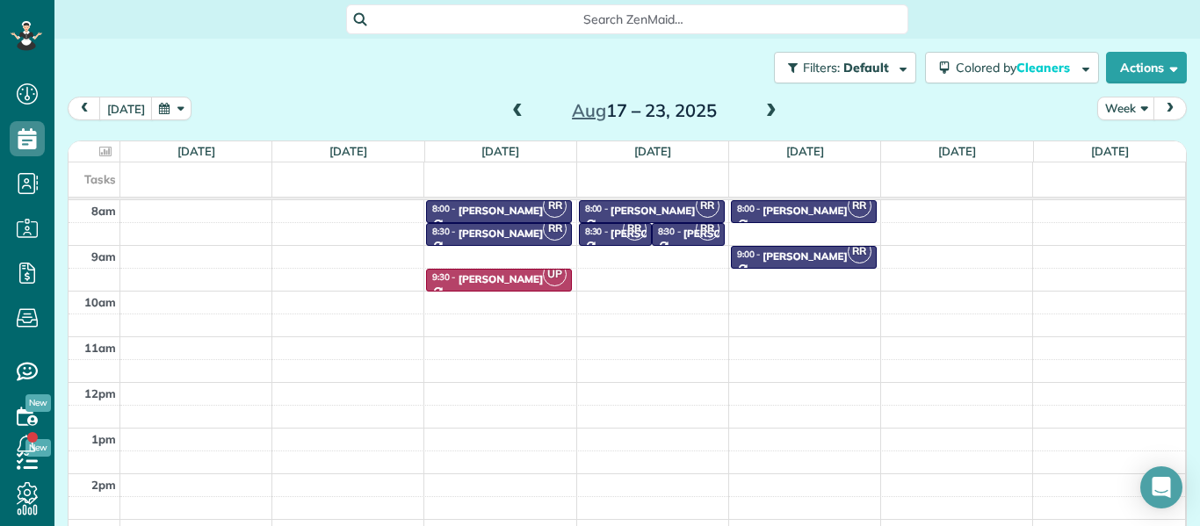
click at [516, 107] on span at bounding box center [517, 112] width 19 height 16
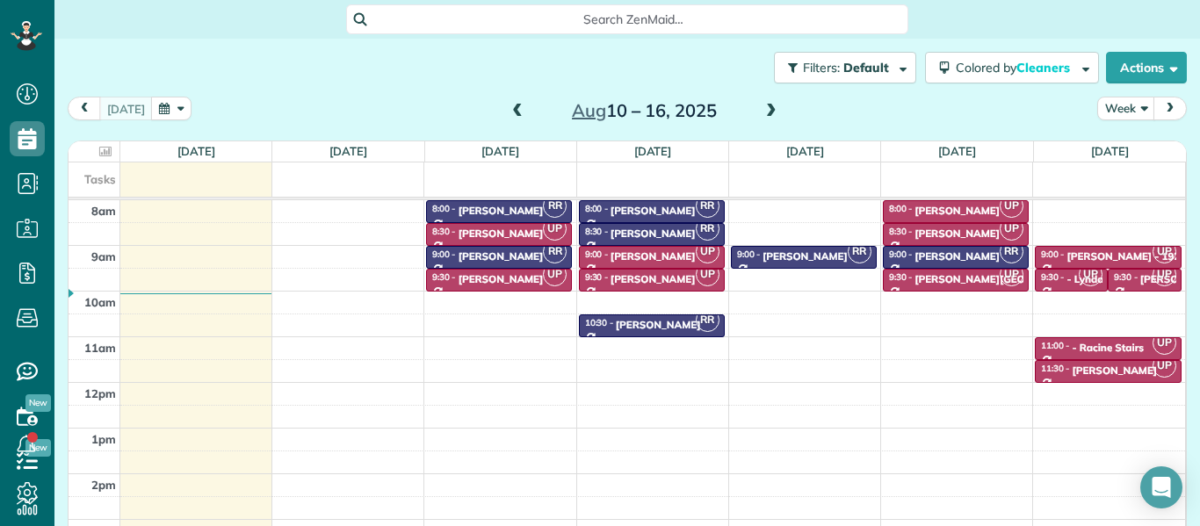
click at [768, 110] on span at bounding box center [771, 112] width 19 height 16
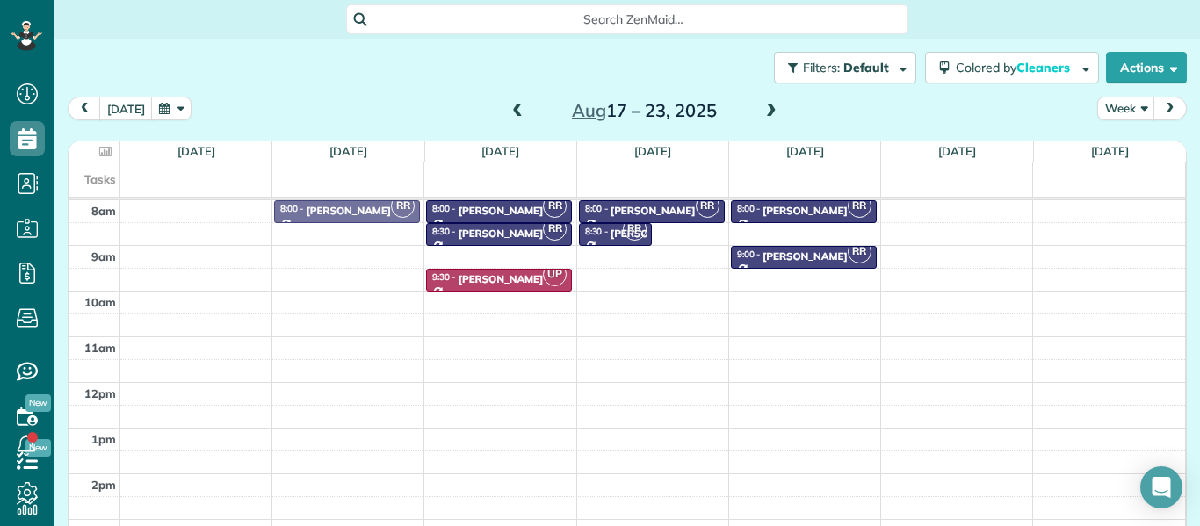
drag, startPoint x: 688, startPoint y: 228, endPoint x: 388, endPoint y: 210, distance: 300.3
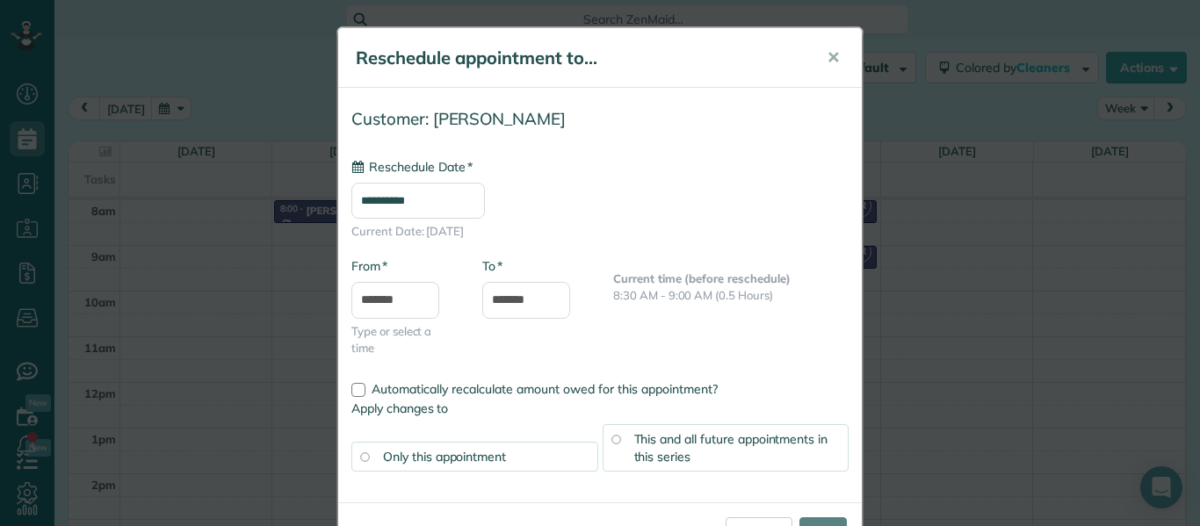
type input "**********"
click at [820, 519] on input "****" at bounding box center [823, 534] width 47 height 32
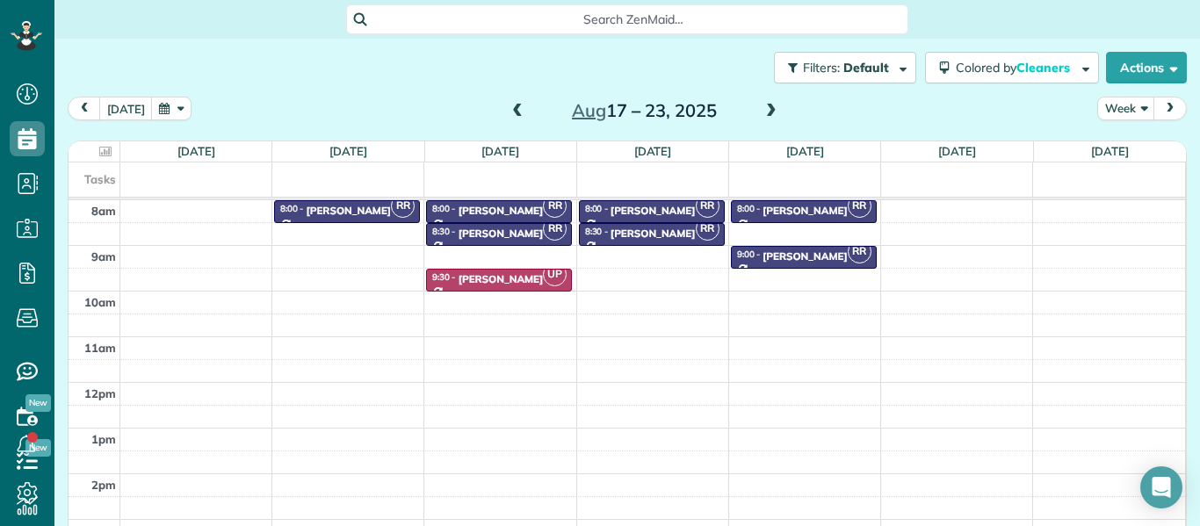
click at [766, 109] on span at bounding box center [771, 112] width 19 height 16
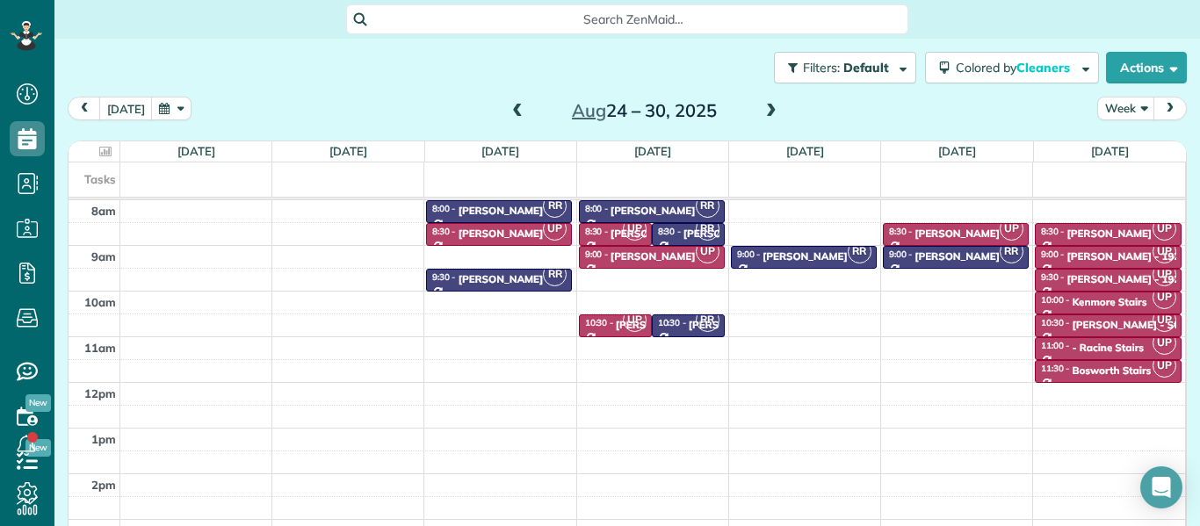
click at [519, 105] on span at bounding box center [517, 112] width 19 height 16
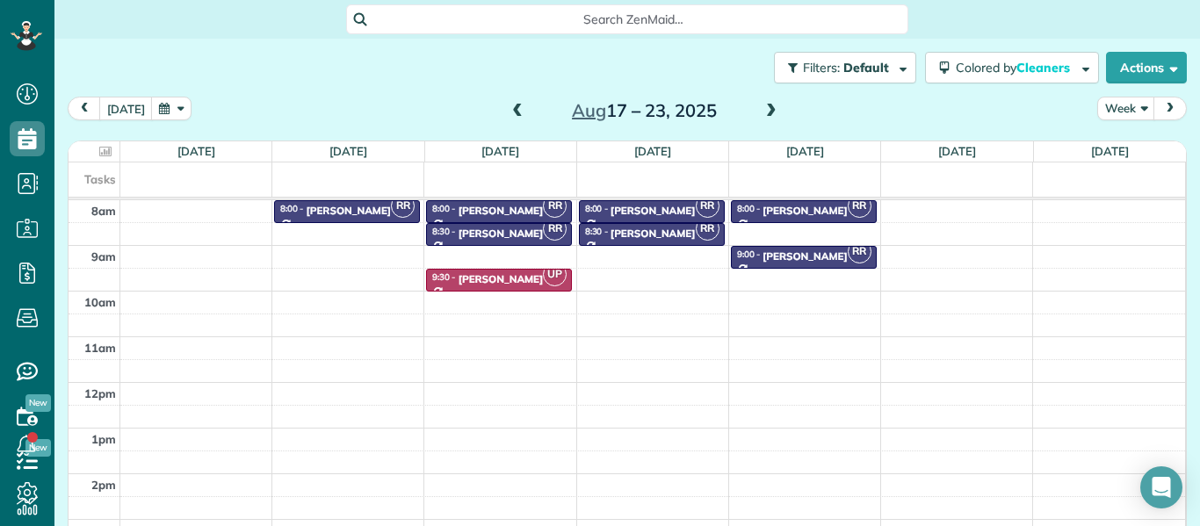
click at [519, 105] on span at bounding box center [517, 112] width 19 height 16
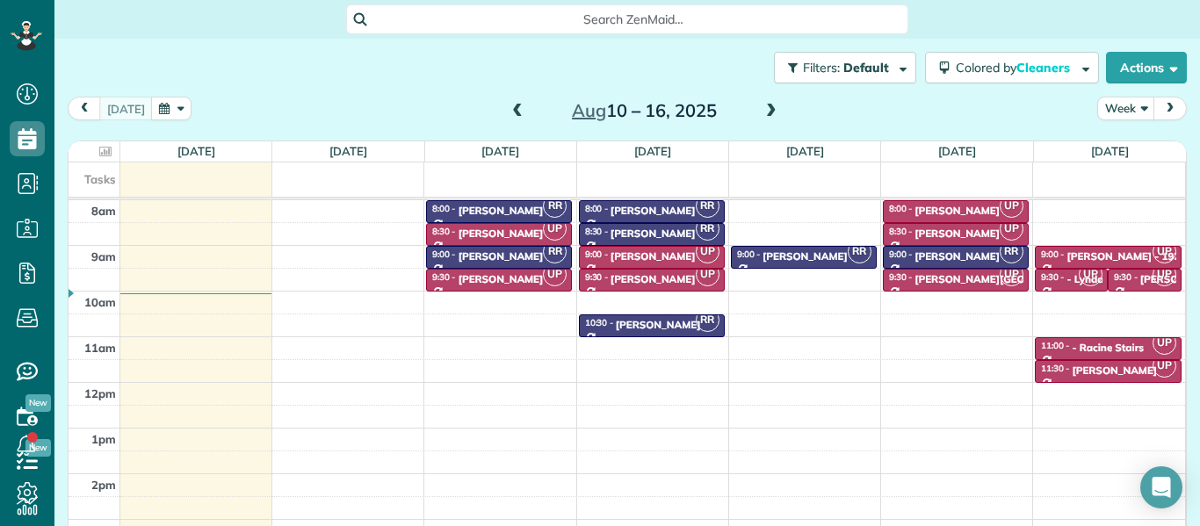
click at [519, 105] on span at bounding box center [517, 112] width 19 height 16
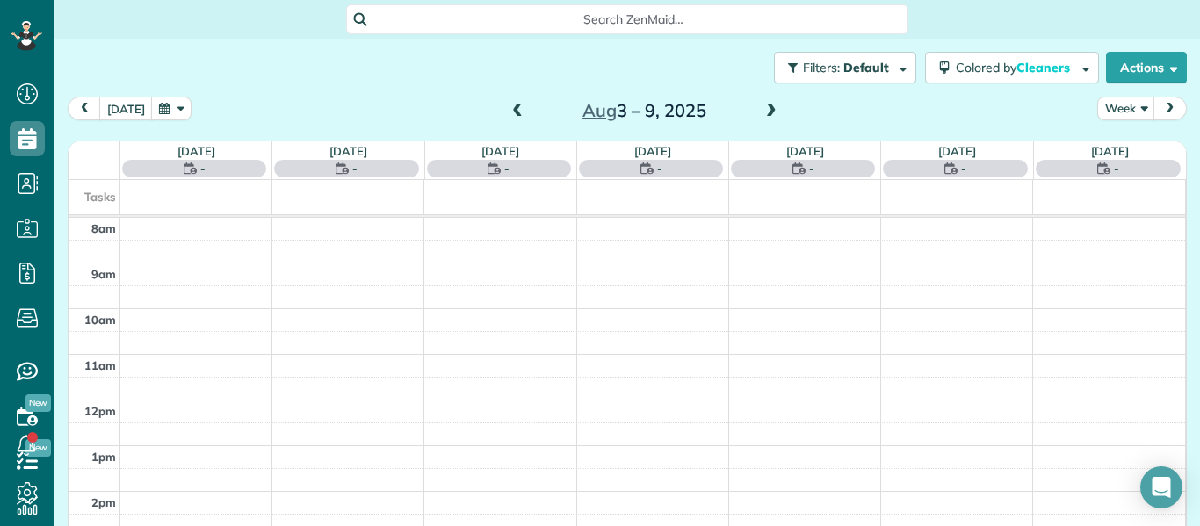
click at [519, 105] on span at bounding box center [517, 112] width 19 height 16
